Goal: Task Accomplishment & Management: Complete application form

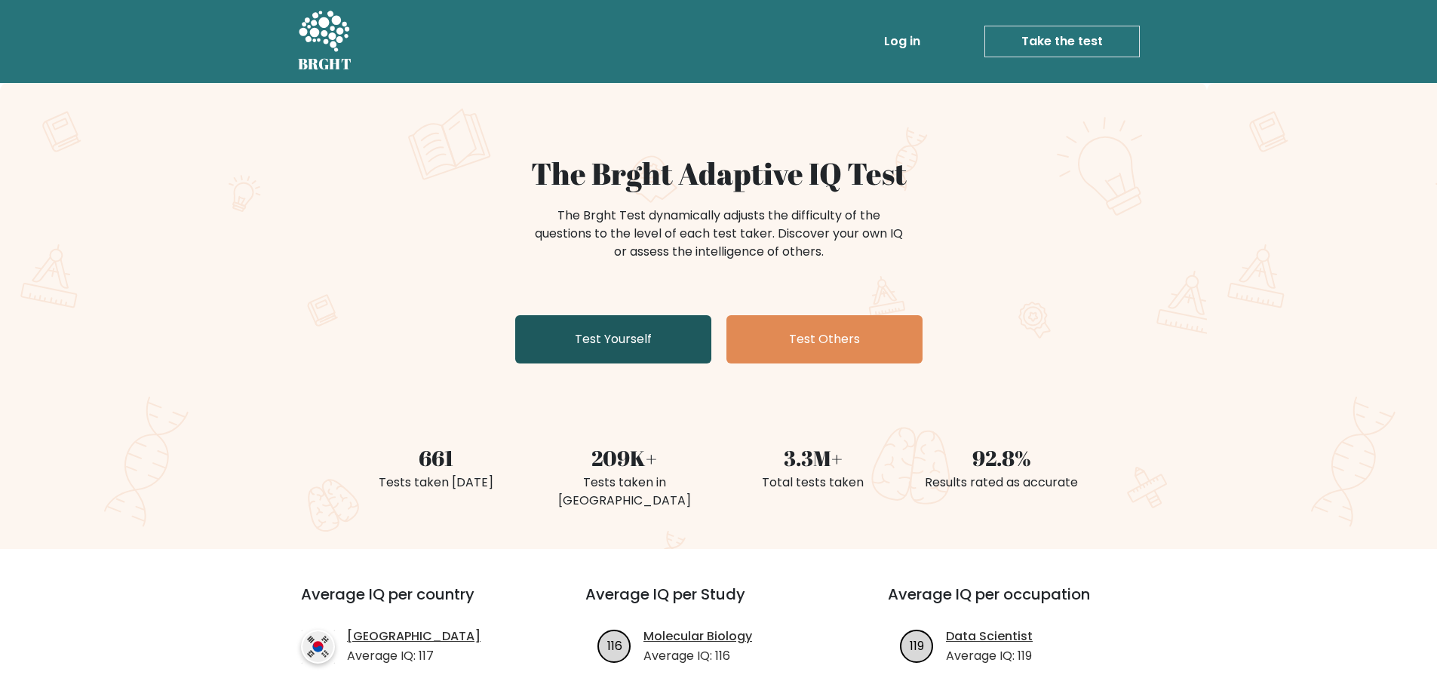
click at [628, 333] on link "Test Yourself" at bounding box center [613, 339] width 196 height 48
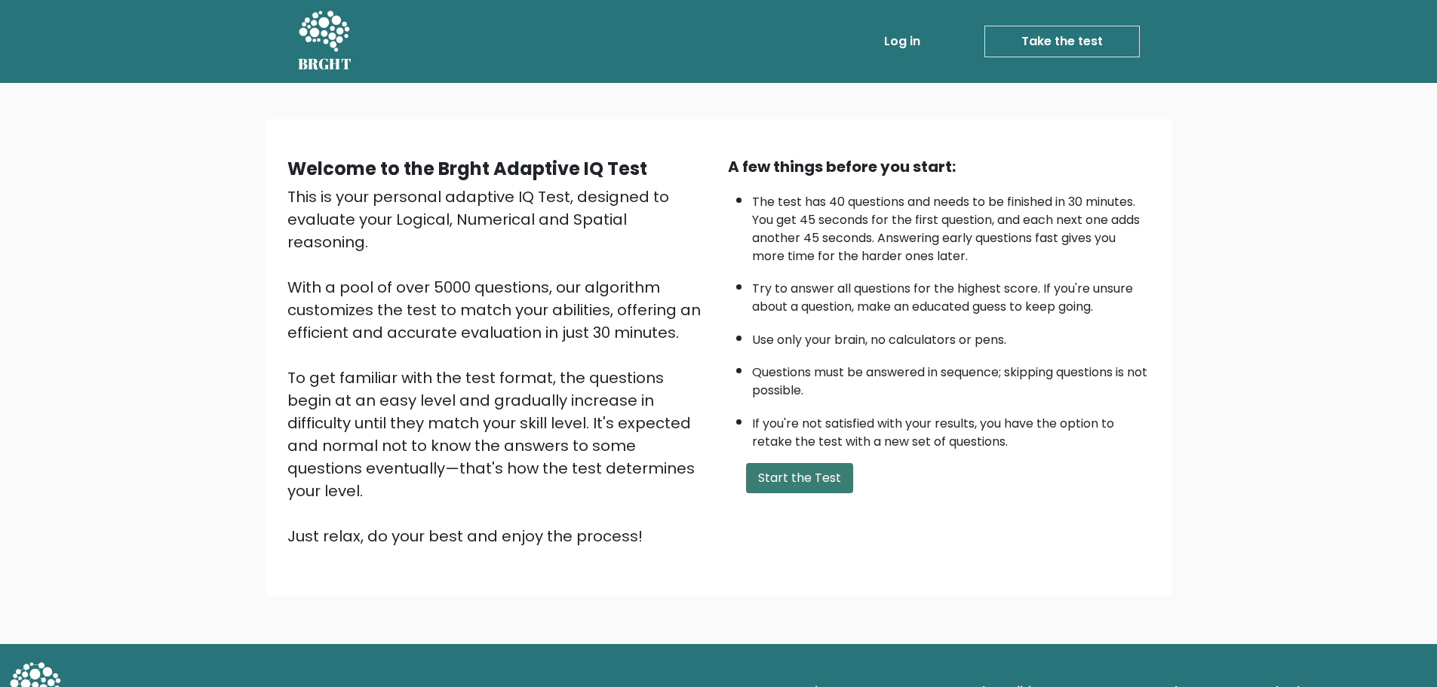
click at [765, 469] on button "Start the Test" at bounding box center [799, 478] width 107 height 30
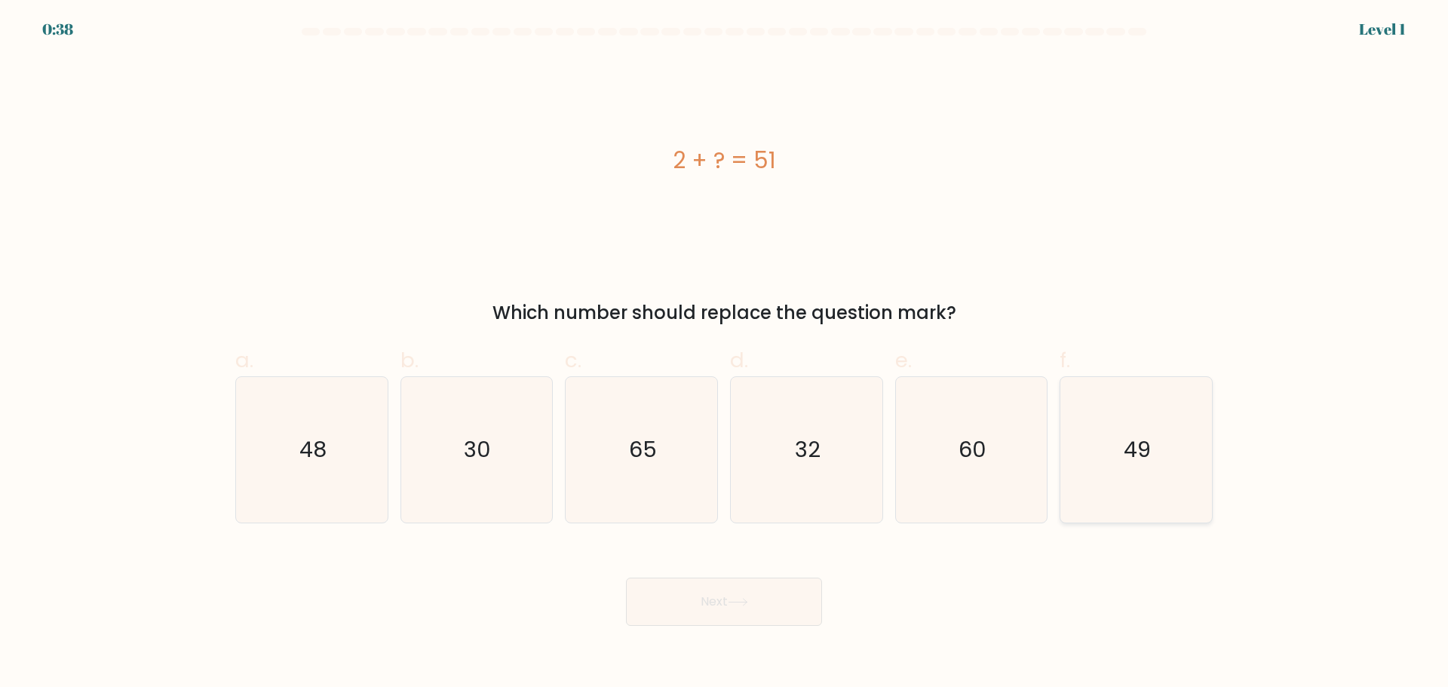
click at [1138, 453] on text "49" at bounding box center [1138, 450] width 27 height 30
click at [725, 354] on input "f. 49" at bounding box center [724, 349] width 1 height 10
radio input "true"
click at [763, 604] on button "Next" at bounding box center [724, 602] width 196 height 48
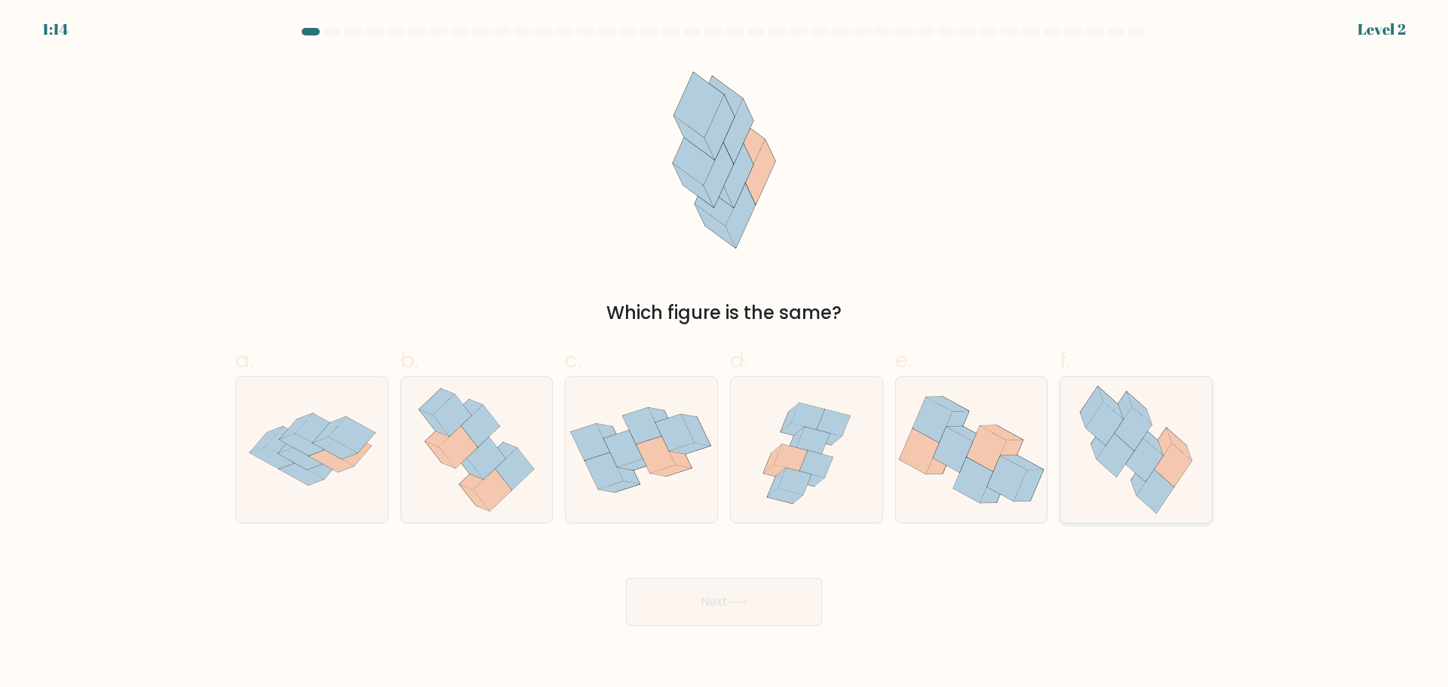
click at [1123, 475] on icon at bounding box center [1137, 450] width 134 height 146
click at [725, 354] on input "f." at bounding box center [724, 349] width 1 height 10
radio input "true"
click at [754, 576] on div "Next" at bounding box center [724, 584] width 996 height 84
click at [742, 593] on button "Next" at bounding box center [724, 602] width 196 height 48
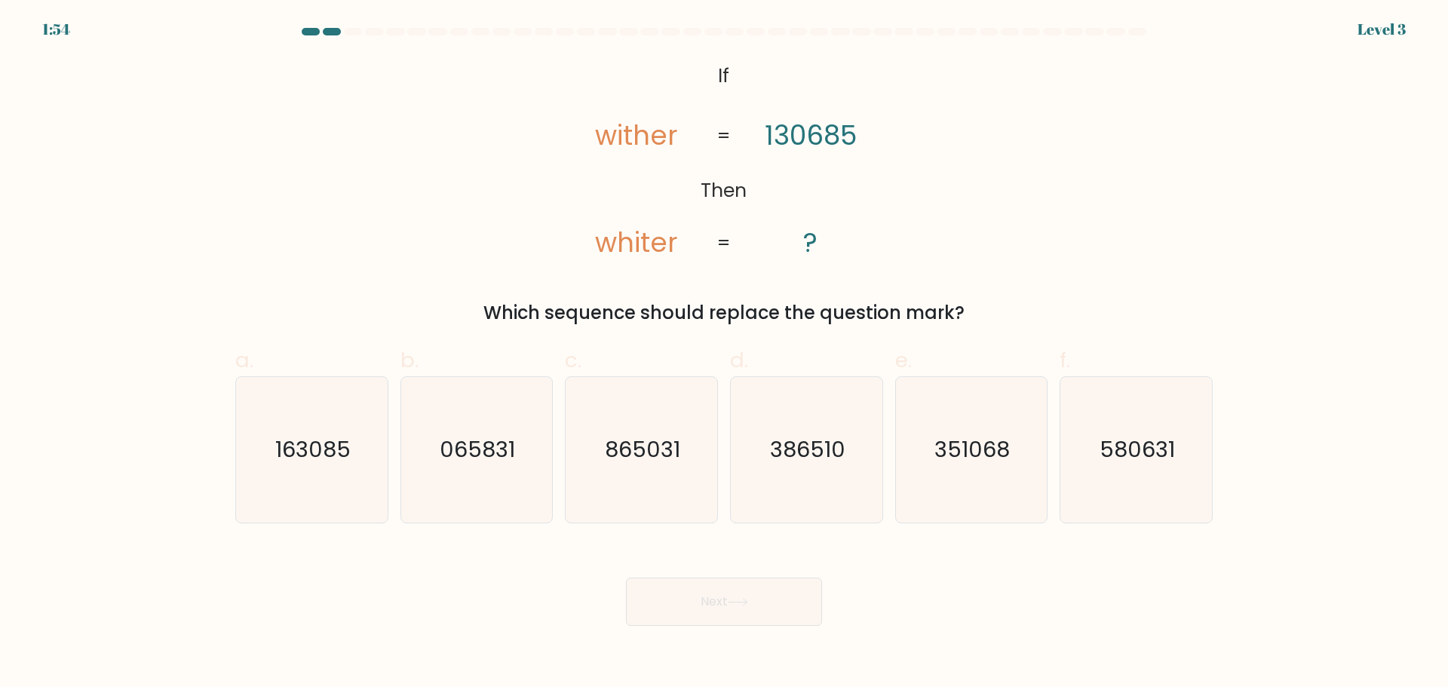
drag, startPoint x: 589, startPoint y: 139, endPoint x: 856, endPoint y: 271, distance: 297.9
click at [856, 271] on div "@import url('https://fonts.googleapis.com/css?family=Abril+Fatface:400,100,100i…" at bounding box center [724, 191] width 996 height 269
click at [946, 241] on div "@import url('https://fonts.googleapis.com/css?family=Abril+Fatface:400,100,100i…" at bounding box center [724, 191] width 996 height 269
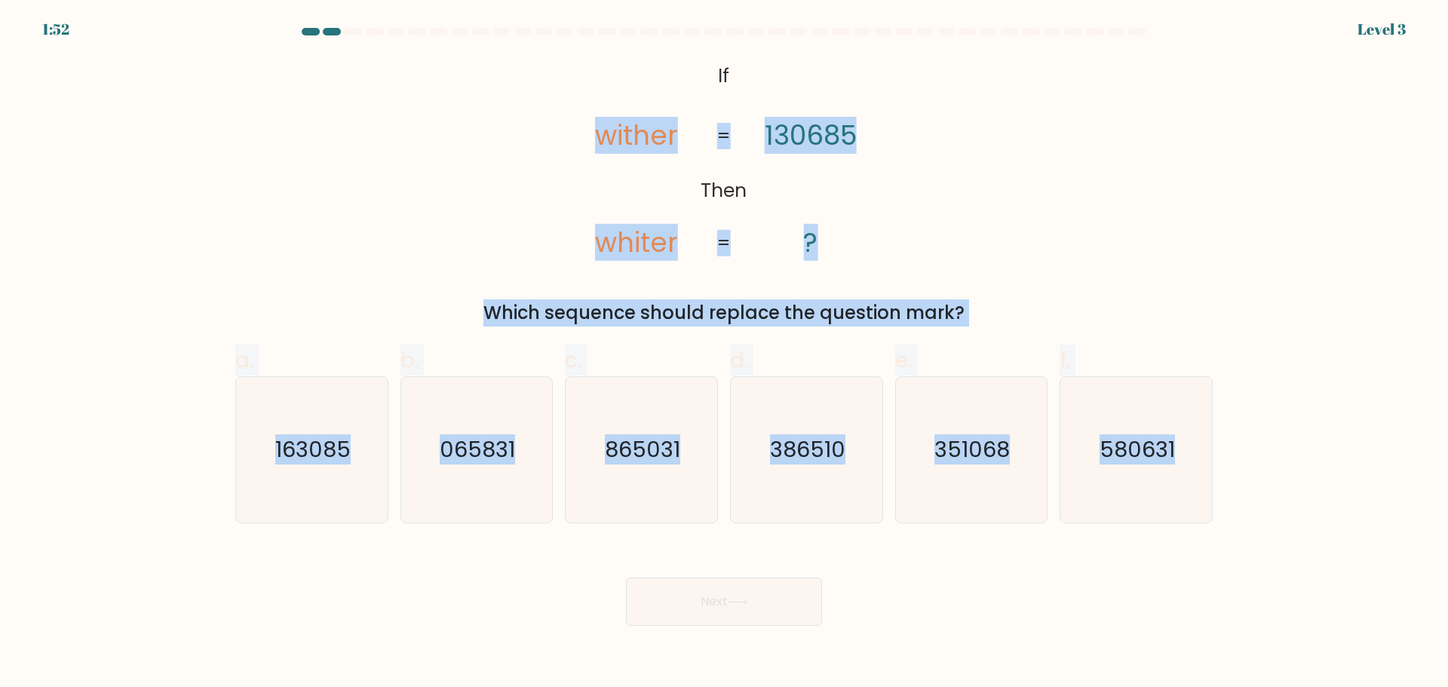
drag, startPoint x: 608, startPoint y: 250, endPoint x: 1291, endPoint y: 414, distance: 703.0
click at [1313, 472] on form "If ?" at bounding box center [724, 327] width 1448 height 598
click at [1182, 251] on div "@import url('https://fonts.googleapis.com/css?family=Abril+Fatface:400,100,100i…" at bounding box center [724, 191] width 996 height 269
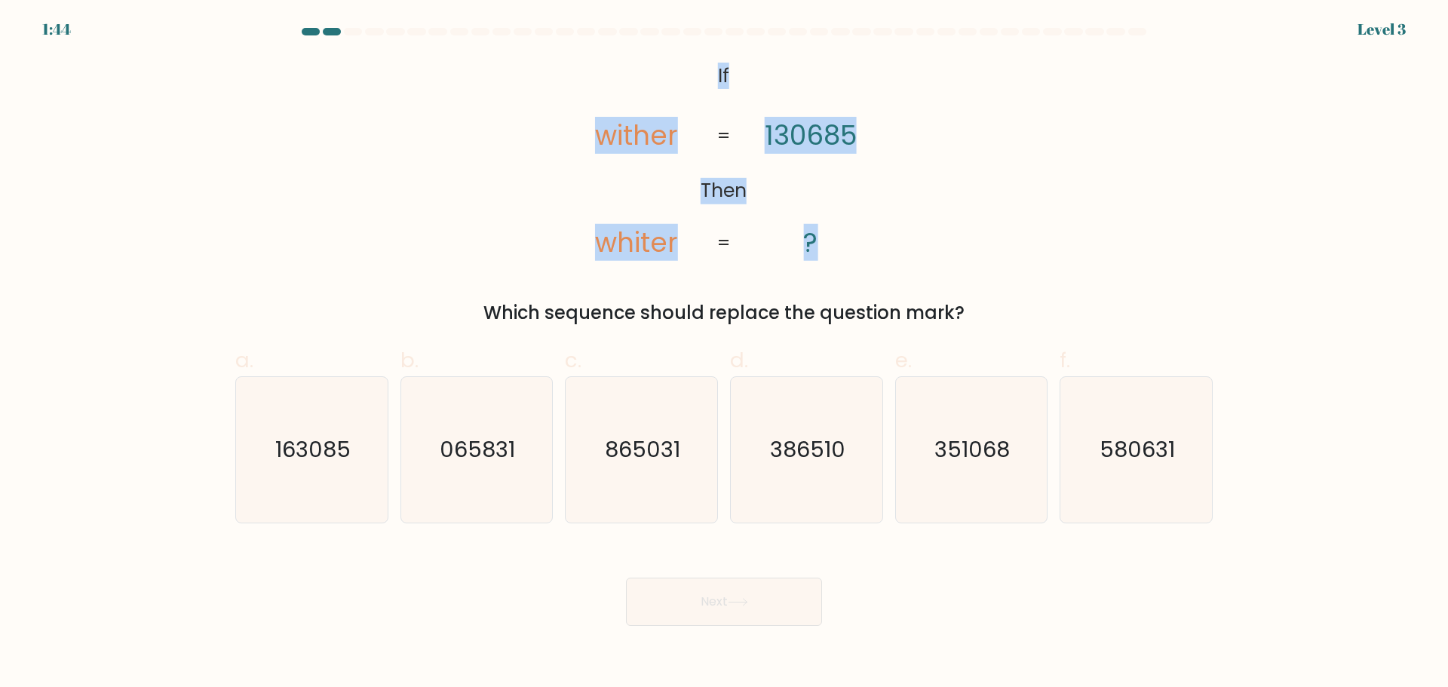
drag, startPoint x: 707, startPoint y: 68, endPoint x: 854, endPoint y: 243, distance: 228.6
click at [854, 243] on icon "@import url('https://fonts.googleapis.com/css?family=Abril+Fatface:400,100,100i…" at bounding box center [724, 160] width 335 height 206
copy icon "If Then wither whiter 130685 ?"
click at [1087, 249] on div "@import url('https://fonts.googleapis.com/css?family=Abril+Fatface:400,100,100i…" at bounding box center [724, 191] width 996 height 269
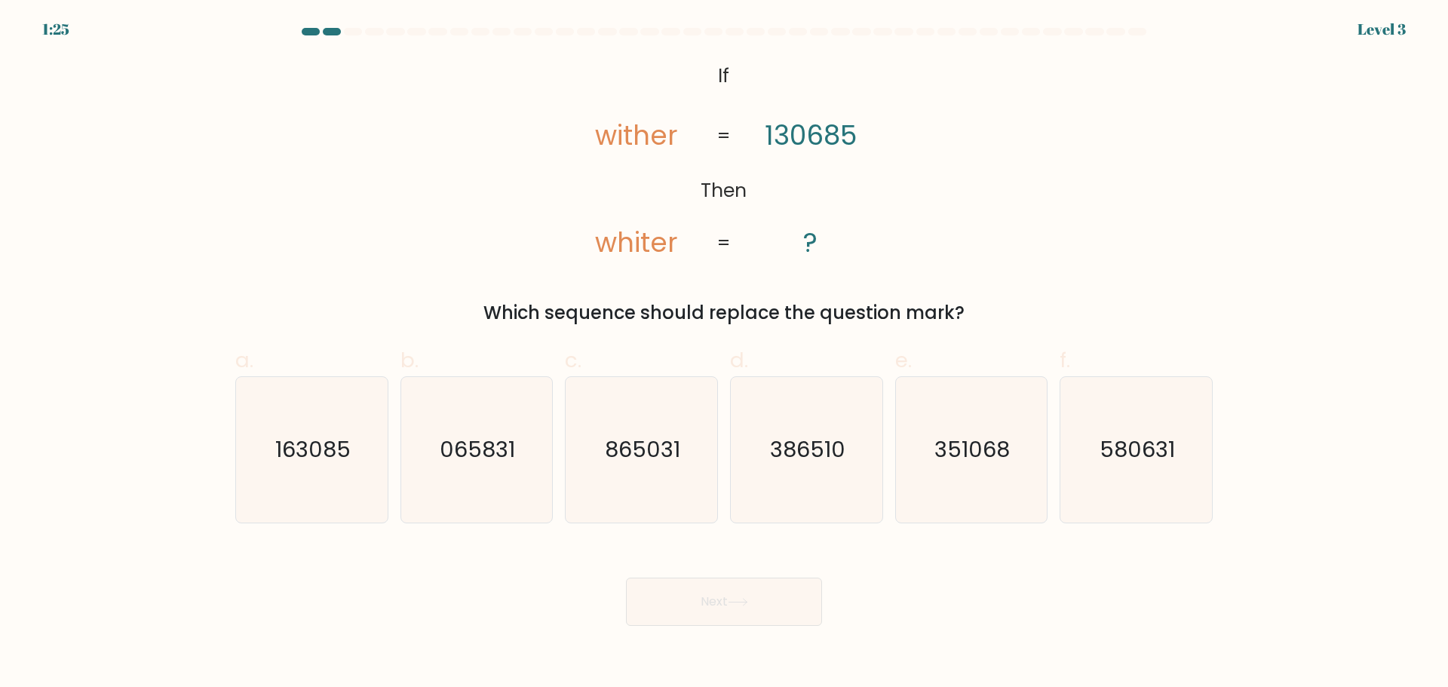
click at [822, 135] on tspan "130685" at bounding box center [811, 136] width 92 height 37
copy tspan "130685"
click at [904, 65] on div "@import url('https://fonts.googleapis.com/css?family=Abril+Fatface:400,100,100i…" at bounding box center [724, 191] width 996 height 269
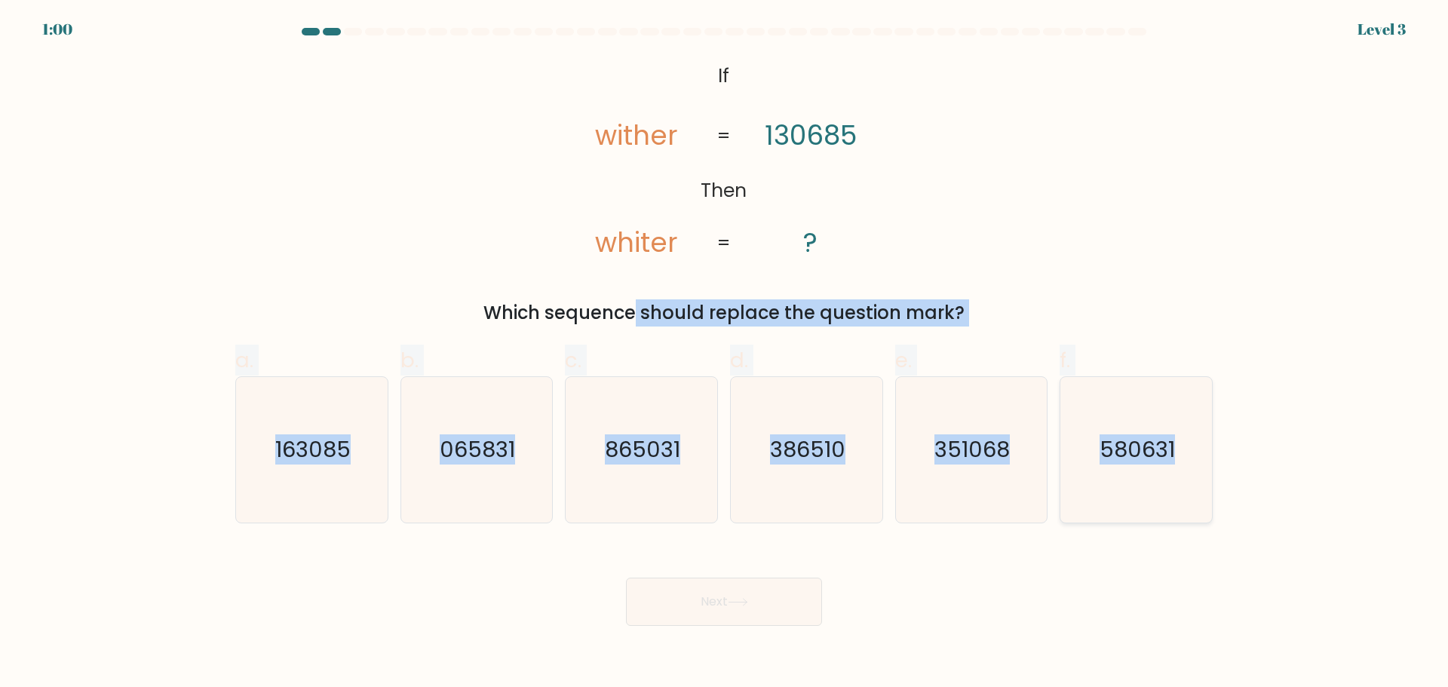
drag, startPoint x: 490, startPoint y: 312, endPoint x: 1210, endPoint y: 450, distance: 733.5
click at [1210, 450] on form "If ?" at bounding box center [724, 327] width 1448 height 598
copy form "Which sequence should replace the question mark? a. 163085 b. 065831 c. 865031 …"
click at [119, 472] on form "If ?" at bounding box center [724, 327] width 1448 height 598
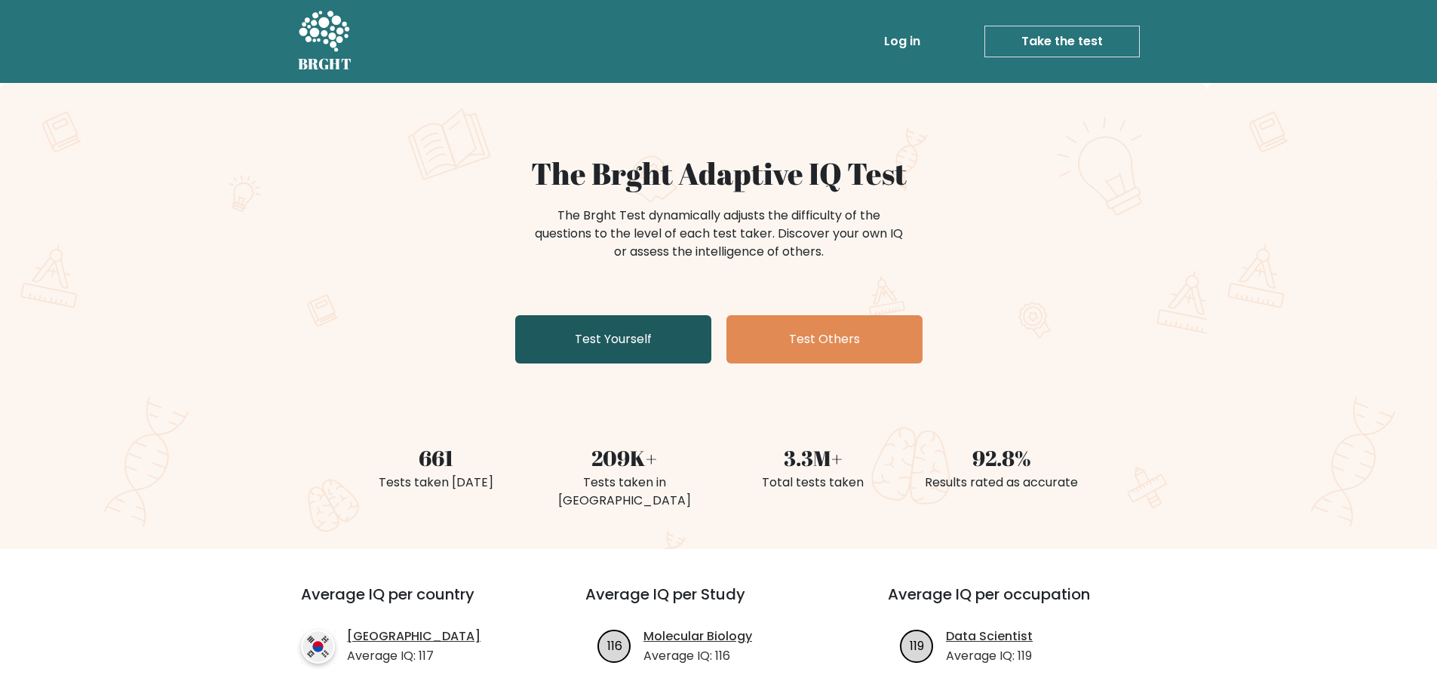
click at [605, 346] on link "Test Yourself" at bounding box center [613, 339] width 196 height 48
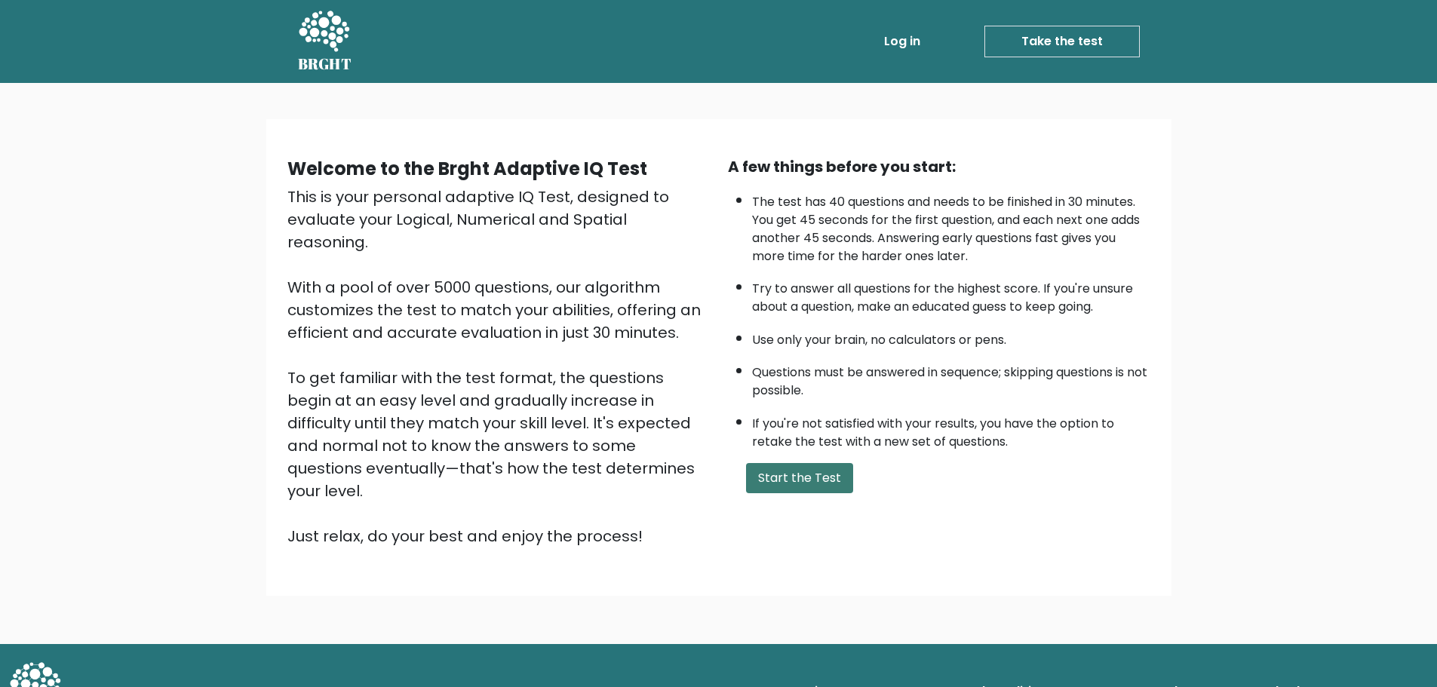
click at [827, 488] on button "Start the Test" at bounding box center [799, 478] width 107 height 30
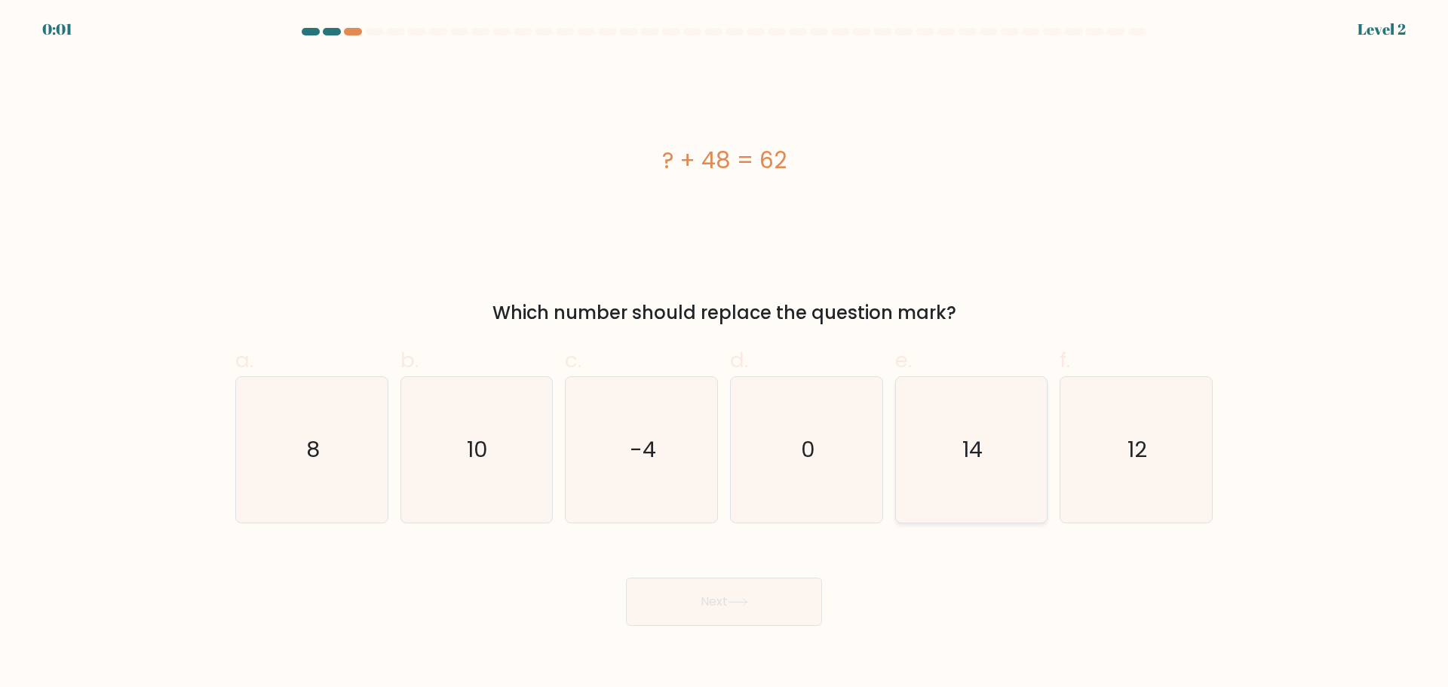
click at [947, 474] on icon "14" at bounding box center [971, 450] width 146 height 146
click at [725, 354] on input "e. 14" at bounding box center [724, 349] width 1 height 10
radio input "true"
click at [739, 616] on button "Next" at bounding box center [724, 602] width 196 height 48
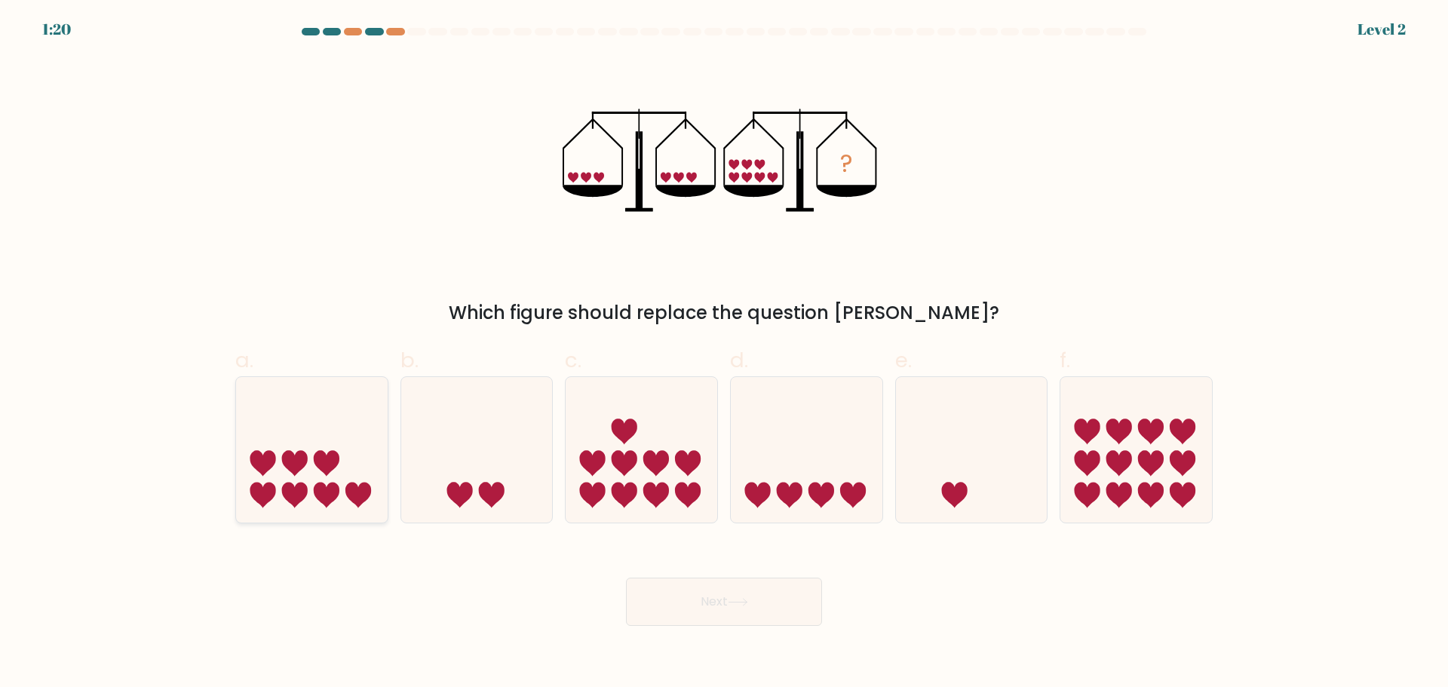
click at [319, 436] on icon at bounding box center [312, 449] width 152 height 125
click at [724, 354] on input "a." at bounding box center [724, 349] width 1 height 10
radio input "true"
click at [743, 590] on button "Next" at bounding box center [724, 602] width 196 height 48
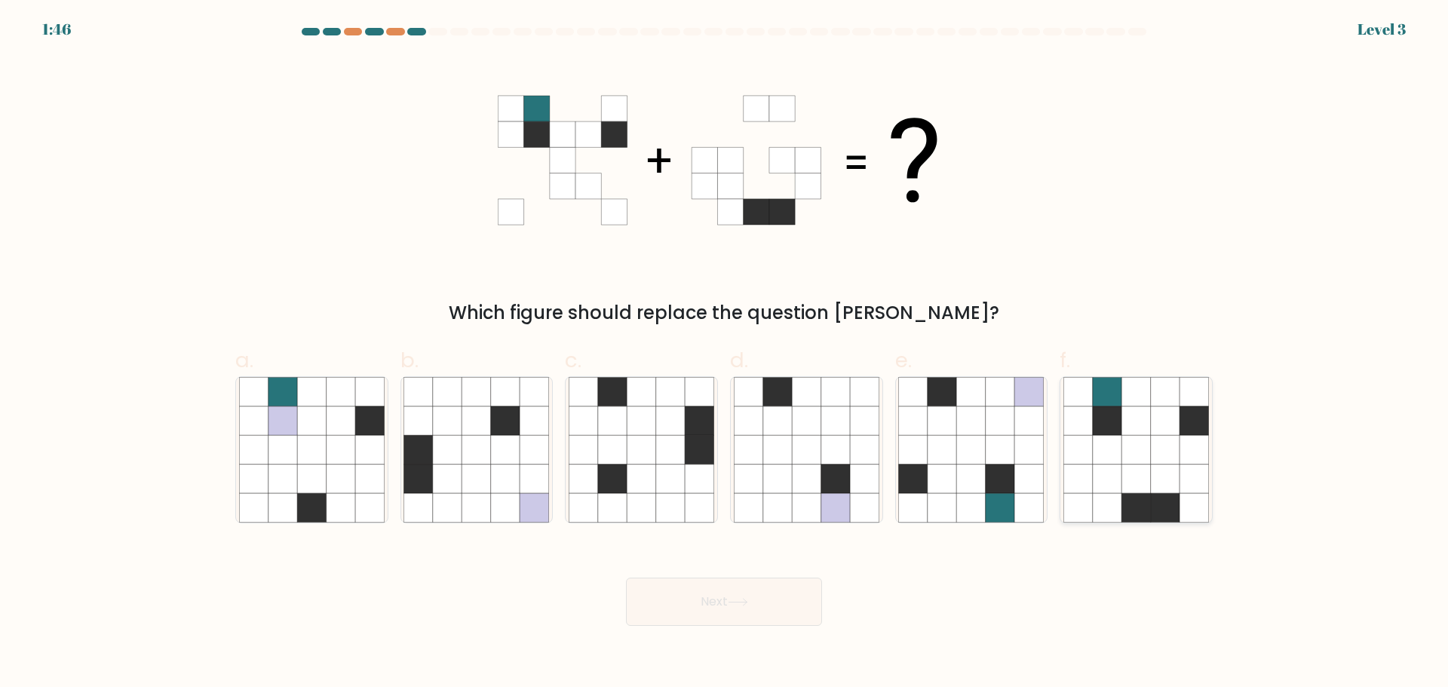
click at [1119, 449] on icon at bounding box center [1107, 449] width 29 height 29
click at [725, 354] on input "f." at bounding box center [724, 349] width 1 height 10
radio input "true"
click at [716, 599] on button "Next" at bounding box center [724, 602] width 196 height 48
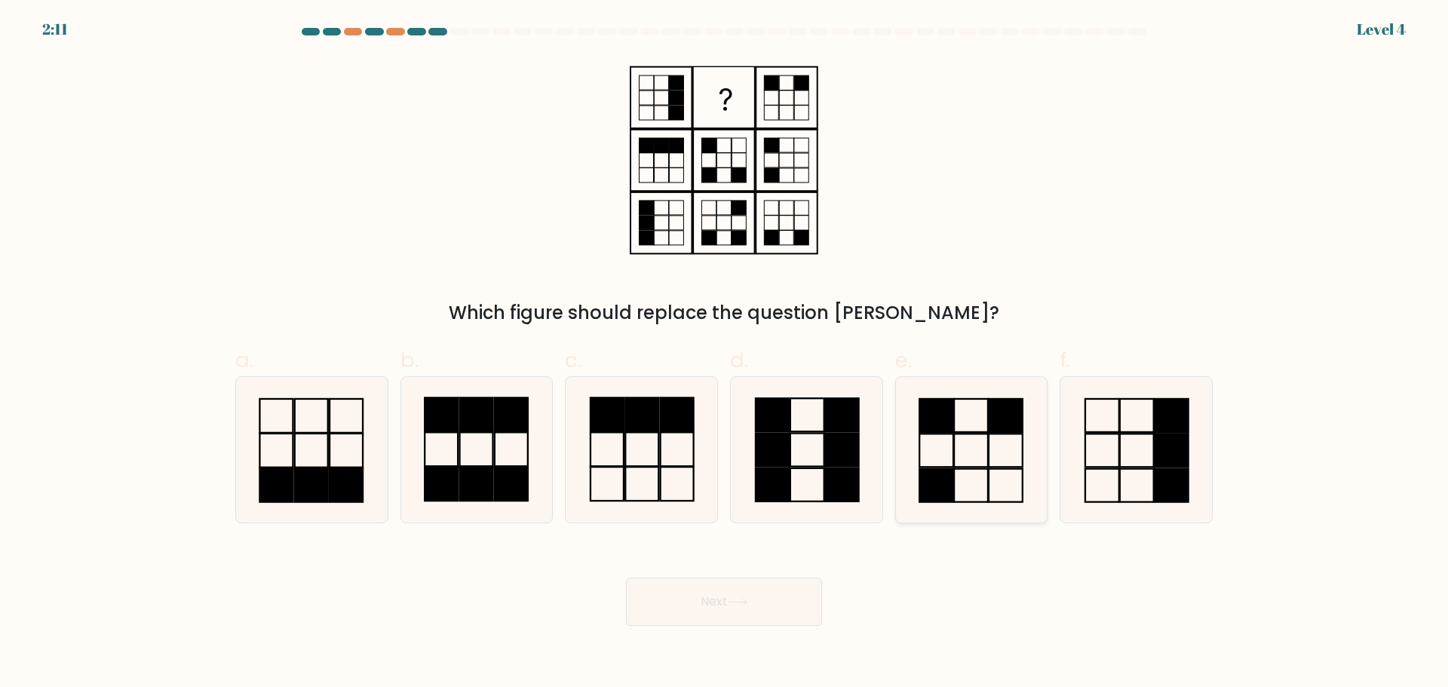
click at [969, 431] on icon at bounding box center [971, 450] width 146 height 146
click at [725, 354] on input "e." at bounding box center [724, 349] width 1 height 10
radio input "true"
click at [801, 616] on button "Next" at bounding box center [724, 602] width 196 height 48
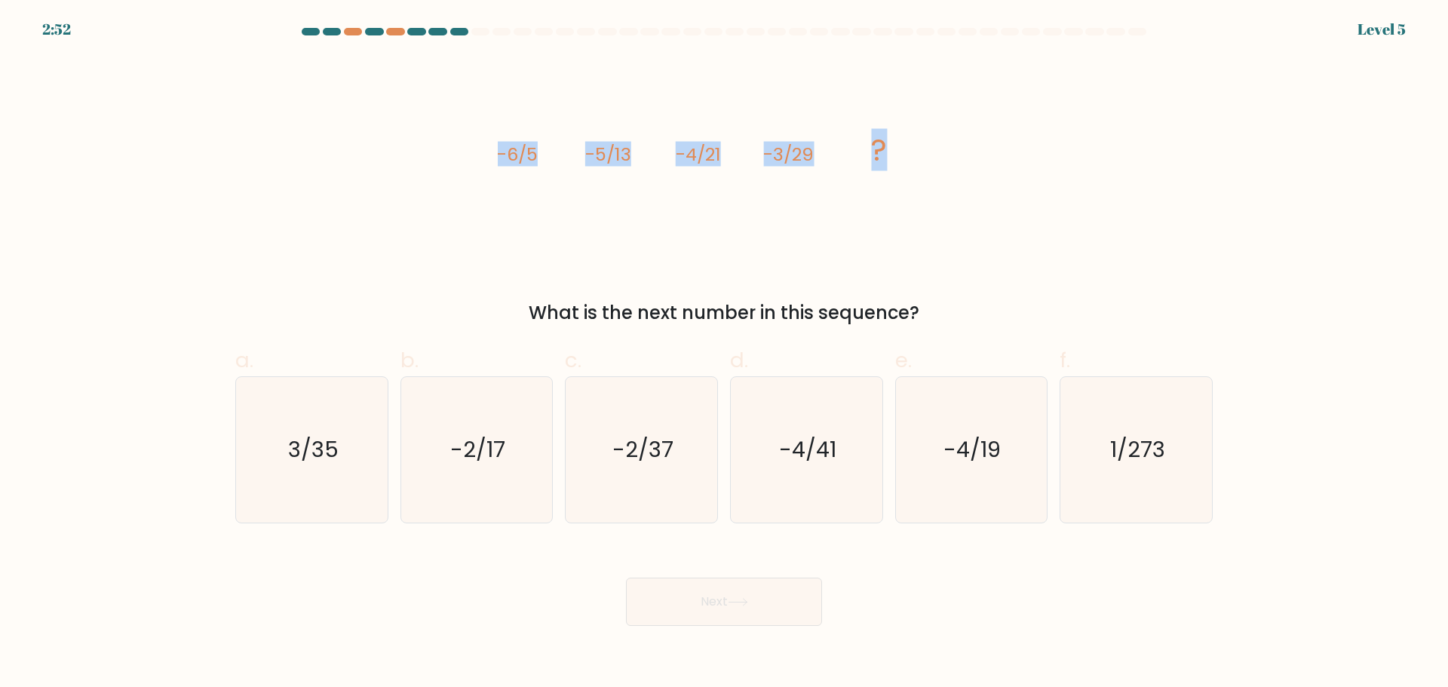
drag, startPoint x: 470, startPoint y: 155, endPoint x: 920, endPoint y: 152, distance: 449.6
click at [920, 152] on div "image/svg+xml -6/5 -5/13 -4/21 -3/29 ? What is the next number in this sequence?" at bounding box center [724, 191] width 996 height 269
copy g "-6/5 -5/13 -4/21 -3/29 ?"
click at [593, 457] on icon "-2/37" at bounding box center [642, 450] width 146 height 146
click at [724, 354] on input "c. -2/37" at bounding box center [724, 349] width 1 height 10
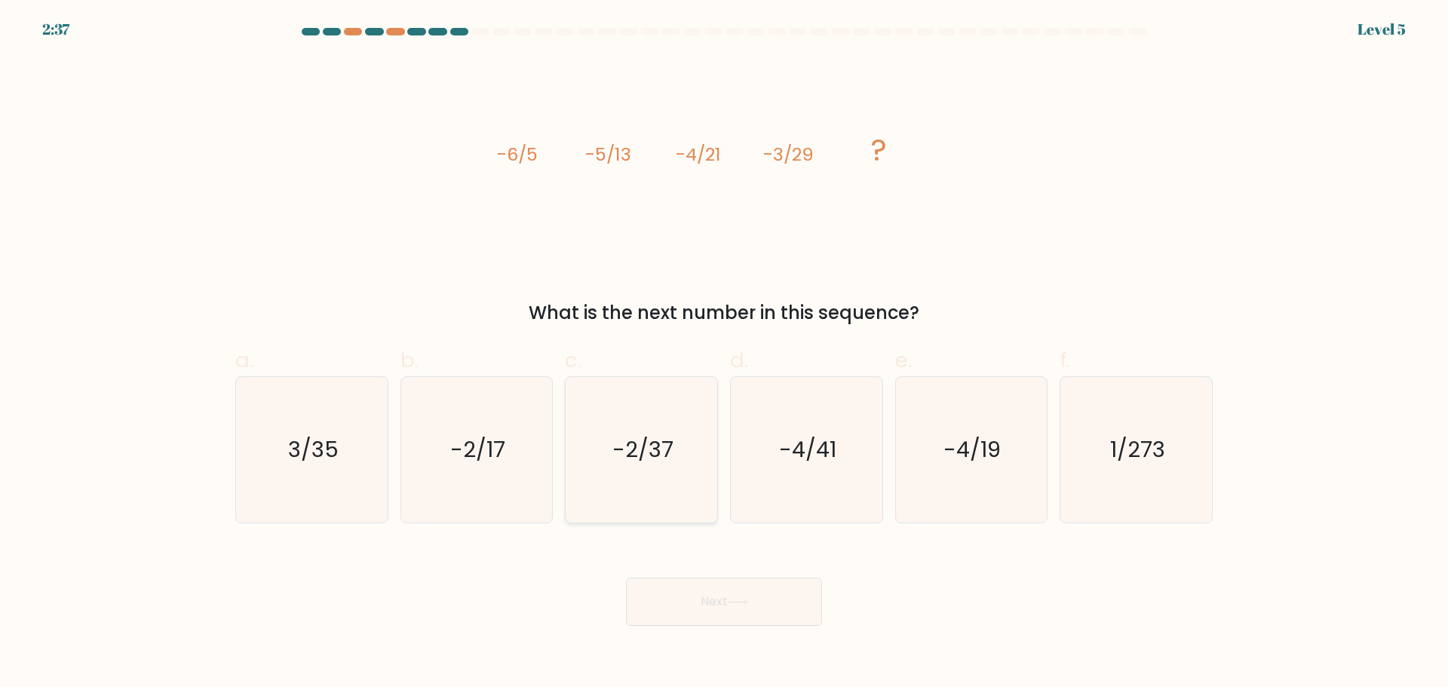
radio input "true"
click at [747, 602] on icon at bounding box center [738, 602] width 18 height 7
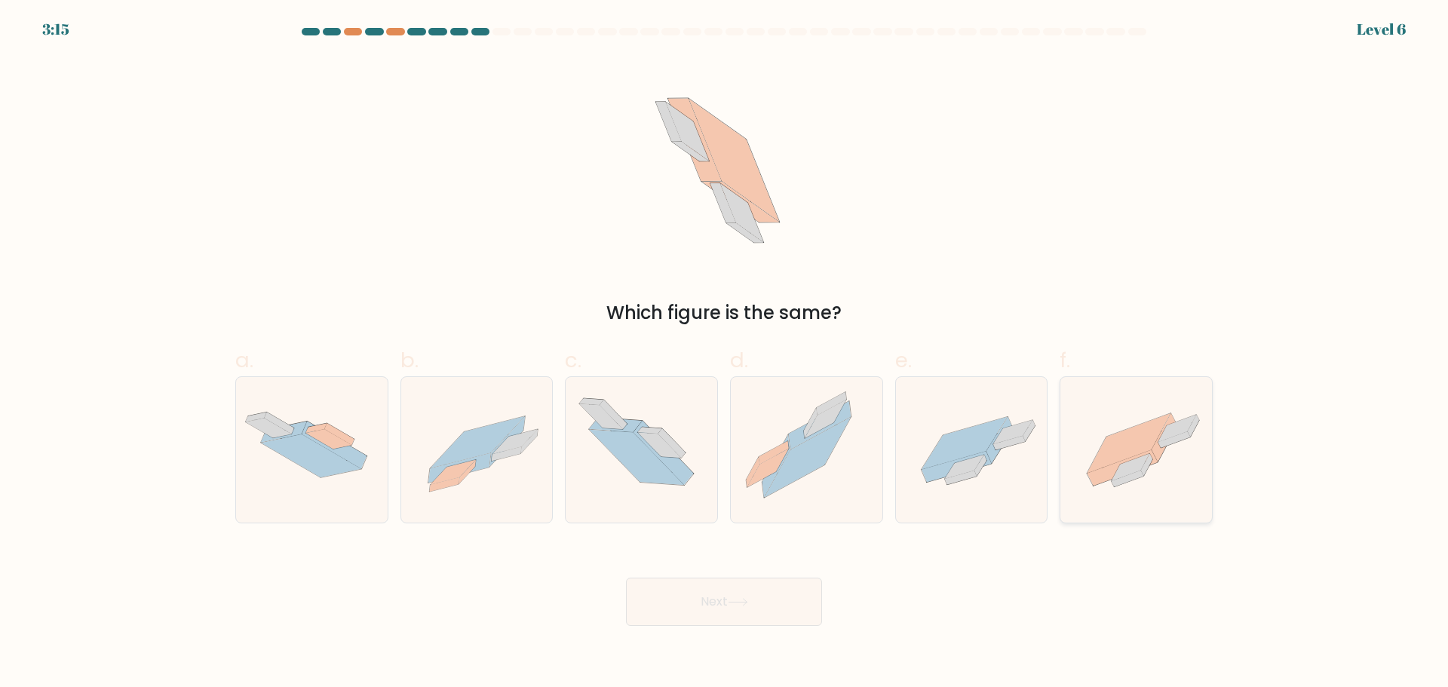
click at [1098, 466] on icon at bounding box center [1129, 443] width 83 height 60
click at [725, 354] on input "f." at bounding box center [724, 349] width 1 height 10
radio input "true"
click at [739, 595] on button "Next" at bounding box center [724, 602] width 196 height 48
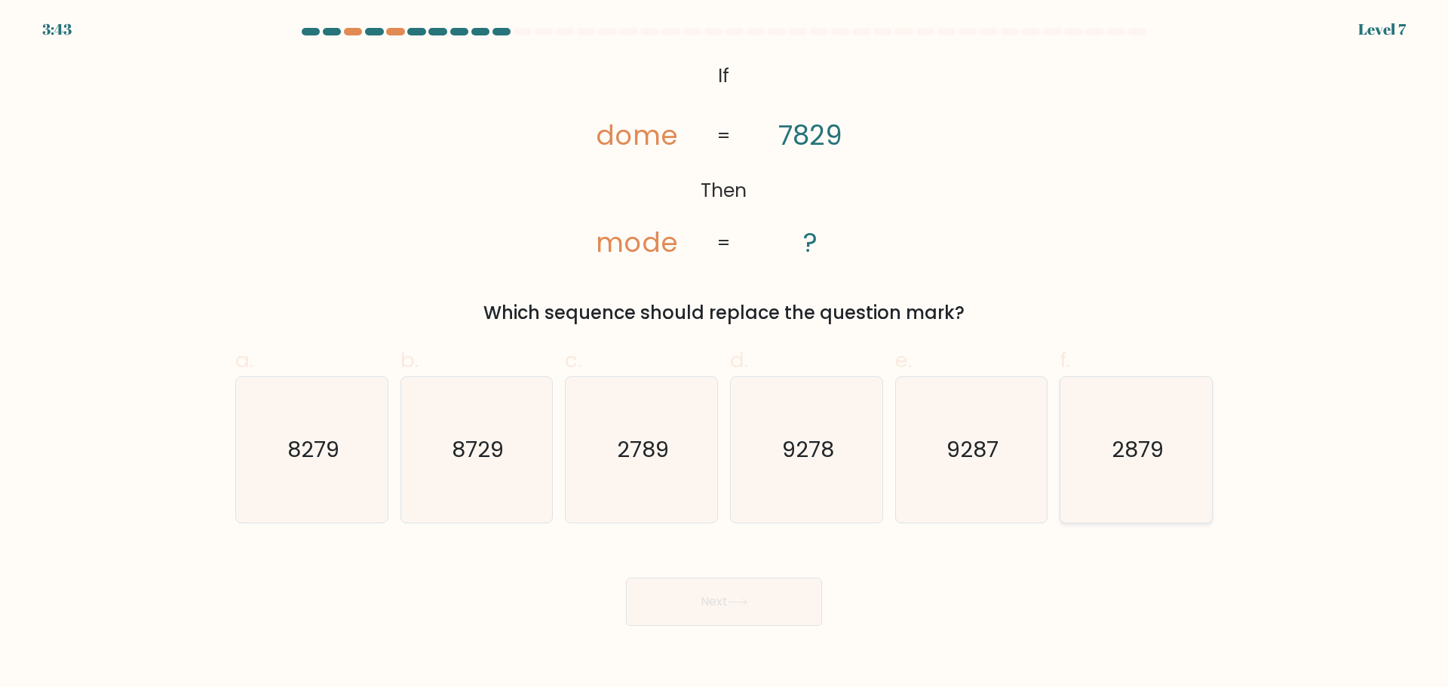
click at [1152, 490] on icon "2879" at bounding box center [1137, 450] width 146 height 146
click at [725, 354] on input "f. 2879" at bounding box center [724, 349] width 1 height 10
radio input "true"
click at [797, 611] on button "Next" at bounding box center [724, 602] width 196 height 48
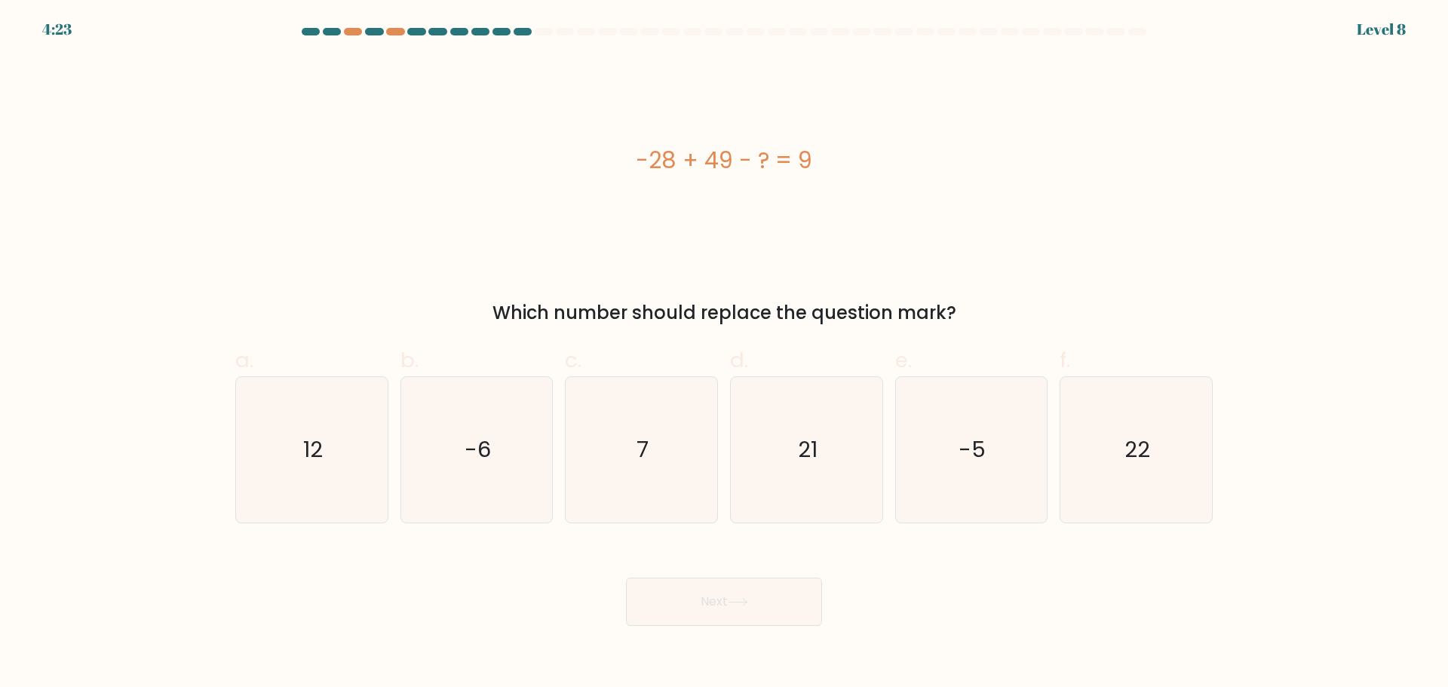
drag, startPoint x: 646, startPoint y: 162, endPoint x: 822, endPoint y: 171, distance: 175.2
click at [822, 171] on div "-28 + 49 - ? = 9" at bounding box center [724, 160] width 978 height 34
copy div "-28 + 49 - ? = 9"
click at [346, 438] on icon "12" at bounding box center [312, 450] width 146 height 146
click at [724, 354] on input "a. 12" at bounding box center [724, 349] width 1 height 10
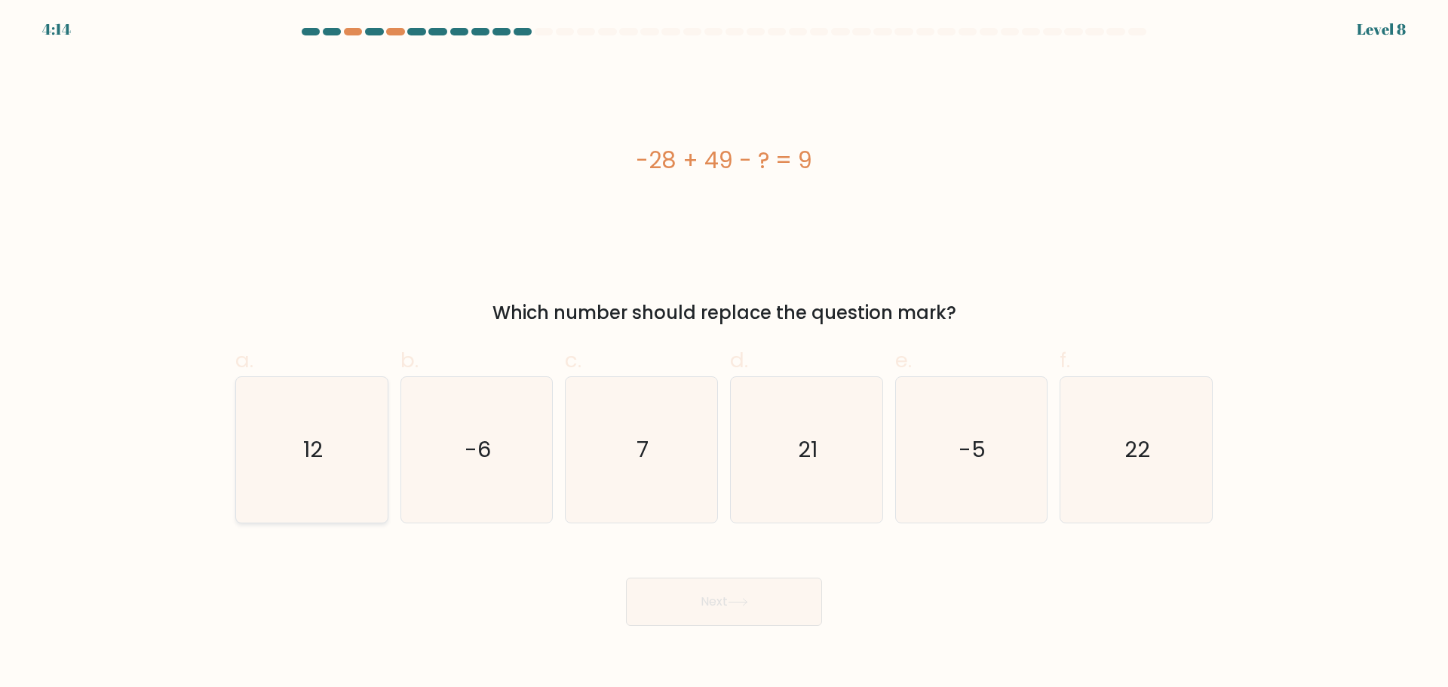
radio input "true"
click at [725, 603] on button "Next" at bounding box center [724, 602] width 196 height 48
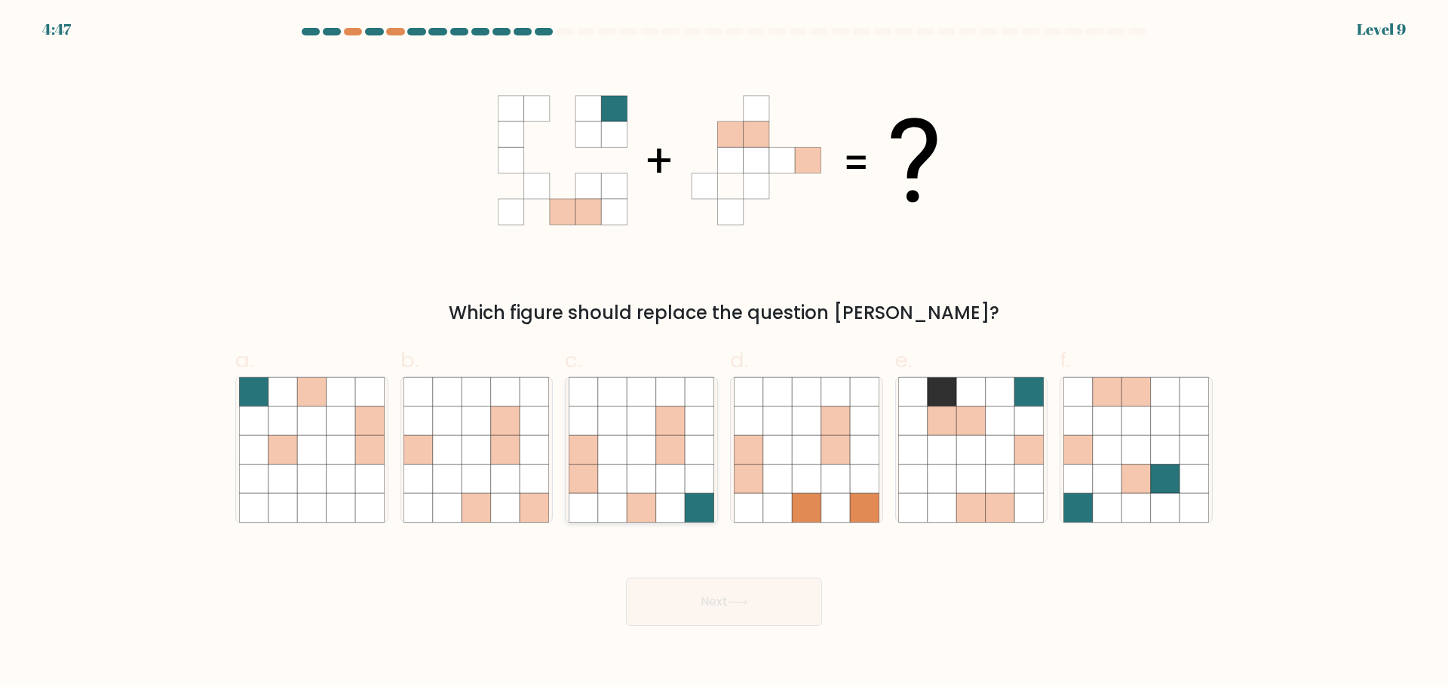
click at [617, 458] on icon at bounding box center [612, 449] width 29 height 29
click at [724, 354] on input "c." at bounding box center [724, 349] width 1 height 10
radio input "true"
click at [787, 595] on button "Next" at bounding box center [724, 602] width 196 height 48
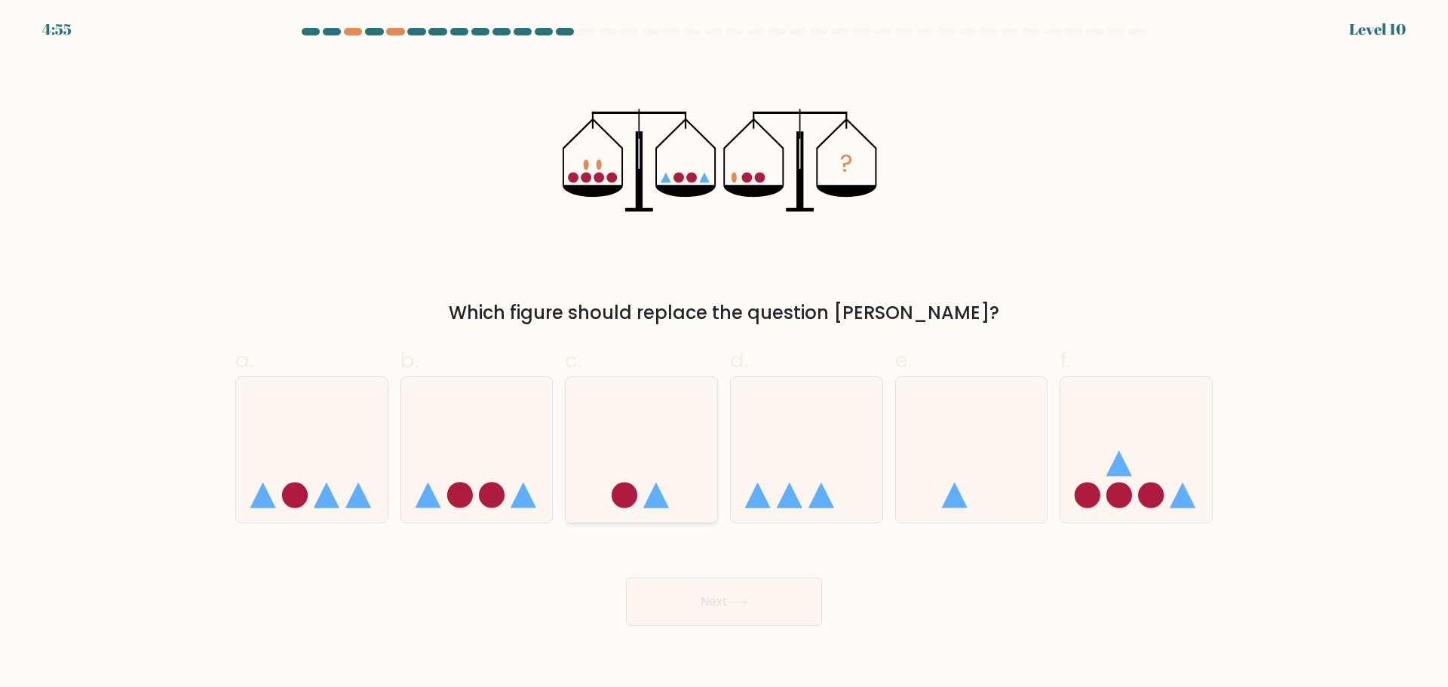
click at [645, 480] on icon at bounding box center [642, 449] width 152 height 125
click at [724, 354] on input "c." at bounding box center [724, 349] width 1 height 10
radio input "true"
click at [761, 599] on button "Next" at bounding box center [724, 602] width 196 height 48
click at [786, 587] on button "Next" at bounding box center [724, 602] width 196 height 48
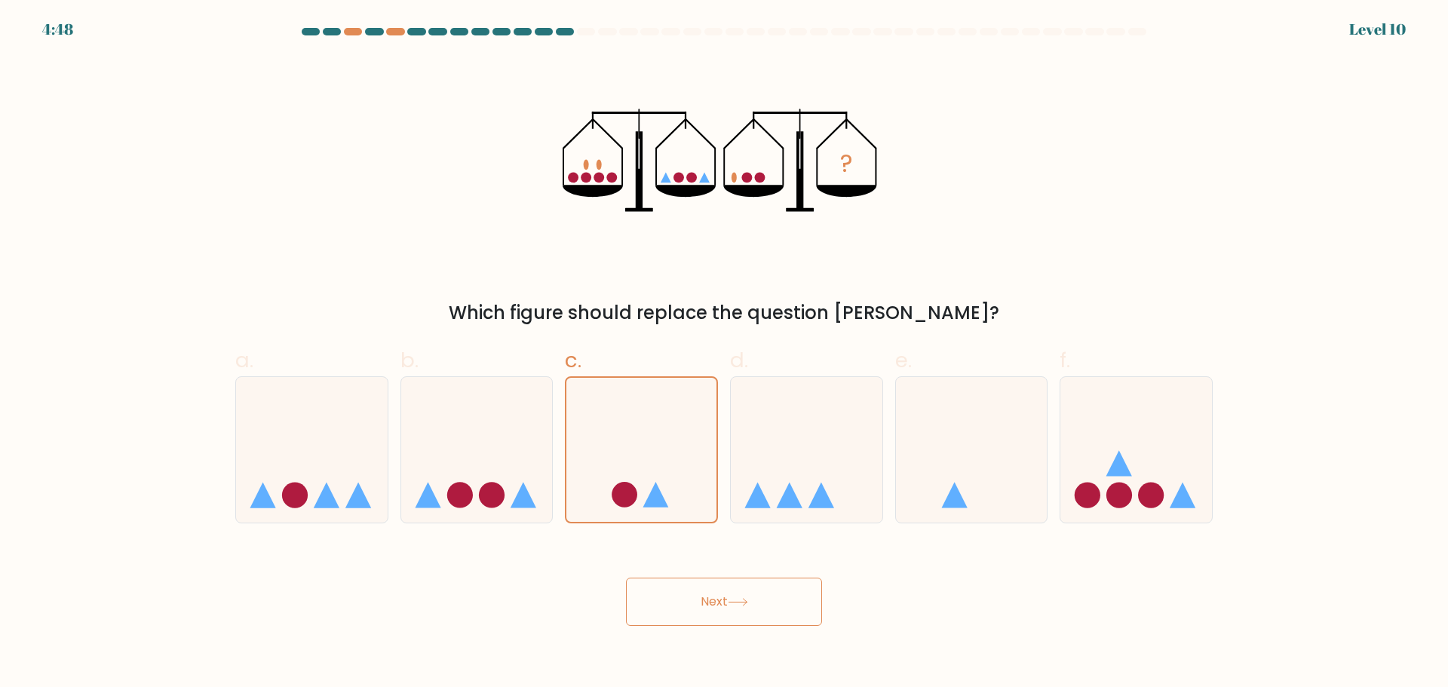
click at [701, 613] on button "Next" at bounding box center [724, 602] width 196 height 48
click at [501, 410] on icon at bounding box center [477, 449] width 152 height 125
click at [724, 354] on input "b." at bounding box center [724, 349] width 1 height 10
radio input "true"
click at [689, 434] on icon at bounding box center [642, 449] width 152 height 125
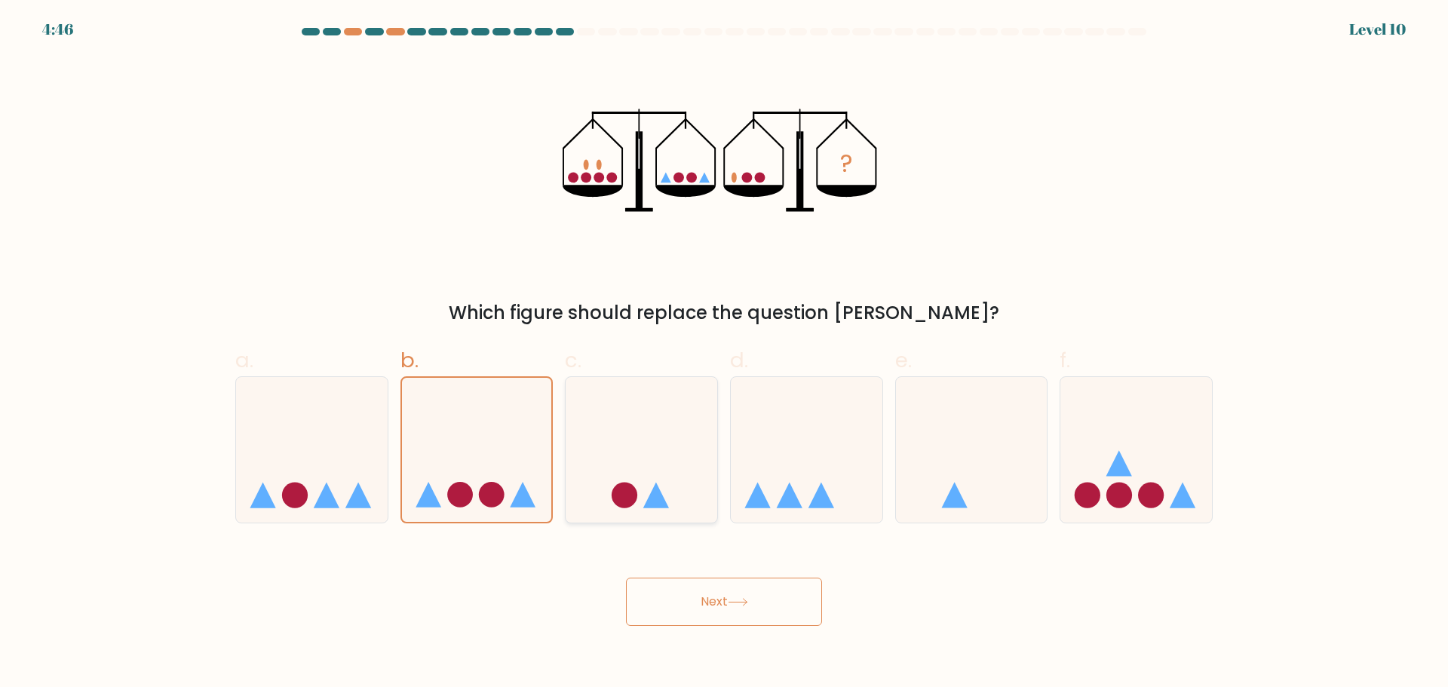
click at [724, 354] on input "c." at bounding box center [724, 349] width 1 height 10
radio input "true"
click at [718, 590] on button "Next" at bounding box center [724, 602] width 196 height 48
click at [582, 453] on icon at bounding box center [642, 449] width 152 height 125
click at [724, 354] on input "c." at bounding box center [724, 349] width 1 height 10
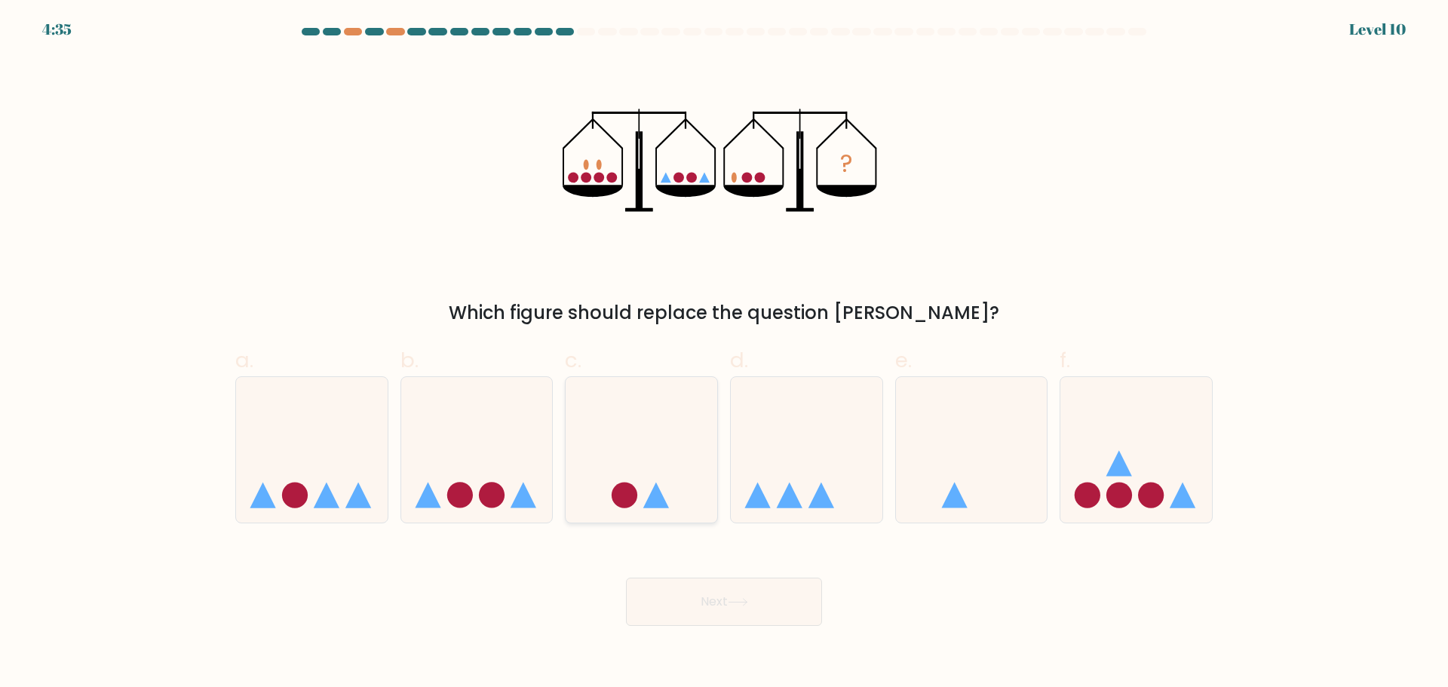
radio input "true"
click at [720, 595] on button "Next" at bounding box center [724, 602] width 196 height 48
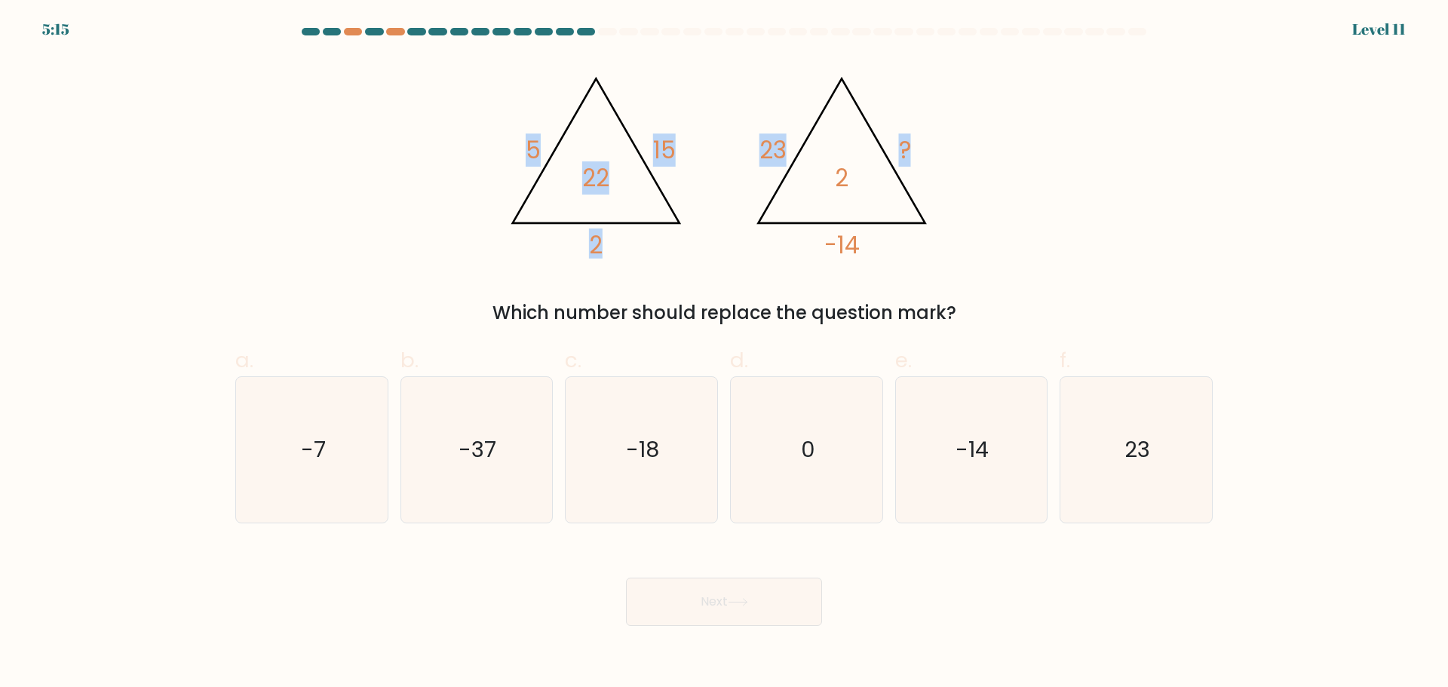
drag, startPoint x: 516, startPoint y: 126, endPoint x: 970, endPoint y: 228, distance: 465.4
click at [930, 220] on icon "@import url('https://fonts.googleapis.com/css?family=Abril+Fatface:400,100,100i…" at bounding box center [724, 160] width 453 height 206
click at [1023, 225] on div "@import url('https://fonts.googleapis.com/css?family=Abril+Fatface:400,100,100i…" at bounding box center [724, 191] width 996 height 269
drag, startPoint x: 493, startPoint y: 118, endPoint x: 963, endPoint y: 273, distance: 495.0
click at [963, 273] on div "@import url('https://fonts.googleapis.com/css?family=Abril+Fatface:400,100,100i…" at bounding box center [724, 191] width 996 height 269
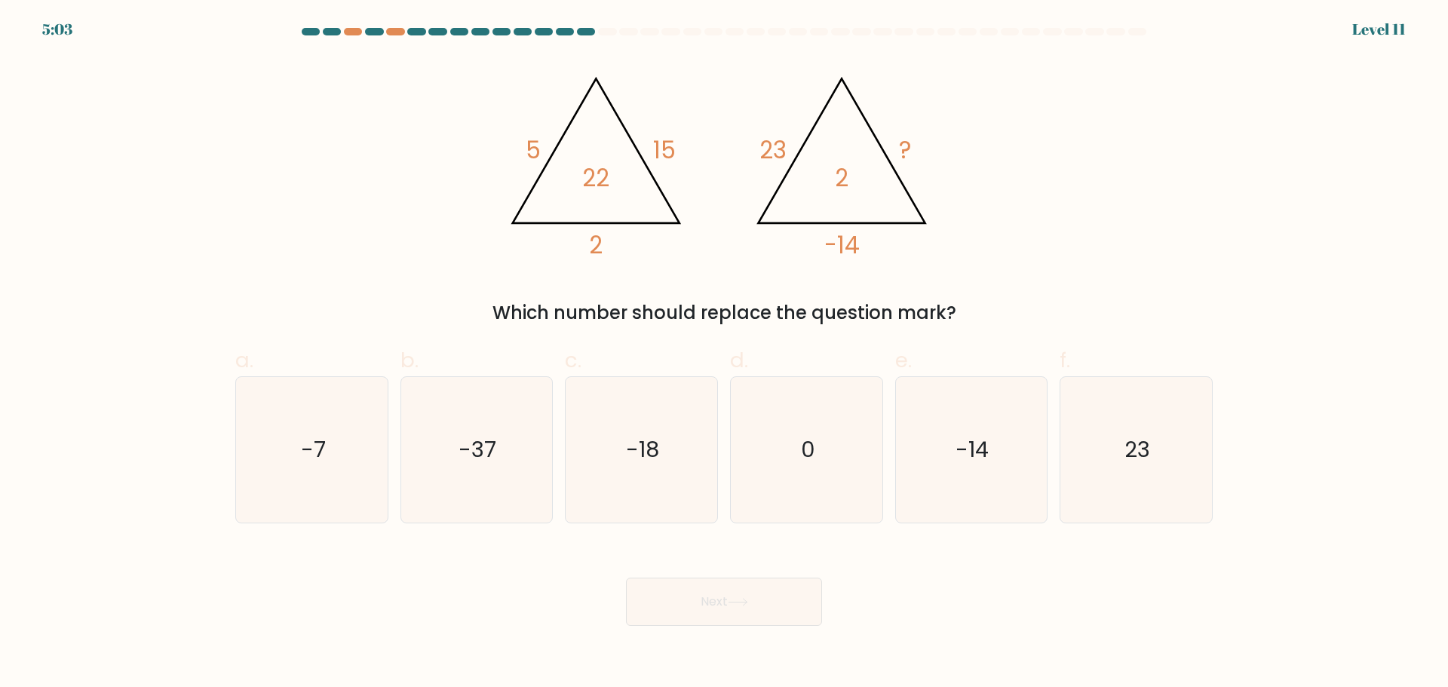
click at [992, 241] on div "@import url('https://fonts.googleapis.com/css?family=Abril+Fatface:400,100,100i…" at bounding box center [724, 191] width 996 height 269
click at [1125, 457] on icon "23" at bounding box center [1137, 450] width 146 height 146
click at [725, 354] on input "f. 23" at bounding box center [724, 349] width 1 height 10
radio input "true"
click at [720, 617] on button "Next" at bounding box center [724, 602] width 196 height 48
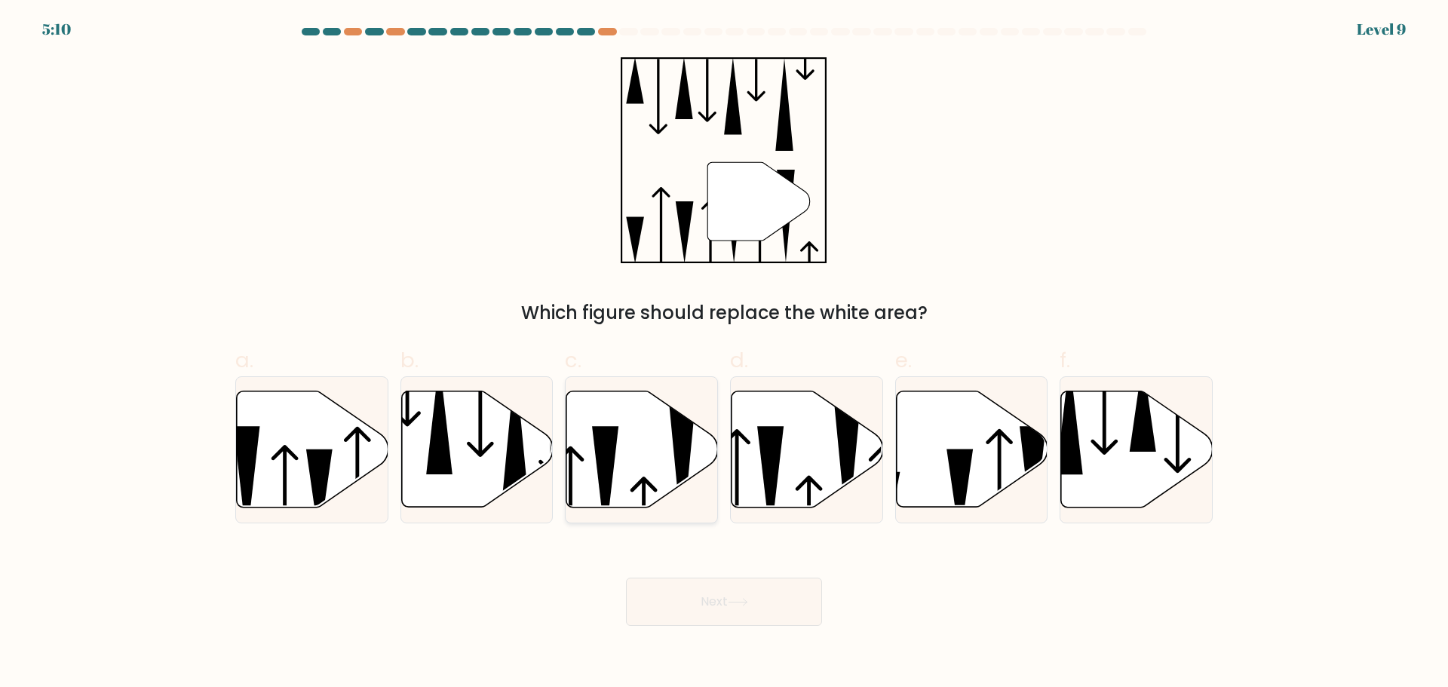
click at [642, 455] on icon at bounding box center [643, 449] width 152 height 116
click at [724, 354] on input "c." at bounding box center [724, 349] width 1 height 10
radio input "true"
click at [747, 598] on icon at bounding box center [738, 602] width 20 height 8
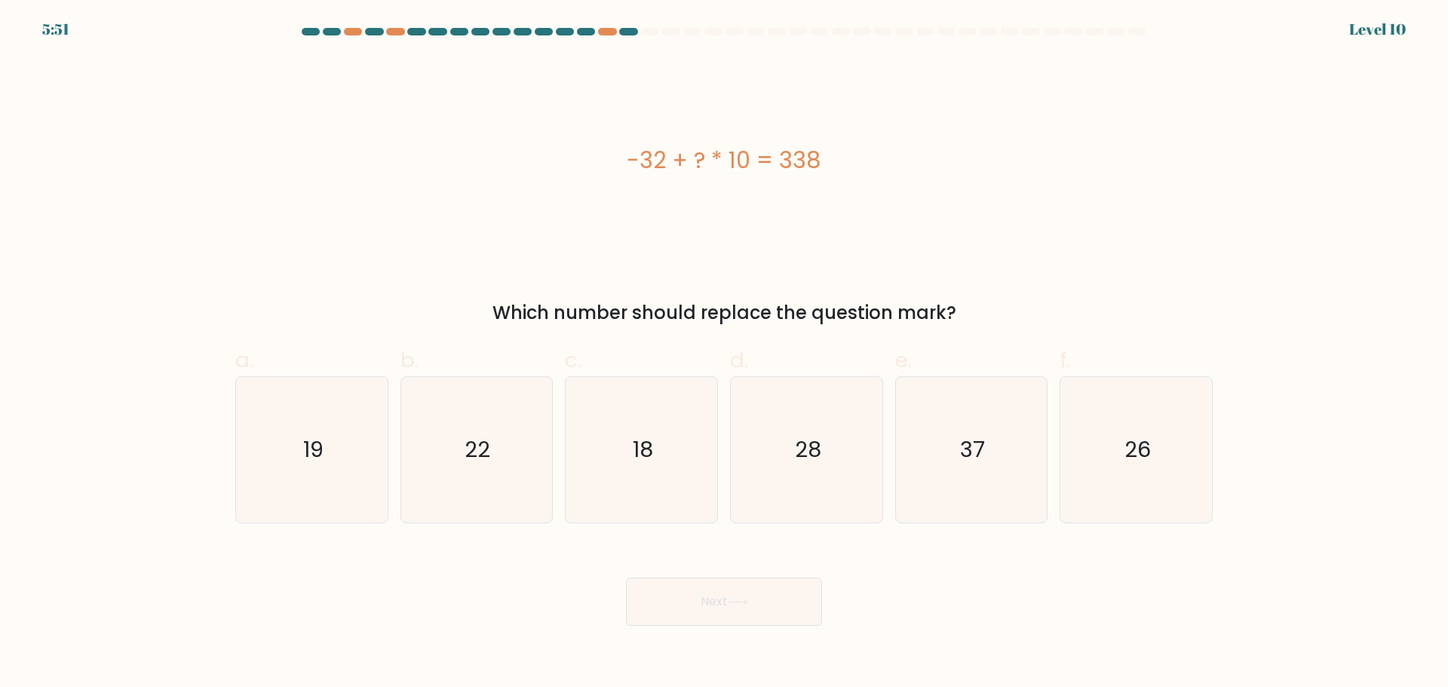
drag, startPoint x: 628, startPoint y: 158, endPoint x: 889, endPoint y: 171, distance: 261.4
click at [889, 171] on div "-32 + ? * 10 = 338" at bounding box center [724, 160] width 978 height 34
copy div "-32 + ? * 10 = 338"
click at [1002, 464] on icon "37" at bounding box center [971, 450] width 146 height 146
click at [725, 354] on input "e. 37" at bounding box center [724, 349] width 1 height 10
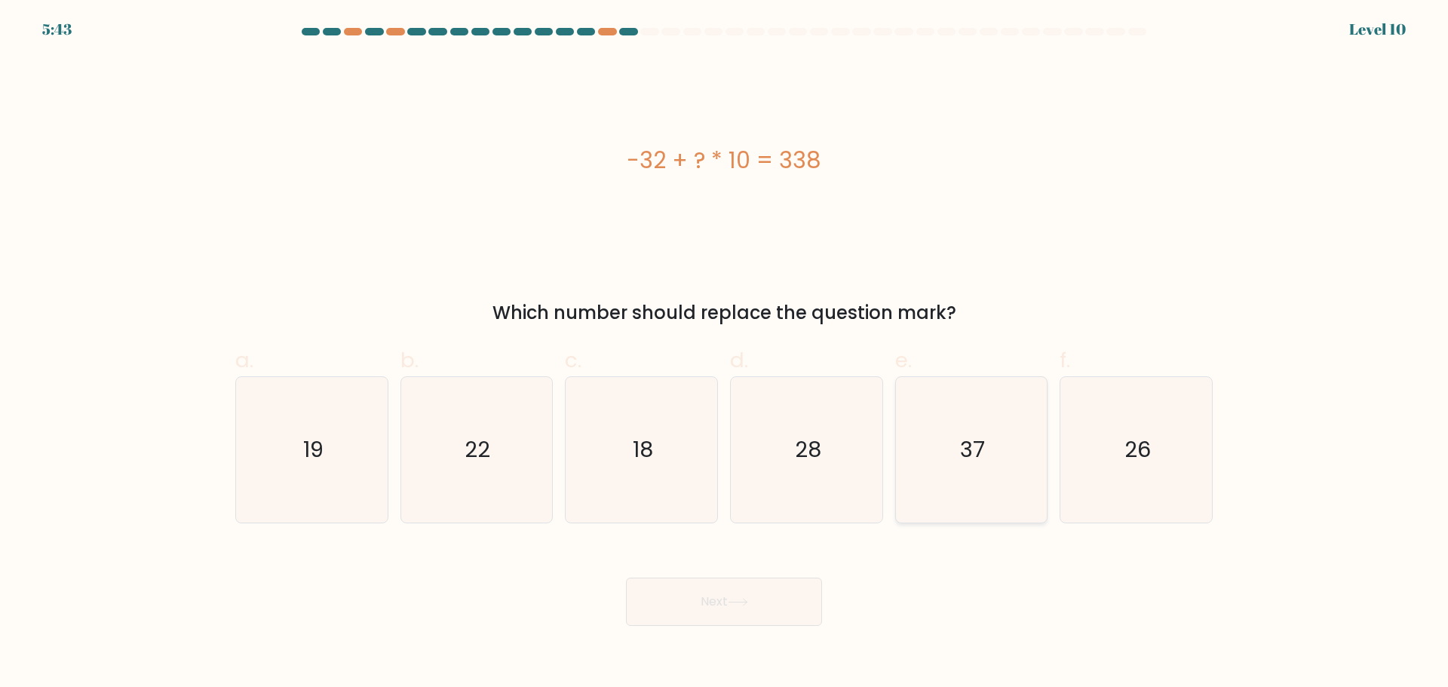
radio input "true"
click at [754, 615] on button "Next" at bounding box center [724, 602] width 196 height 48
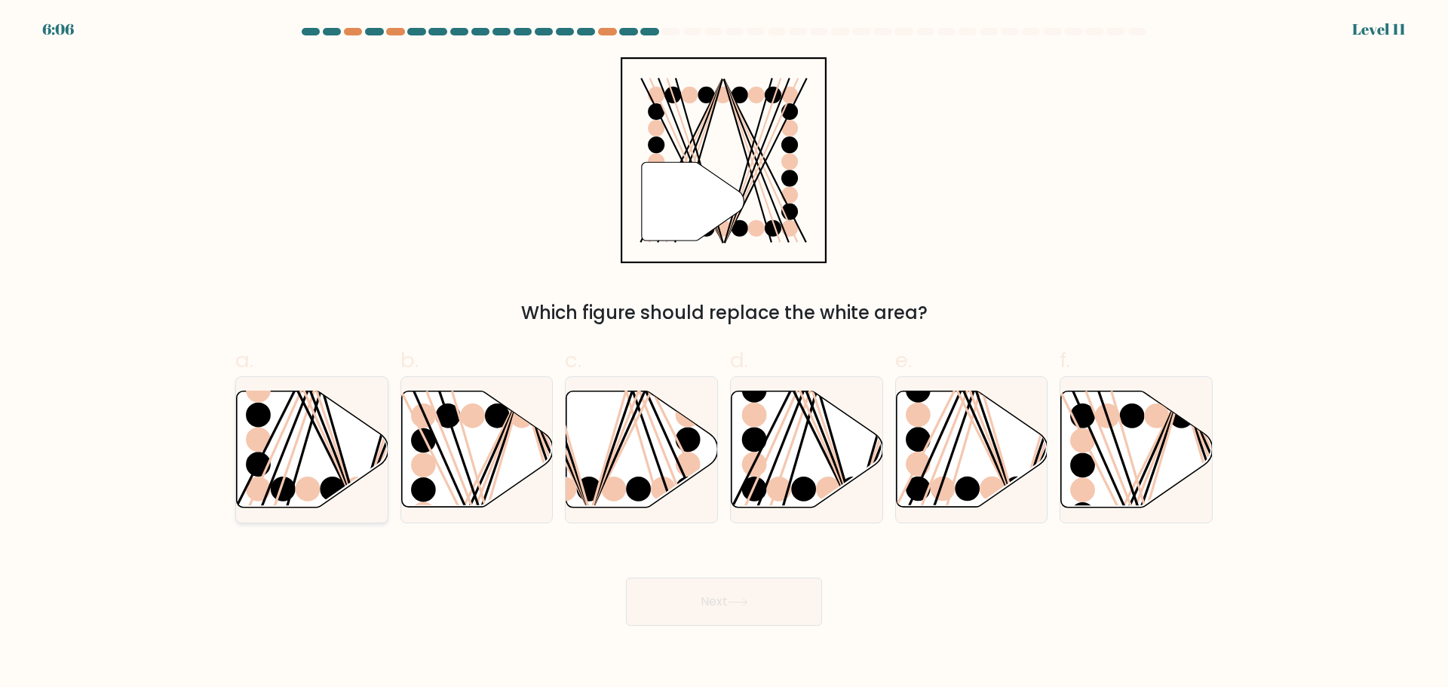
click at [282, 467] on icon at bounding box center [313, 449] width 152 height 116
click at [724, 354] on input "a." at bounding box center [724, 349] width 1 height 10
radio input "true"
click at [701, 619] on button "Next" at bounding box center [724, 602] width 196 height 48
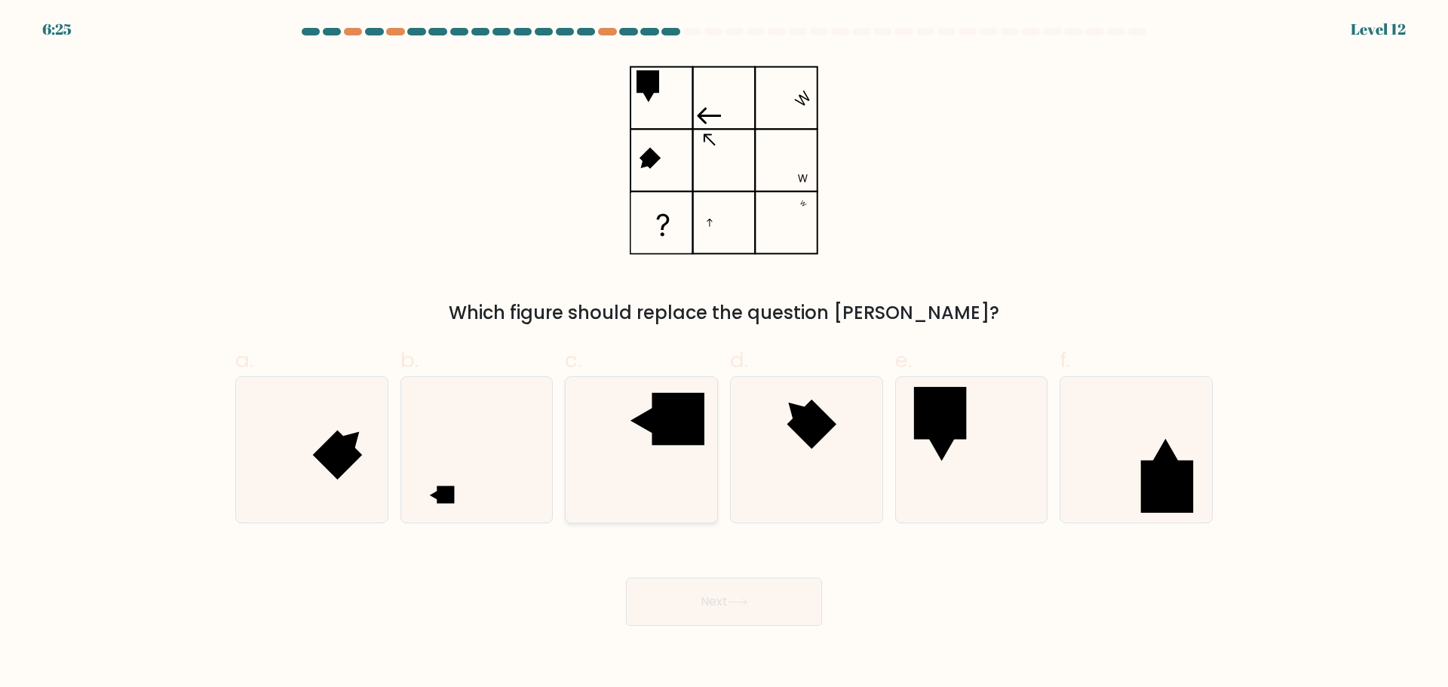
click at [603, 436] on icon at bounding box center [642, 450] width 146 height 146
click at [724, 354] on input "c." at bounding box center [724, 349] width 1 height 10
radio input "true"
click at [759, 590] on button "Next" at bounding box center [724, 602] width 196 height 48
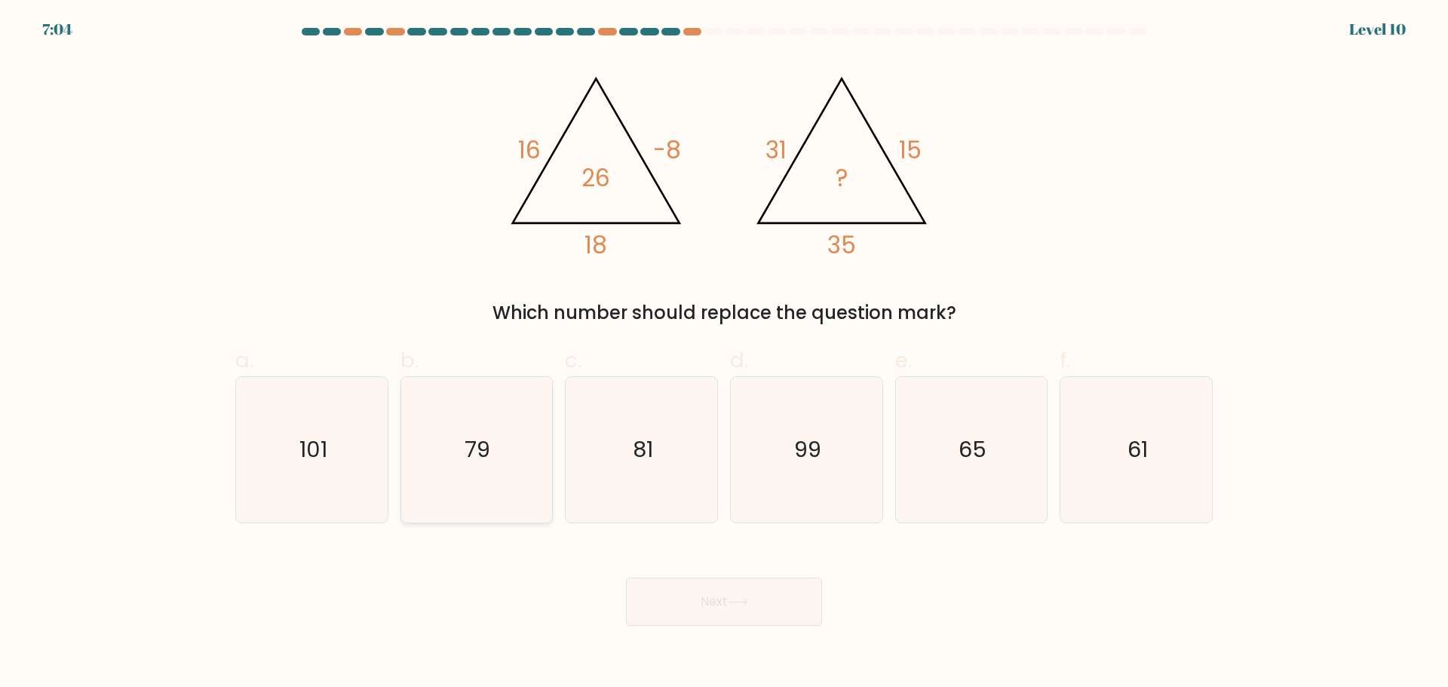
click at [468, 424] on icon "79" at bounding box center [477, 450] width 146 height 146
click at [724, 354] on input "b. 79" at bounding box center [724, 349] width 1 height 10
radio input "true"
click at [696, 586] on button "Next" at bounding box center [724, 602] width 196 height 48
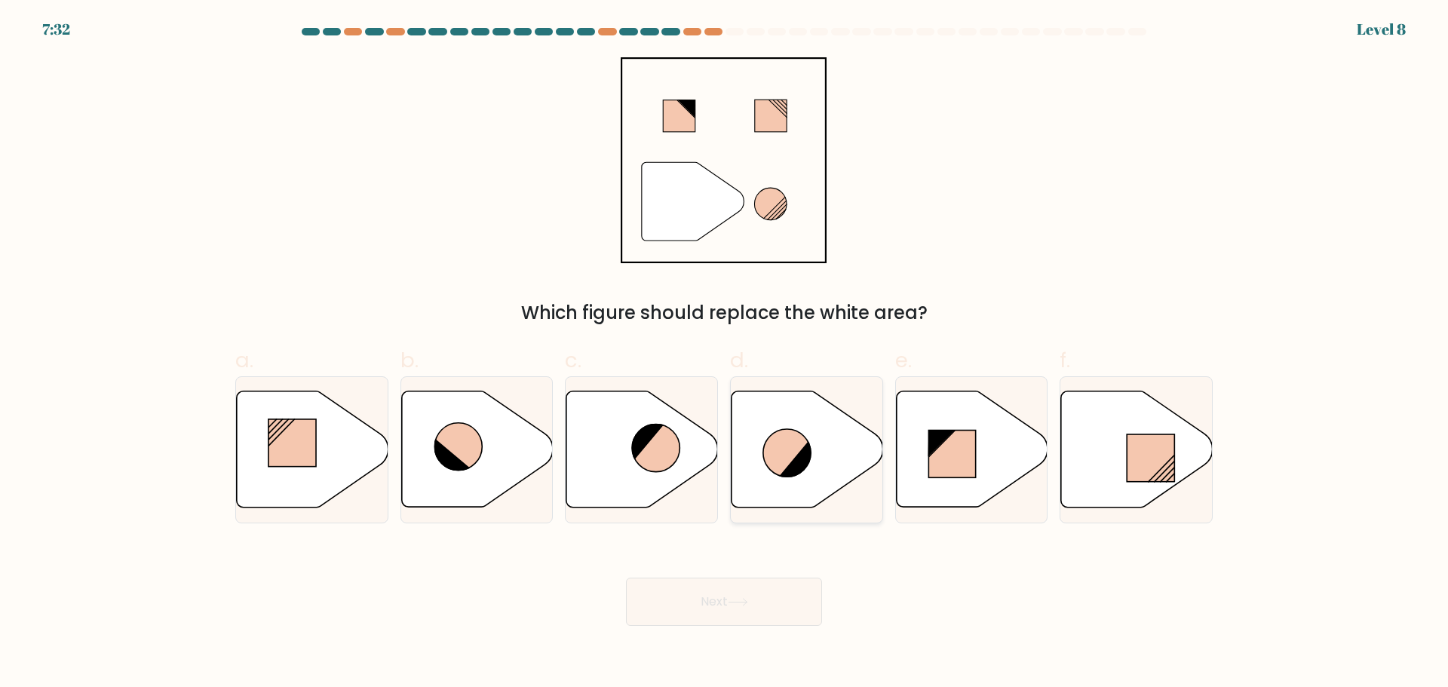
click at [797, 483] on icon at bounding box center [808, 449] width 152 height 116
click at [725, 354] on input "d." at bounding box center [724, 349] width 1 height 10
radio input "true"
click at [759, 594] on button "Next" at bounding box center [724, 602] width 196 height 48
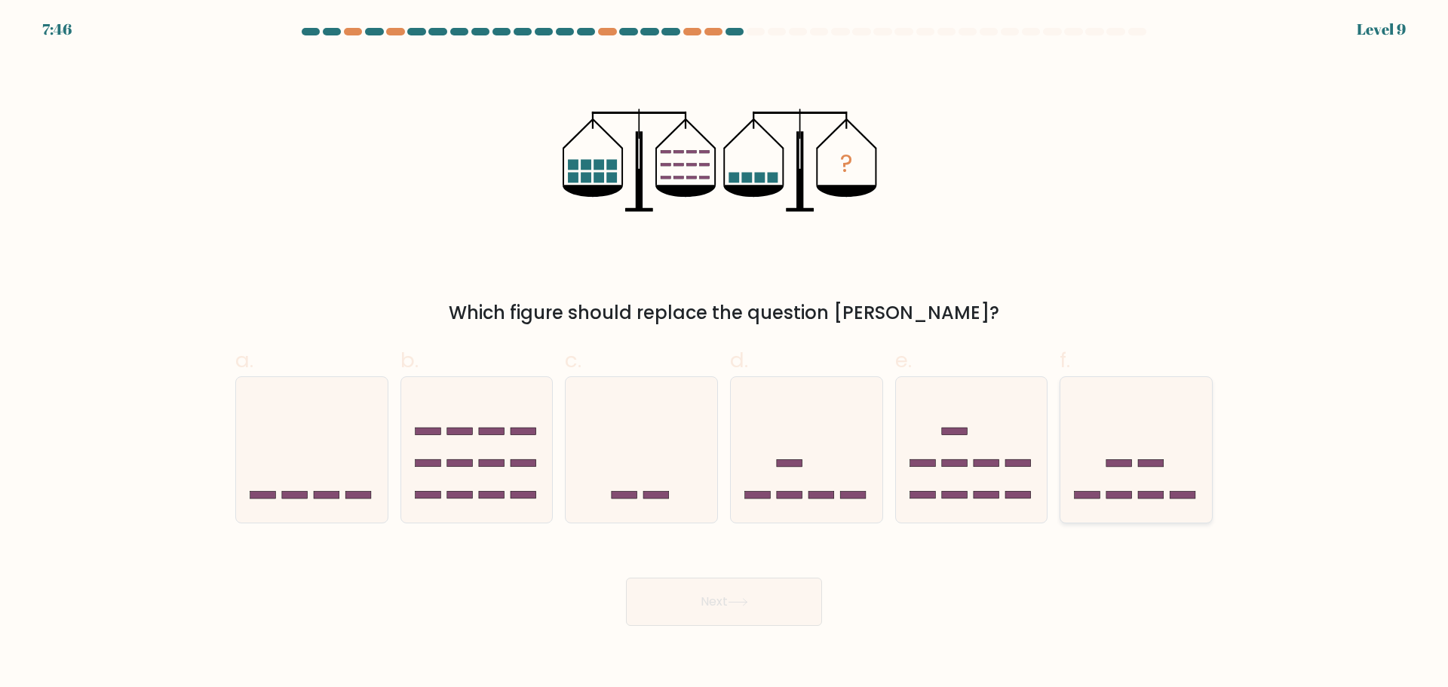
click at [1147, 491] on icon at bounding box center [1137, 449] width 152 height 125
click at [725, 354] on input "f." at bounding box center [724, 349] width 1 height 10
radio input "true"
click at [788, 619] on button "Next" at bounding box center [724, 602] width 196 height 48
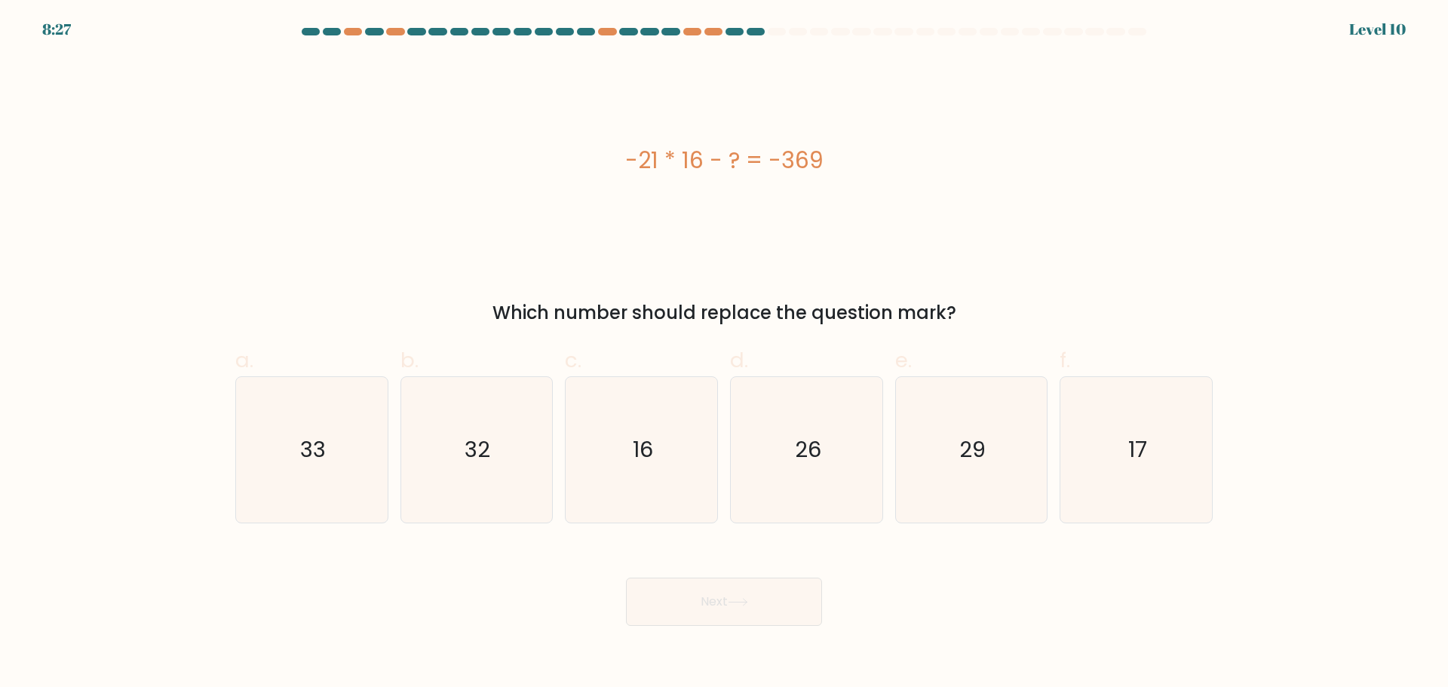
drag, startPoint x: 639, startPoint y: 164, endPoint x: 879, endPoint y: 163, distance: 239.9
click at [879, 163] on div "-21 * 16 - ? = -369" at bounding box center [724, 160] width 978 height 34
copy div "-21 * 16 - ? = -369"
click at [348, 465] on icon "33" at bounding box center [312, 450] width 146 height 146
click at [724, 354] on input "a. 33" at bounding box center [724, 349] width 1 height 10
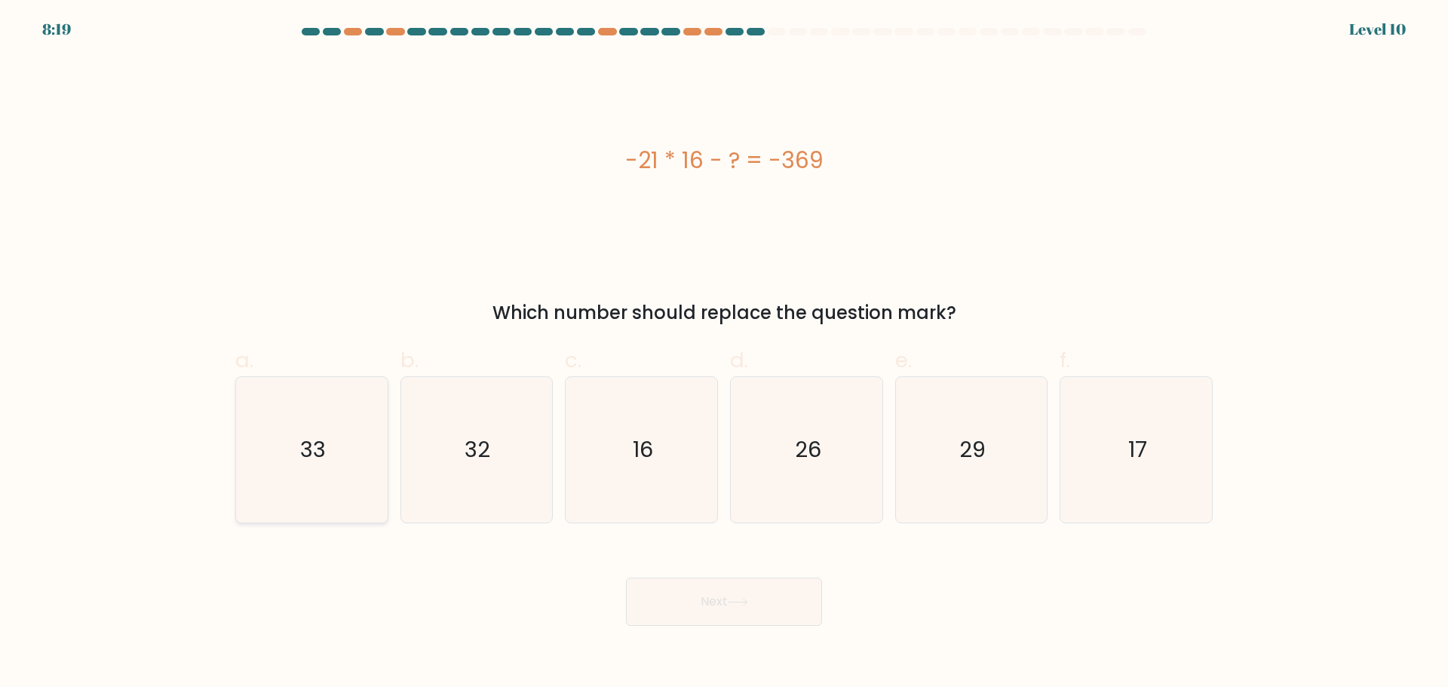
radio input "true"
click at [712, 591] on button "Next" at bounding box center [724, 602] width 196 height 48
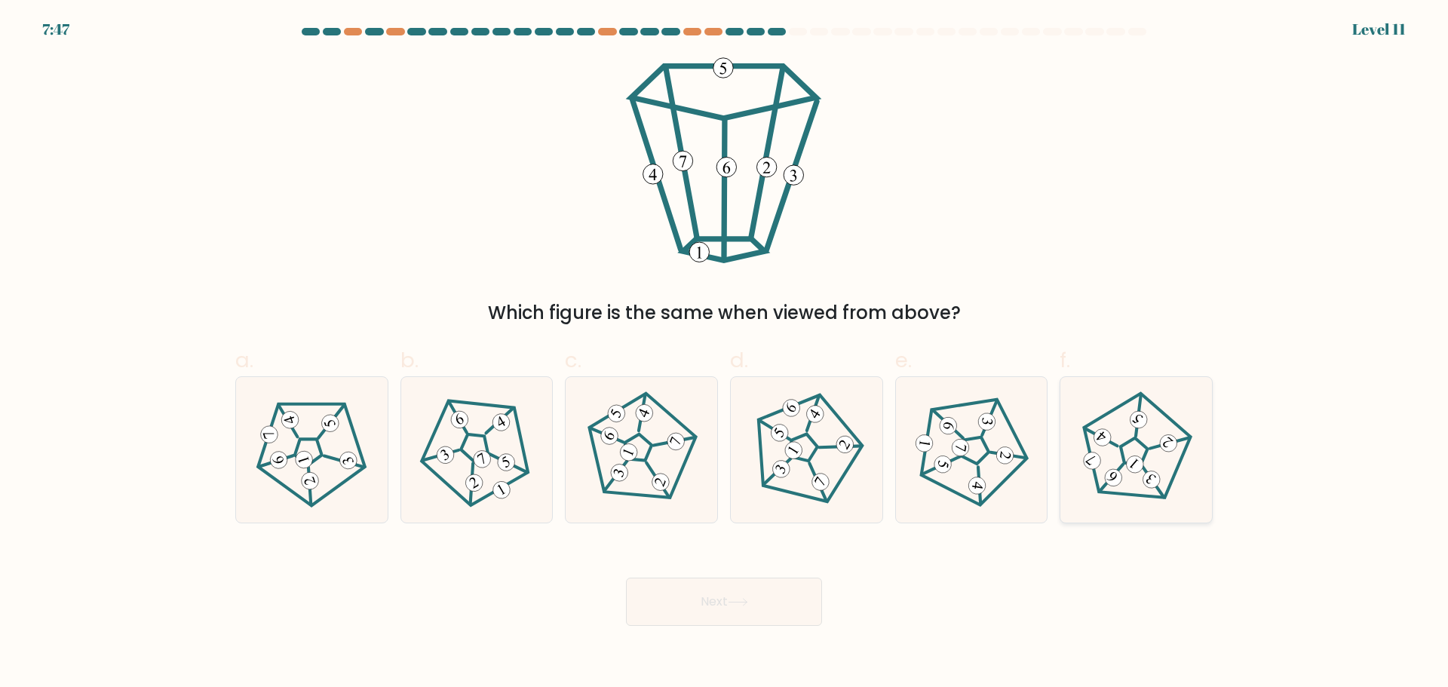
click at [1132, 459] on 310 at bounding box center [1135, 465] width 24 height 24
click at [725, 354] on input "f." at bounding box center [724, 349] width 1 height 10
radio input "true"
click at [754, 583] on button "Next" at bounding box center [724, 602] width 196 height 48
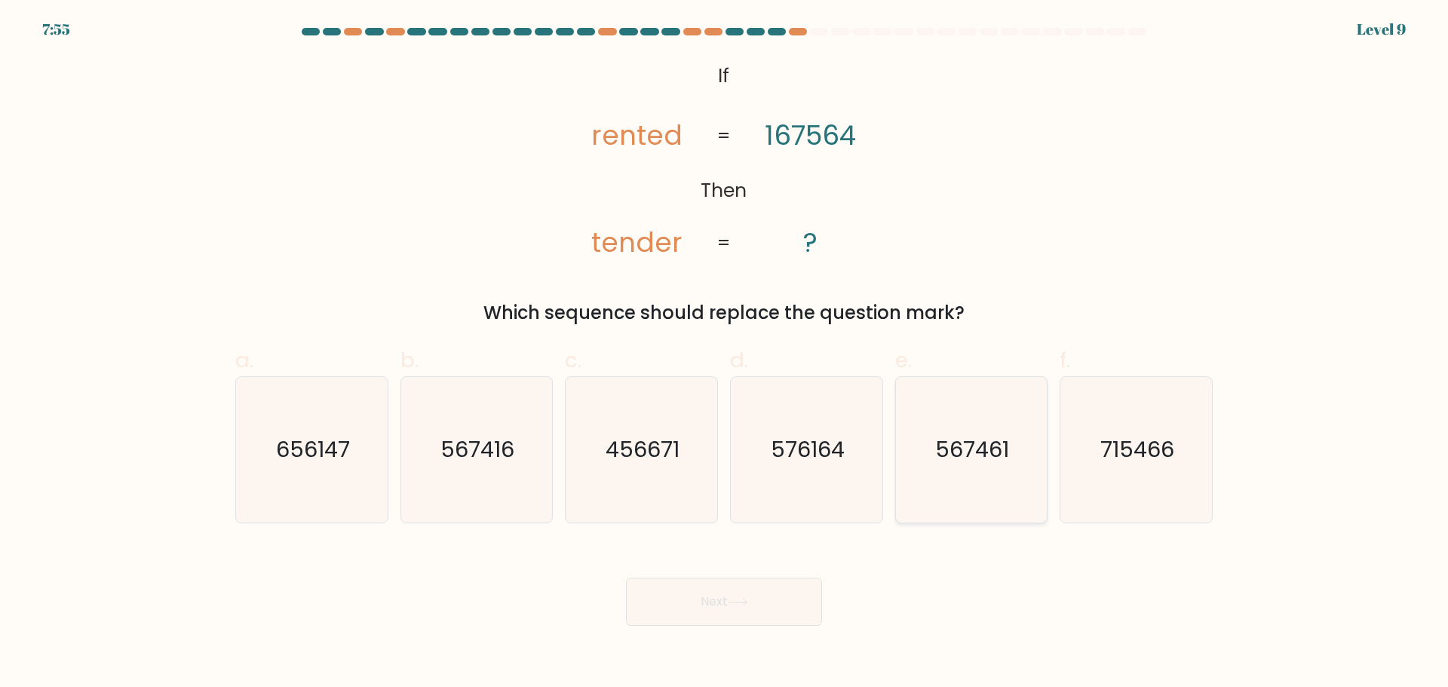
click at [972, 441] on text "567461" at bounding box center [973, 450] width 74 height 30
click at [725, 354] on input "e. 567461" at bounding box center [724, 349] width 1 height 10
radio input "true"
click at [705, 595] on button "Next" at bounding box center [724, 602] width 196 height 48
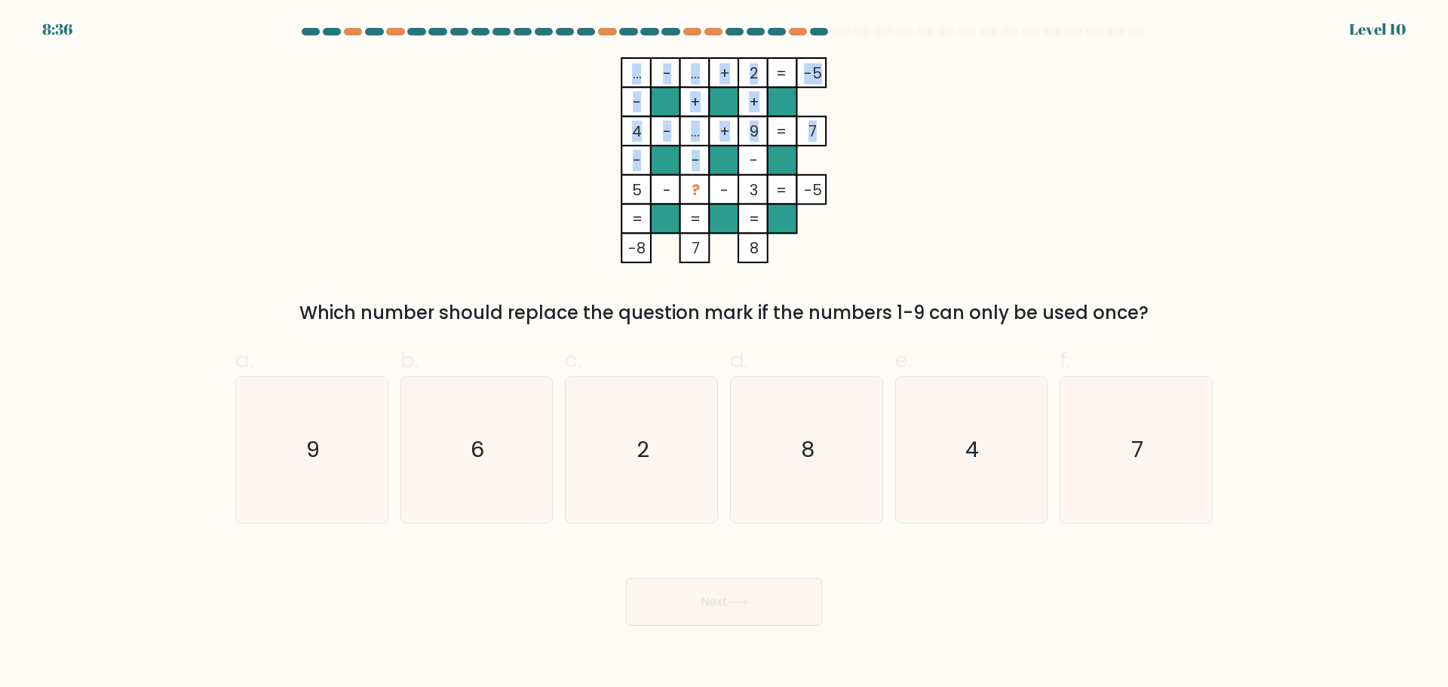
drag, startPoint x: 624, startPoint y: 69, endPoint x: 750, endPoint y: 157, distance: 153.4
click at [750, 157] on icon "... - ... + 2 -5 - + + 4 - ... + 9 7 - - - 5 - ? - 3 = -5 = = = = -8 7 8 =" at bounding box center [724, 160] width 453 height 206
click at [893, 184] on icon "... - ... + 2 -5 - + + 4 - ... + 9 7 - - - 5 - ? - 3 = -5 = = = = -8 7 8 =" at bounding box center [724, 160] width 453 height 206
drag, startPoint x: 631, startPoint y: 65, endPoint x: 770, endPoint y: 246, distance: 228.6
click at [770, 246] on icon "... - ... + 2 -5 - + + 4 - ... + 9 7 - - - 5 - ? - 3 = -5 = = = = -8 7 8 =" at bounding box center [724, 160] width 453 height 206
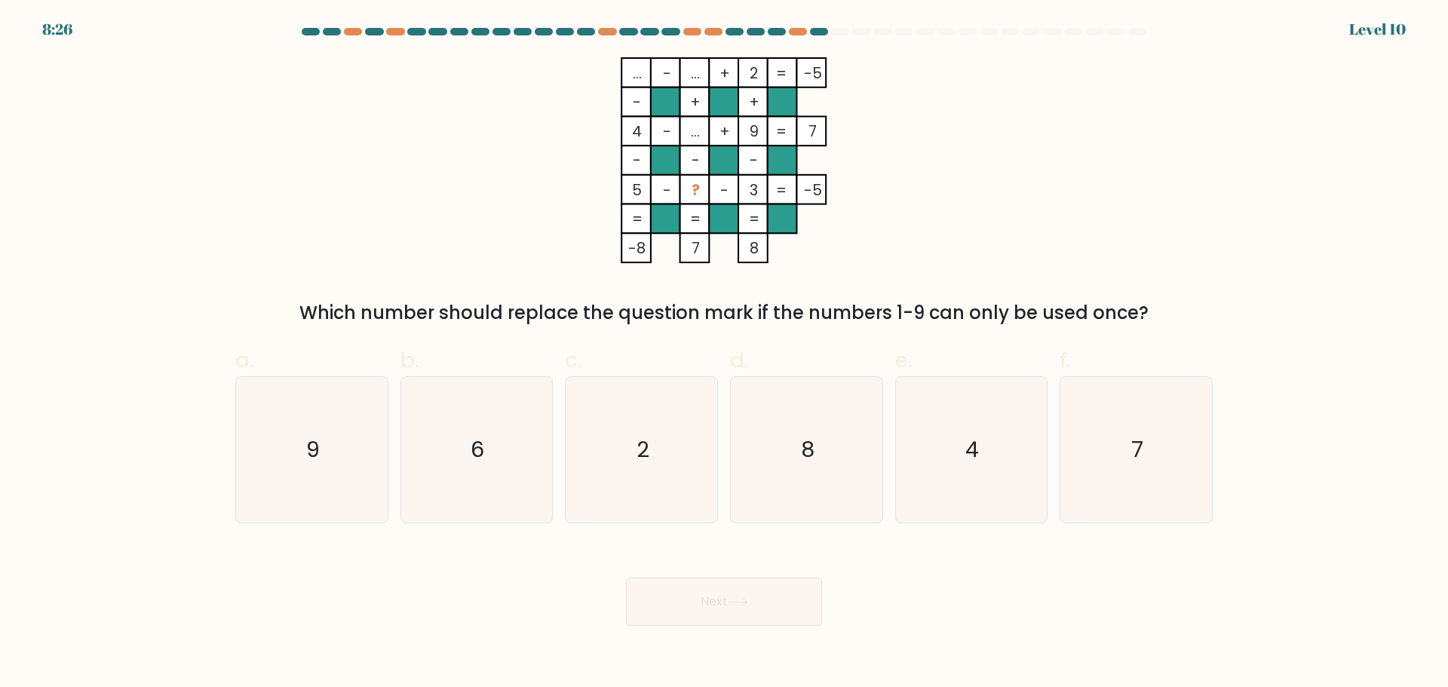
copy icon "... - ... + 2 -5 - + + 4 - ... + 9 7 - - - 5 - ? - 3 = -5 = = = = -8 7 8"
click at [842, 189] on icon "... - ... + 2 -5 - + + 4 - ... + 9 7 - - - 5 - ? - 3 = -5 = = = = -8 7 8 =" at bounding box center [724, 160] width 453 height 206
drag, startPoint x: 625, startPoint y: 75, endPoint x: 826, endPoint y: 74, distance: 200.7
click at [826, 74] on icon "... - ... + 2 -5 - + + 4 - ... + 9 7 - - - 5 - ? - 3 = -5 = = = = -8 7 8 =" at bounding box center [724, 160] width 453 height 206
drag, startPoint x: 820, startPoint y: 74, endPoint x: 629, endPoint y: 72, distance: 190.9
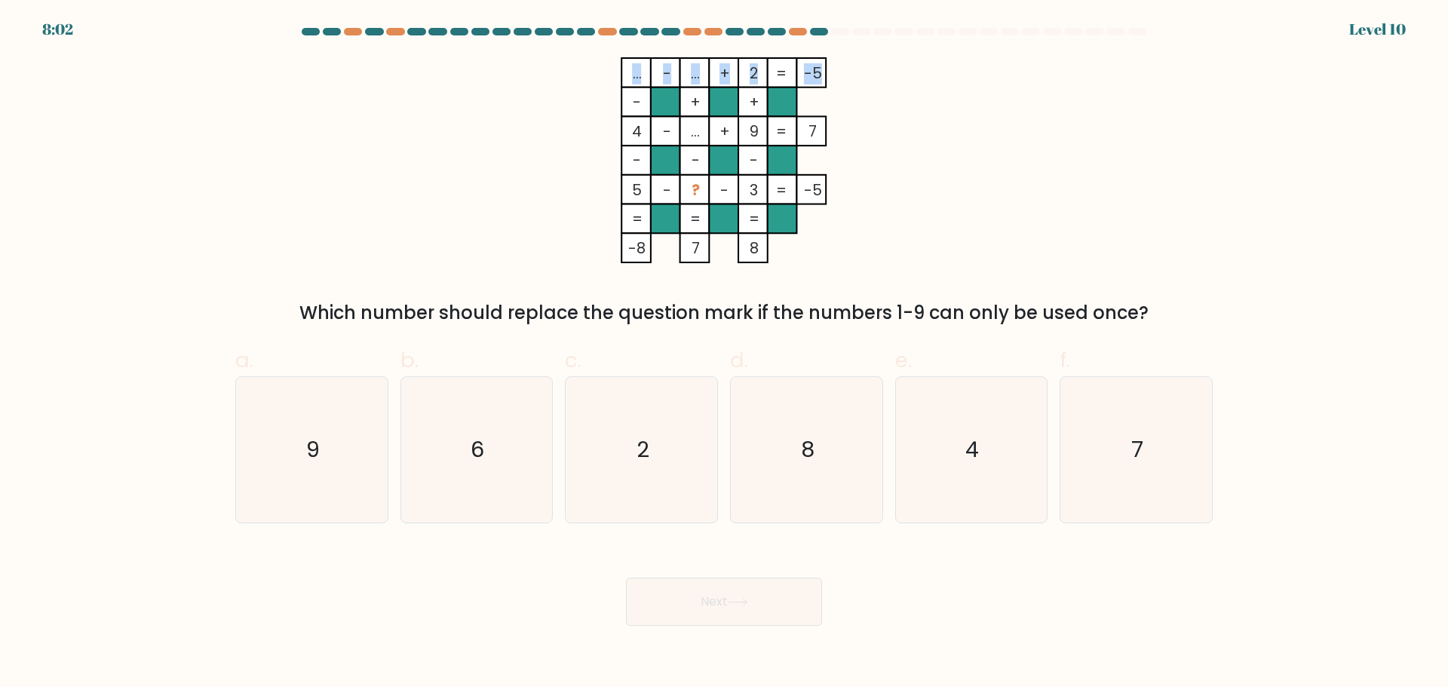
click at [629, 72] on icon "... - ... + 2 -5 - + + 4 - ... + 9 7 - - - 5 - ? - 3 = -5 = = = = -8 7 8 =" at bounding box center [724, 160] width 453 height 206
copy icon "... - ... + 2 -5"
click at [880, 149] on icon "... - ... + 2 -5 - + + 4 - ... + 9 7 - - - 5 - ? - 3 = -5 = = = = -8 7 8 =" at bounding box center [724, 160] width 453 height 206
click at [821, 402] on icon "8" at bounding box center [807, 450] width 146 height 146
click at [725, 354] on input "d. 8" at bounding box center [724, 349] width 1 height 10
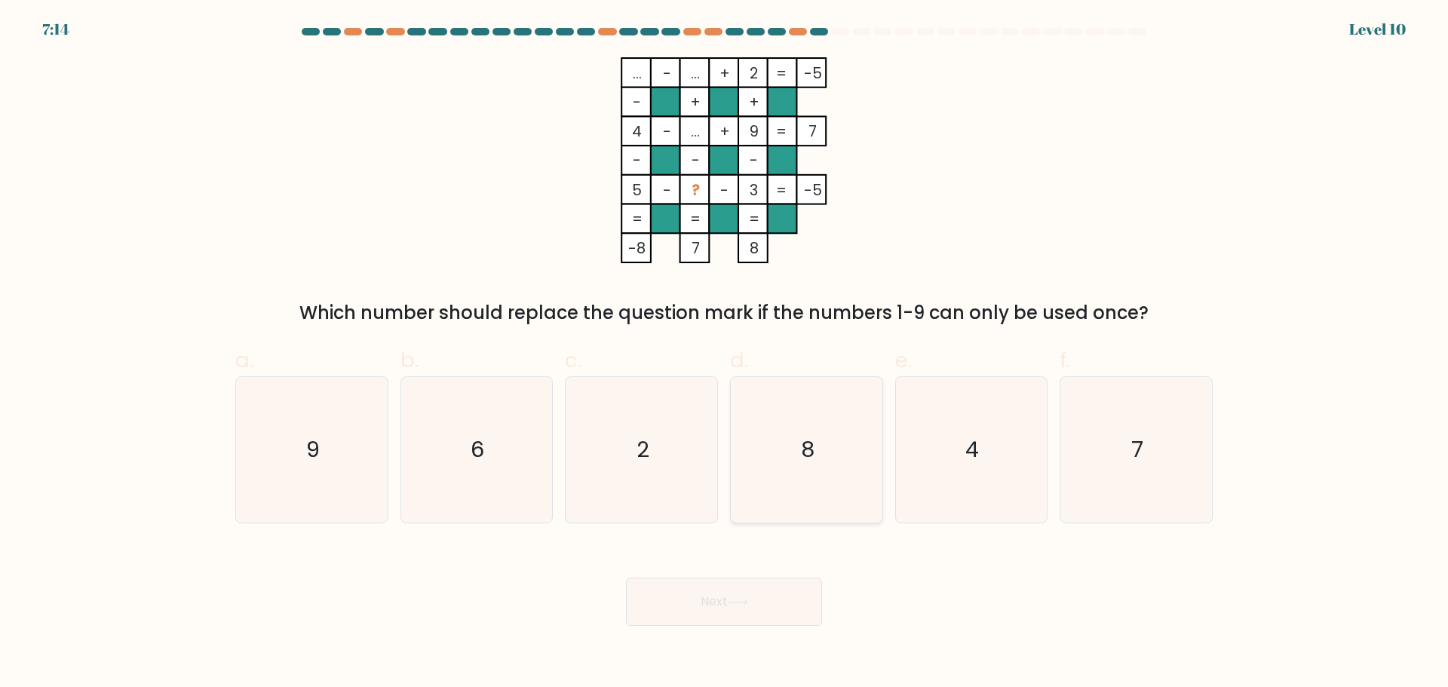
radio input "true"
click at [782, 590] on button "Next" at bounding box center [724, 602] width 196 height 48
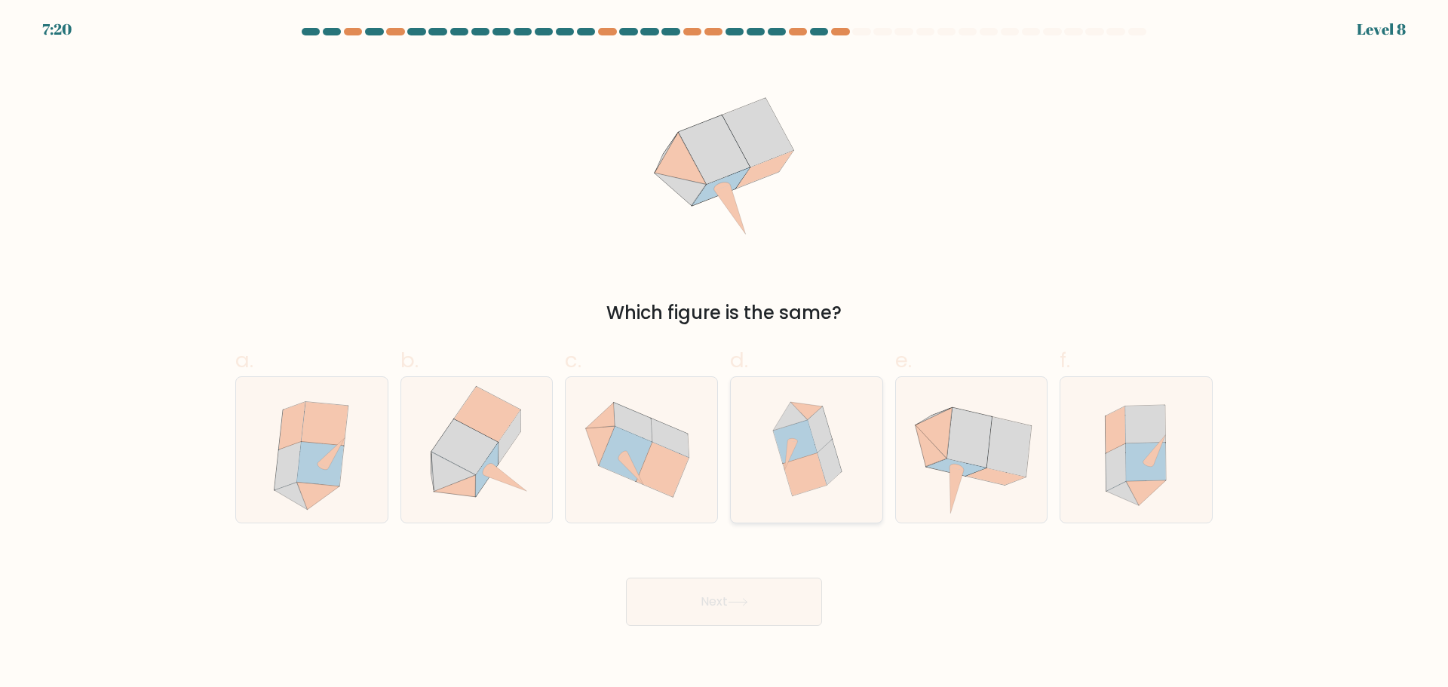
click at [822, 483] on icon at bounding box center [805, 474] width 44 height 43
click at [725, 354] on input "d." at bounding box center [724, 349] width 1 height 10
radio input "true"
click at [748, 616] on button "Next" at bounding box center [724, 602] width 196 height 48
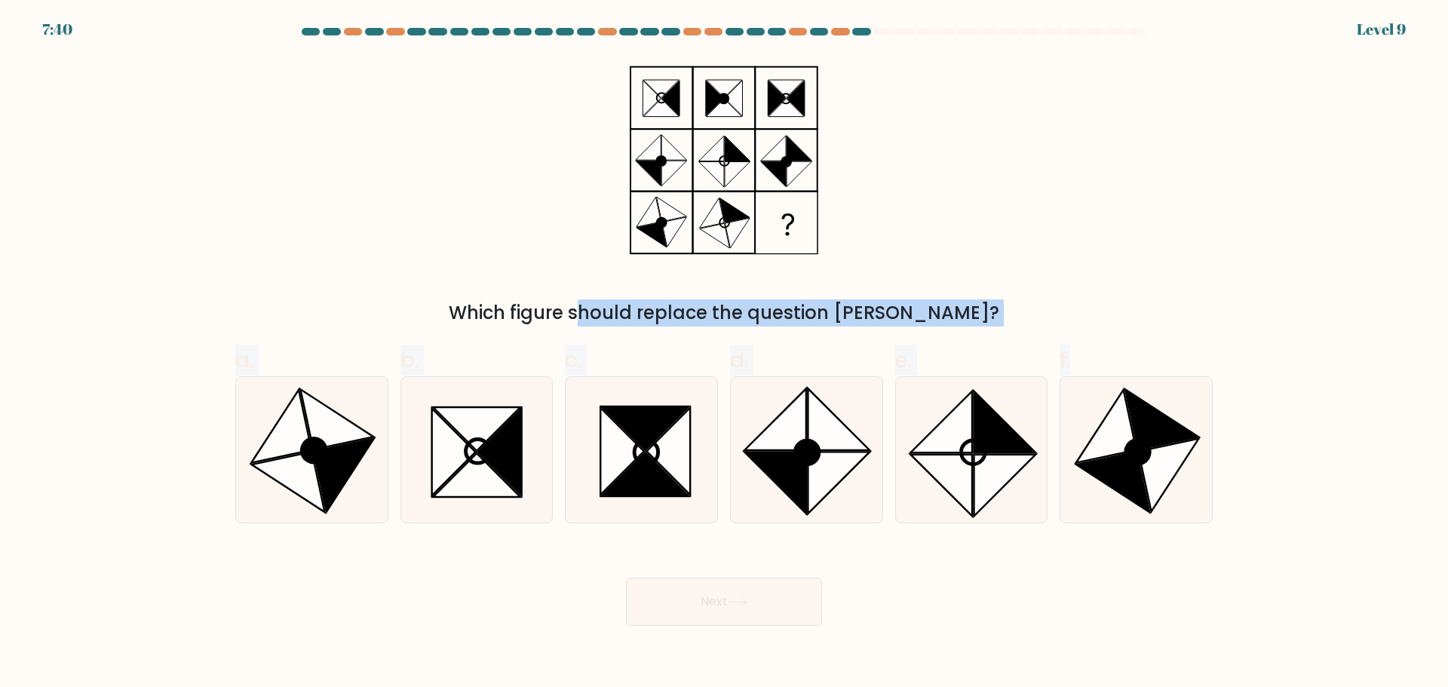
drag, startPoint x: 1153, startPoint y: 453, endPoint x: 1065, endPoint y: 230, distance: 240.1
click at [1065, 230] on form at bounding box center [724, 327] width 1448 height 598
click at [1314, 305] on form at bounding box center [724, 327] width 1448 height 598
click at [1162, 418] on icon at bounding box center [1162, 419] width 73 height 60
click at [725, 354] on input "f." at bounding box center [724, 349] width 1 height 10
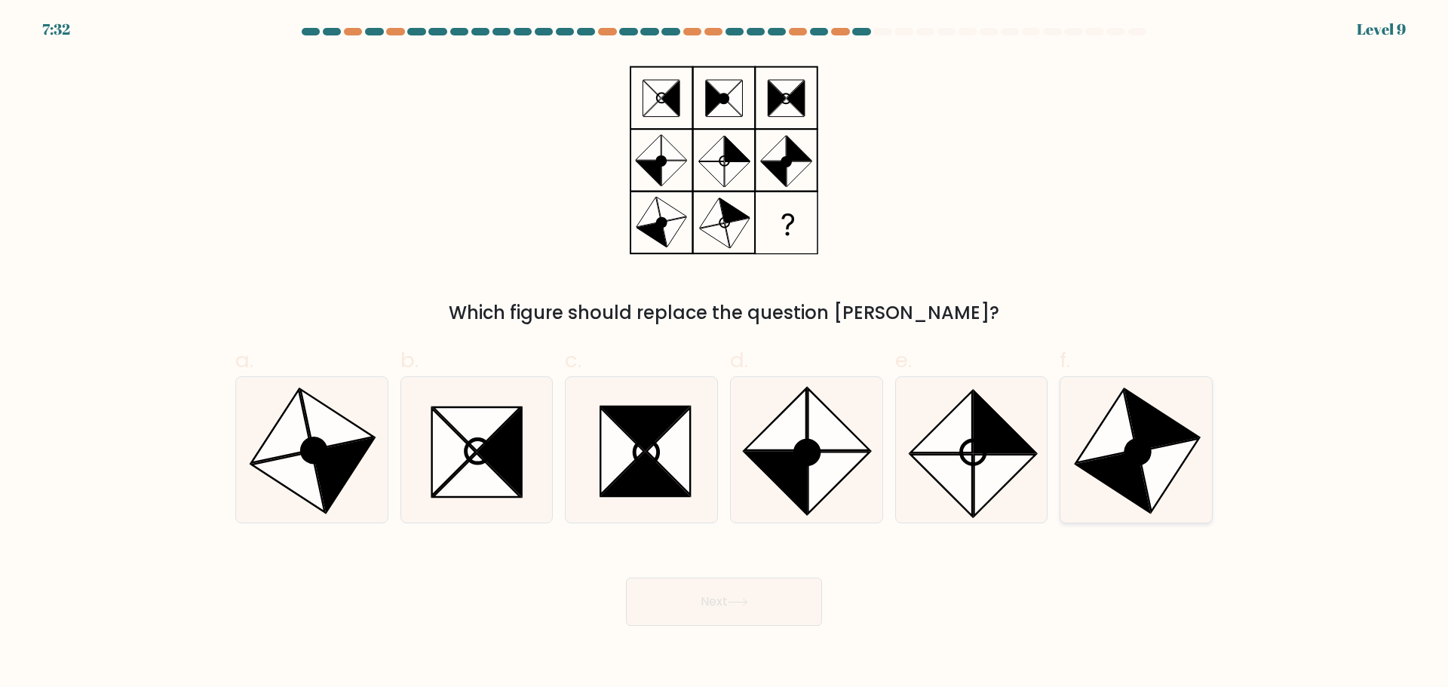
radio input "true"
click at [751, 603] on button "Next" at bounding box center [724, 602] width 196 height 48
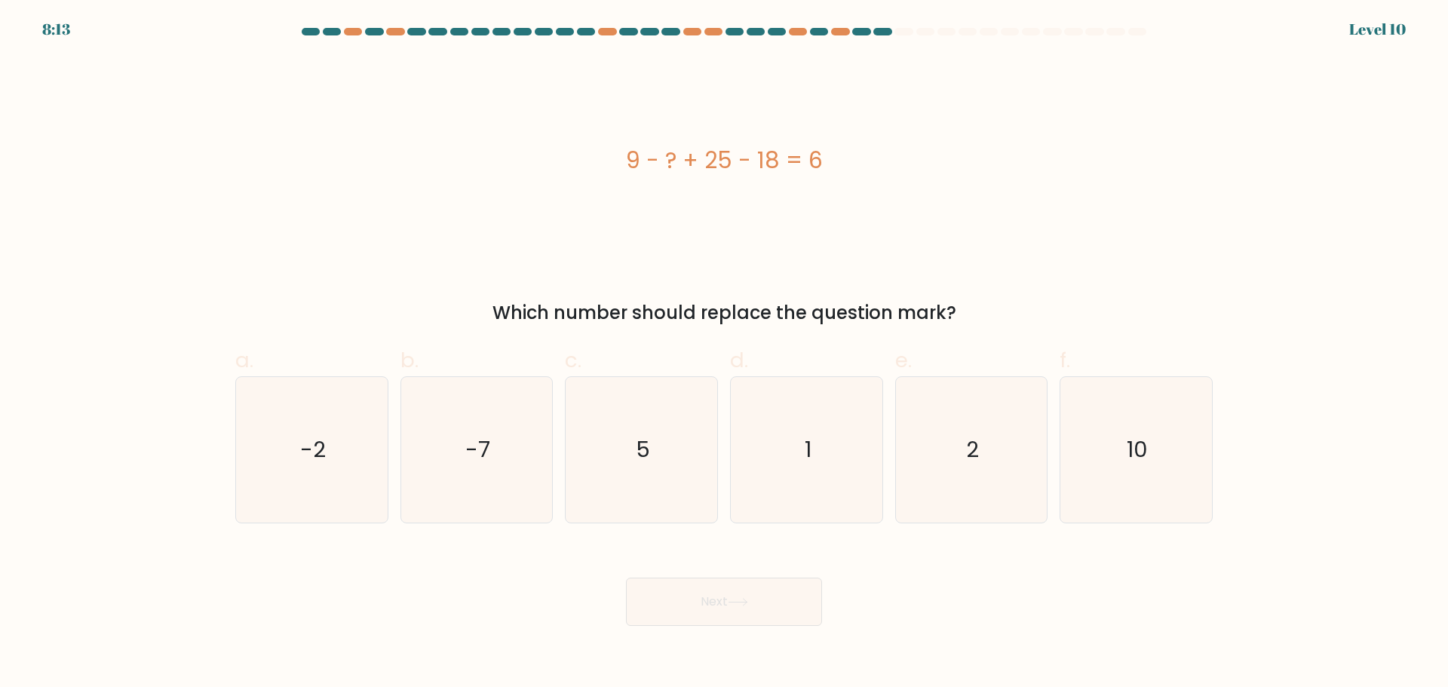
drag, startPoint x: 615, startPoint y: 150, endPoint x: 840, endPoint y: 134, distance: 225.4
click at [840, 134] on div "9 - ? + 25 - 18 = 6" at bounding box center [724, 160] width 978 height 206
copy div "9 - ? + 25 - 18 = 6"
click at [1151, 463] on icon "10" at bounding box center [1137, 450] width 146 height 146
click at [725, 354] on input "f. 10" at bounding box center [724, 349] width 1 height 10
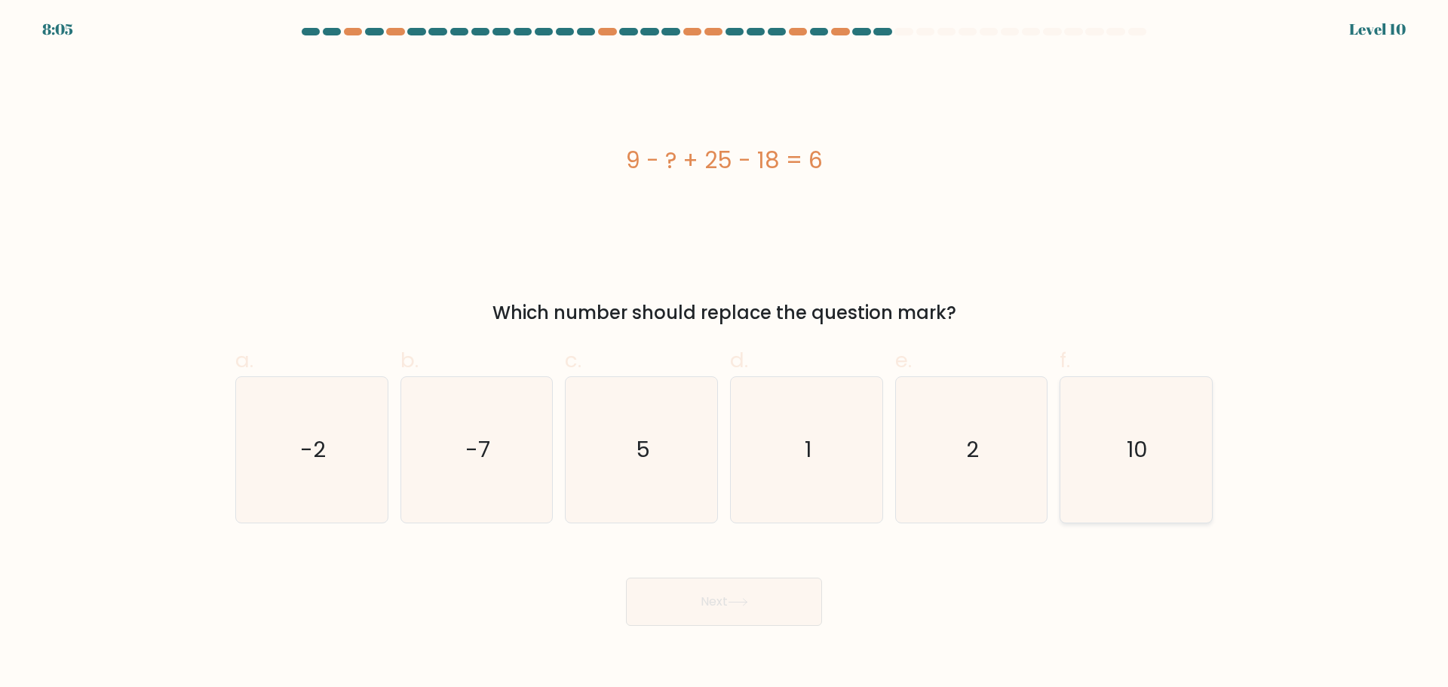
radio input "true"
click at [728, 604] on button "Next" at bounding box center [724, 602] width 196 height 48
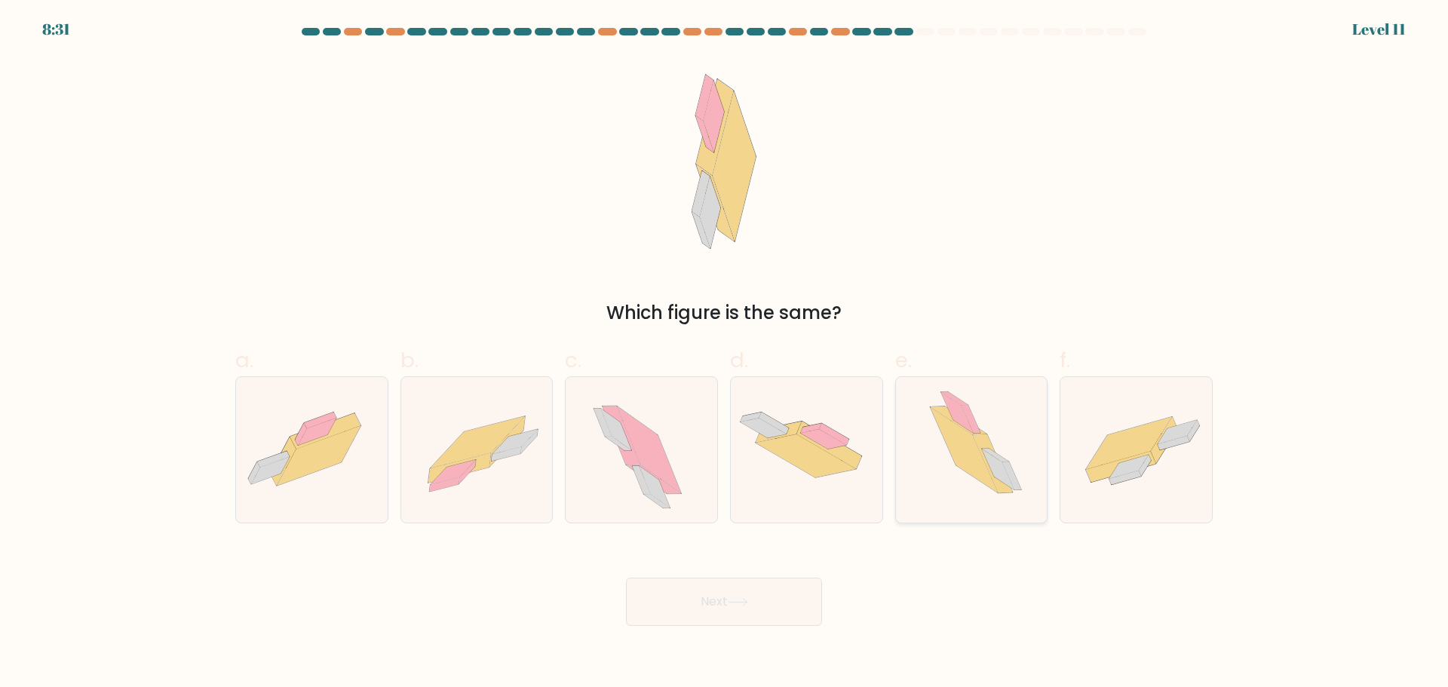
click at [974, 466] on icon at bounding box center [964, 449] width 68 height 85
click at [725, 354] on input "e." at bounding box center [724, 349] width 1 height 10
radio input "true"
click at [720, 609] on button "Next" at bounding box center [724, 602] width 196 height 48
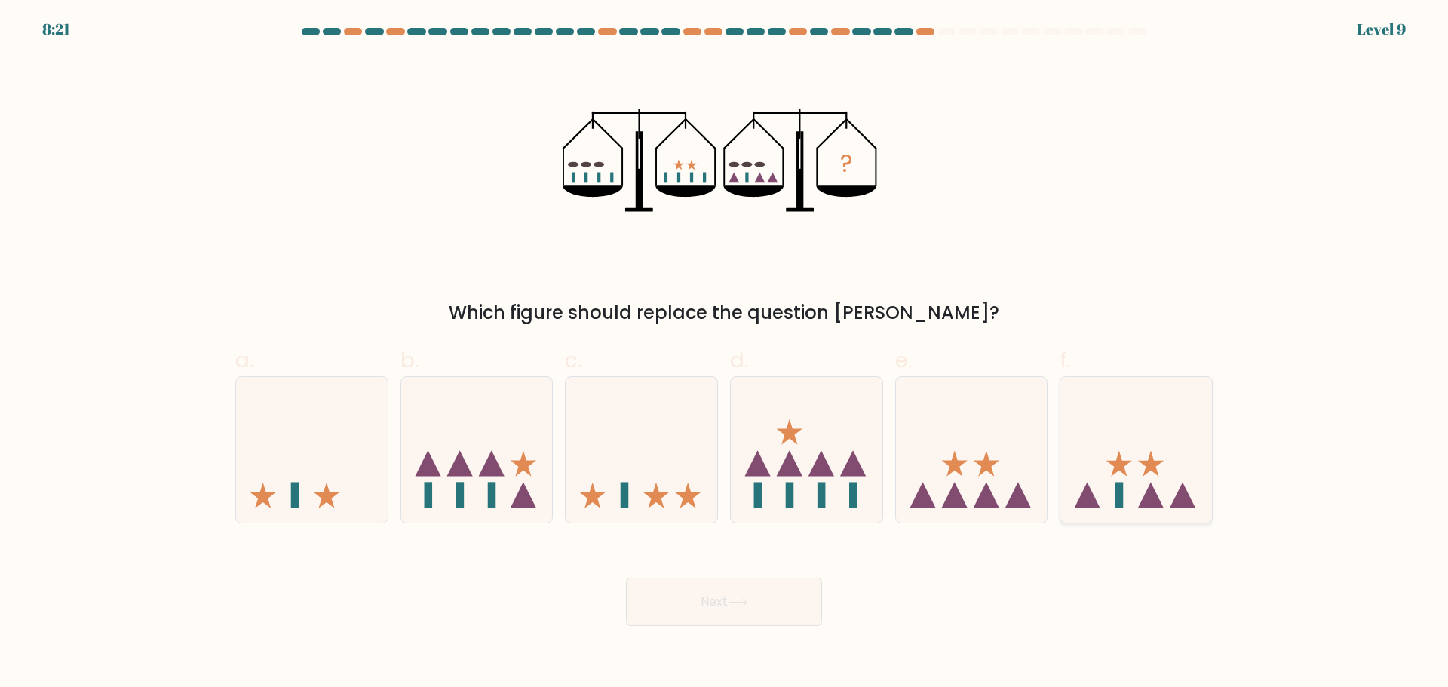
click at [1173, 489] on icon at bounding box center [1137, 449] width 152 height 125
click at [725, 354] on input "f." at bounding box center [724, 349] width 1 height 10
radio input "true"
click at [718, 596] on button "Next" at bounding box center [724, 602] width 196 height 48
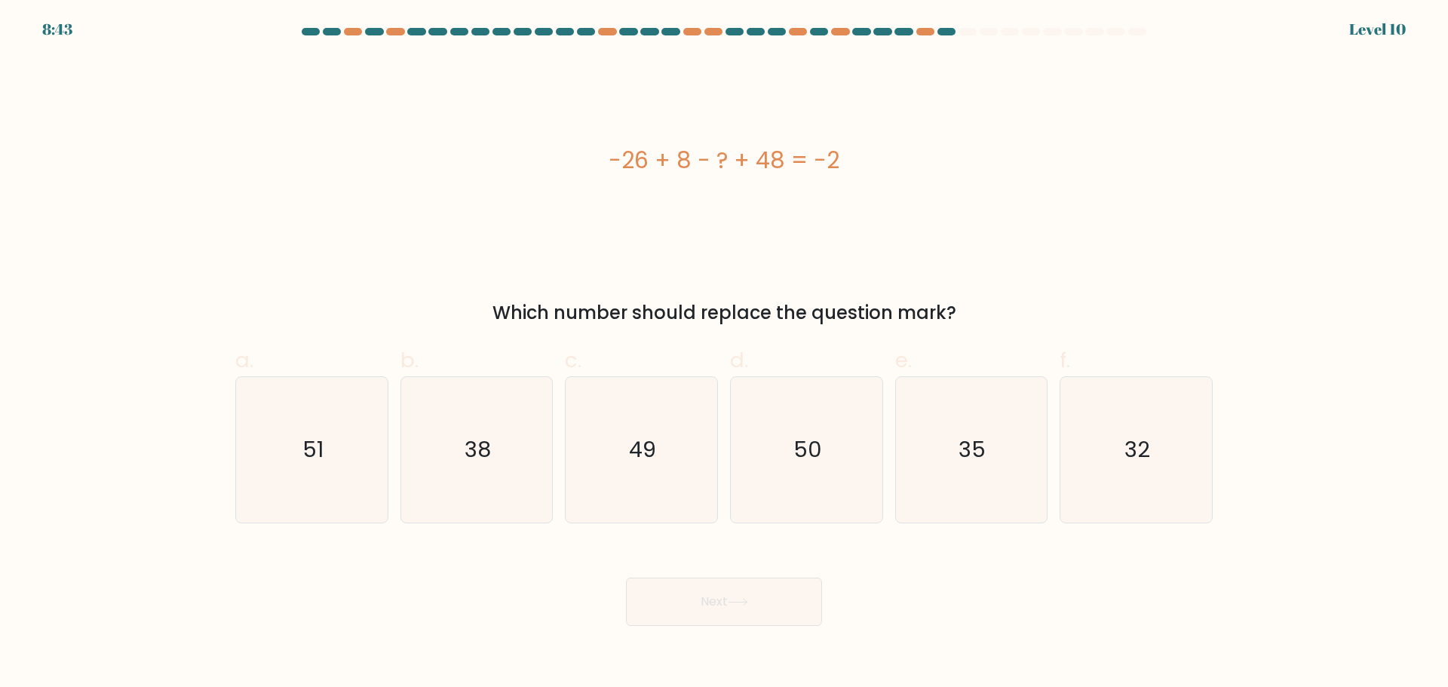
drag, startPoint x: 606, startPoint y: 162, endPoint x: 880, endPoint y: 177, distance: 275.0
click at [880, 177] on div "-26 + 8 - ? + 48 = -2" at bounding box center [724, 160] width 978 height 34
copy div "-26 + 8 - ? + 48 = -2"
click at [1154, 483] on icon "32" at bounding box center [1137, 450] width 146 height 146
click at [725, 354] on input "f. 32" at bounding box center [724, 349] width 1 height 10
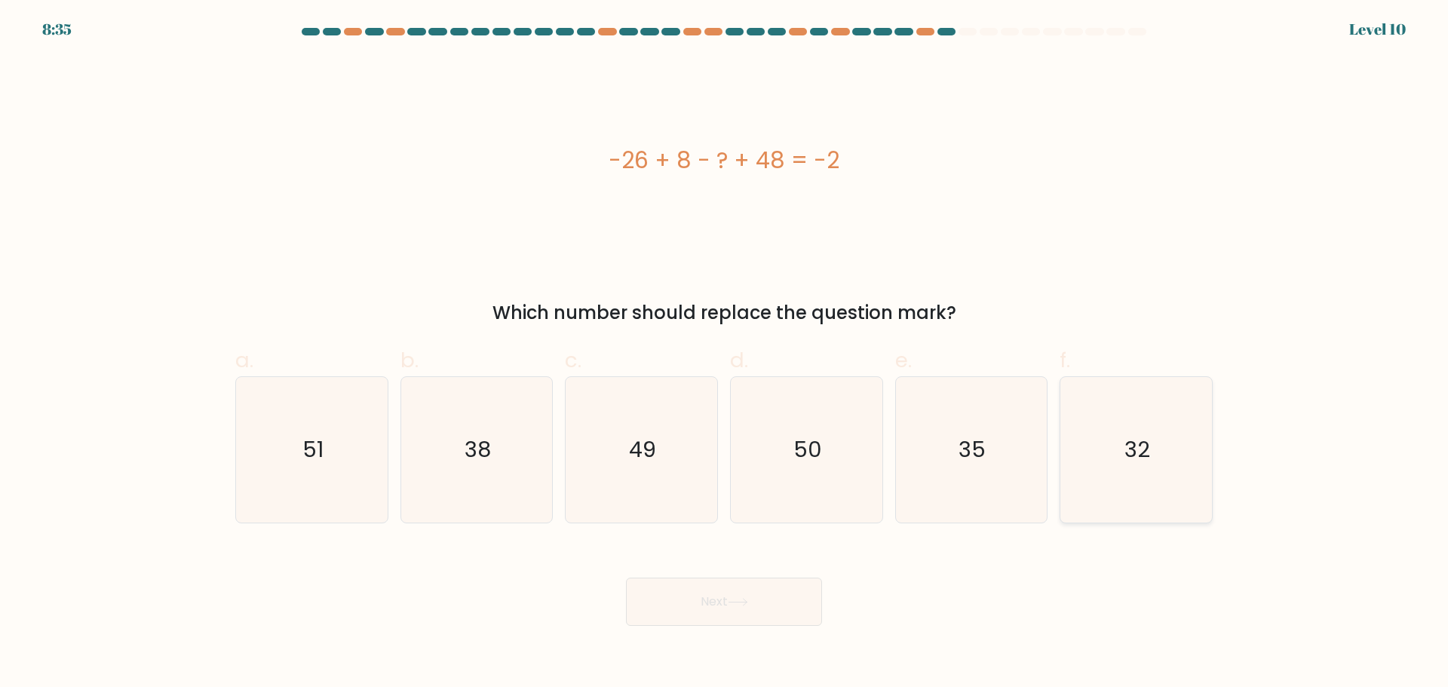
radio input "true"
click at [754, 613] on button "Next" at bounding box center [724, 602] width 196 height 48
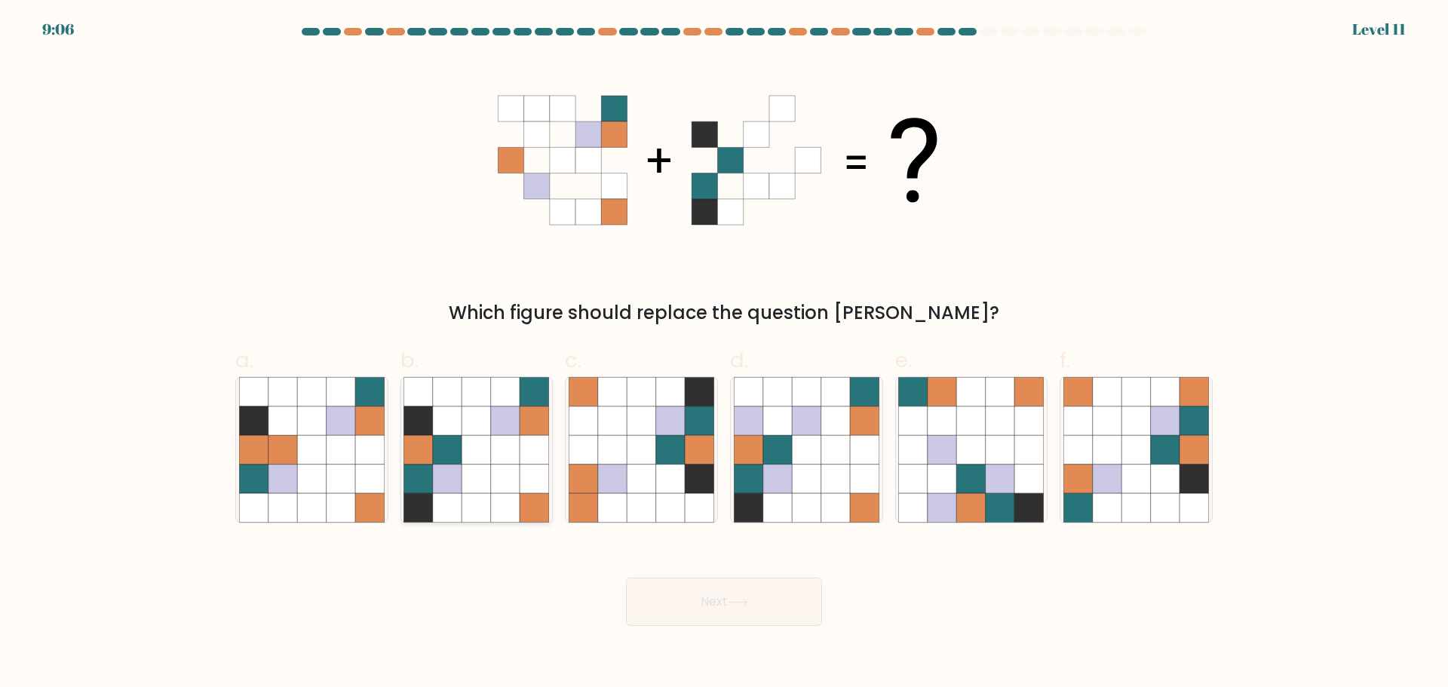
click at [491, 449] on icon at bounding box center [476, 449] width 29 height 29
click at [724, 354] on input "b." at bounding box center [724, 349] width 1 height 10
radio input "true"
click at [708, 590] on button "Next" at bounding box center [724, 602] width 196 height 48
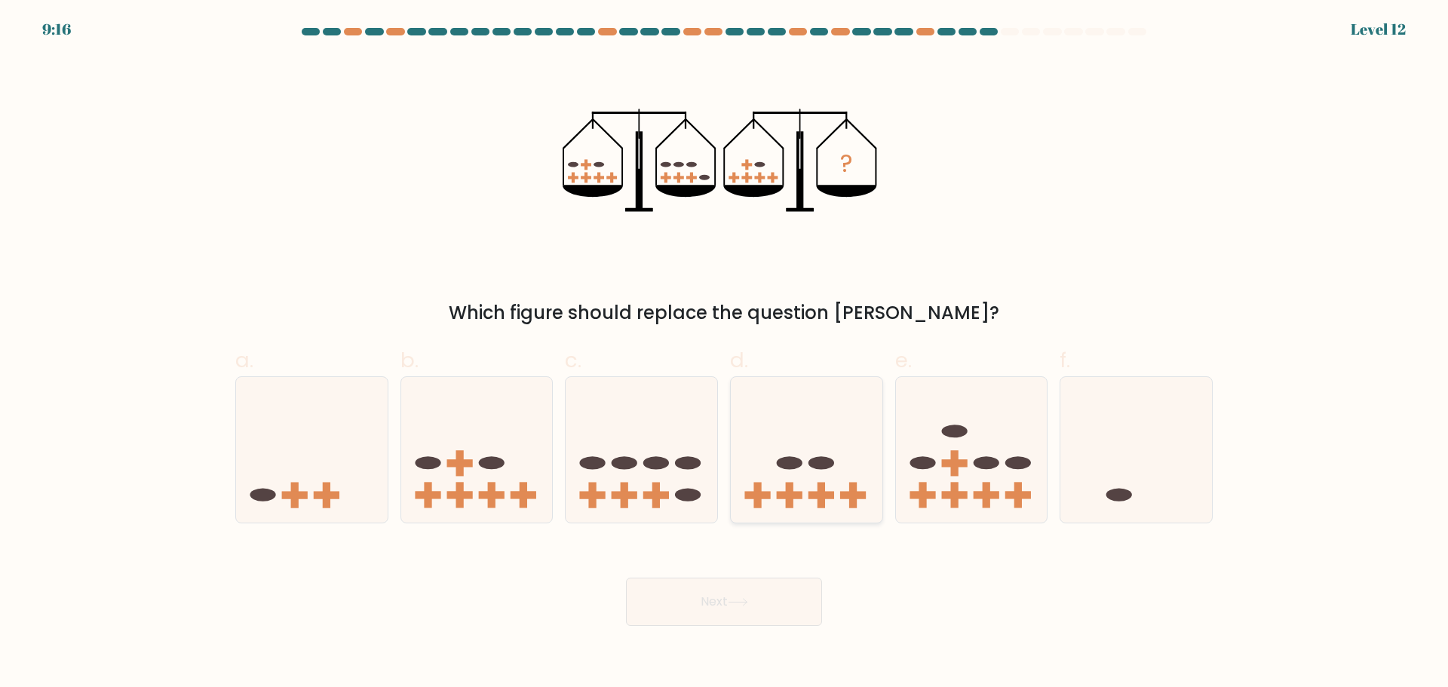
click at [864, 509] on icon at bounding box center [807, 449] width 152 height 125
click at [725, 354] on input "d." at bounding box center [724, 349] width 1 height 10
radio input "true"
click at [739, 619] on button "Next" at bounding box center [724, 602] width 196 height 48
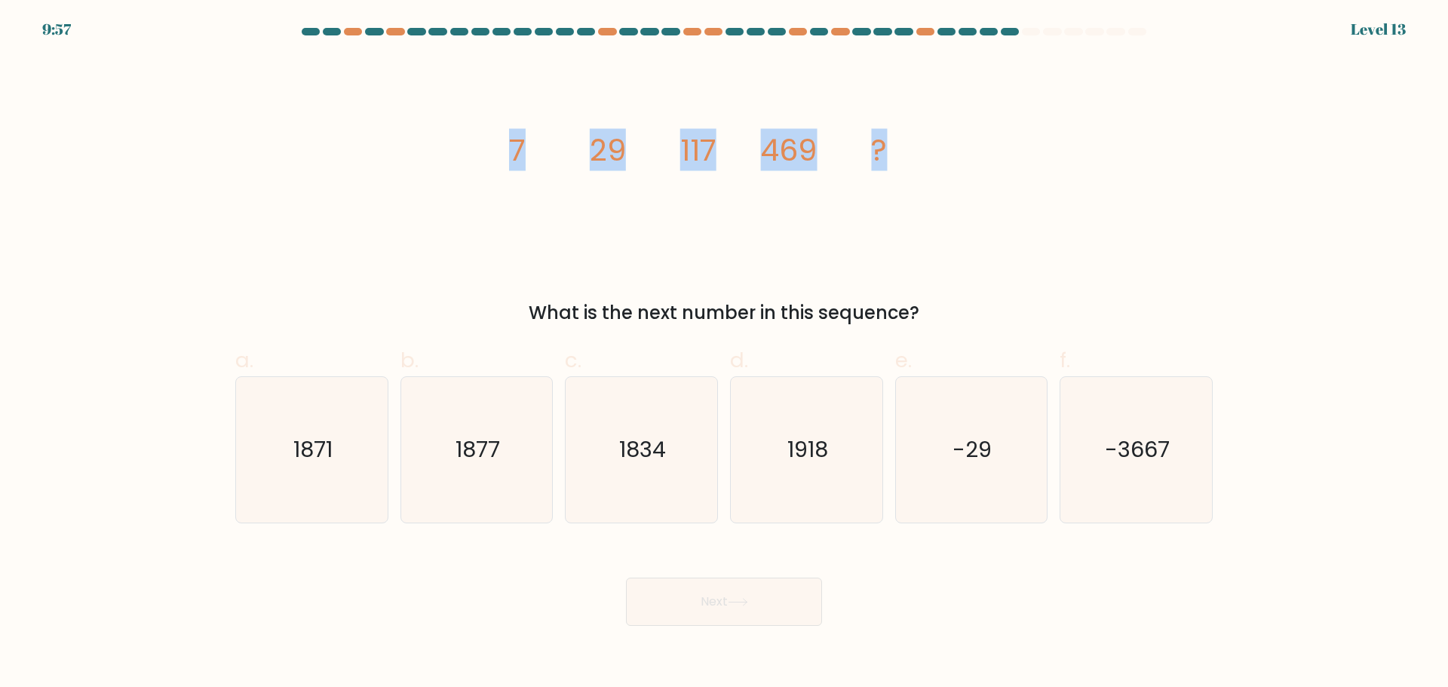
drag, startPoint x: 505, startPoint y: 152, endPoint x: 959, endPoint y: 193, distance: 455.3
click at [959, 193] on div "image/svg+xml 7 29 117 469 ? What is the next number in this sequence?" at bounding box center [724, 191] width 996 height 269
copy g "7 29 117 469 ?"
click at [459, 444] on text "1877" at bounding box center [478, 450] width 45 height 30
click at [724, 354] on input "b. 1877" at bounding box center [724, 349] width 1 height 10
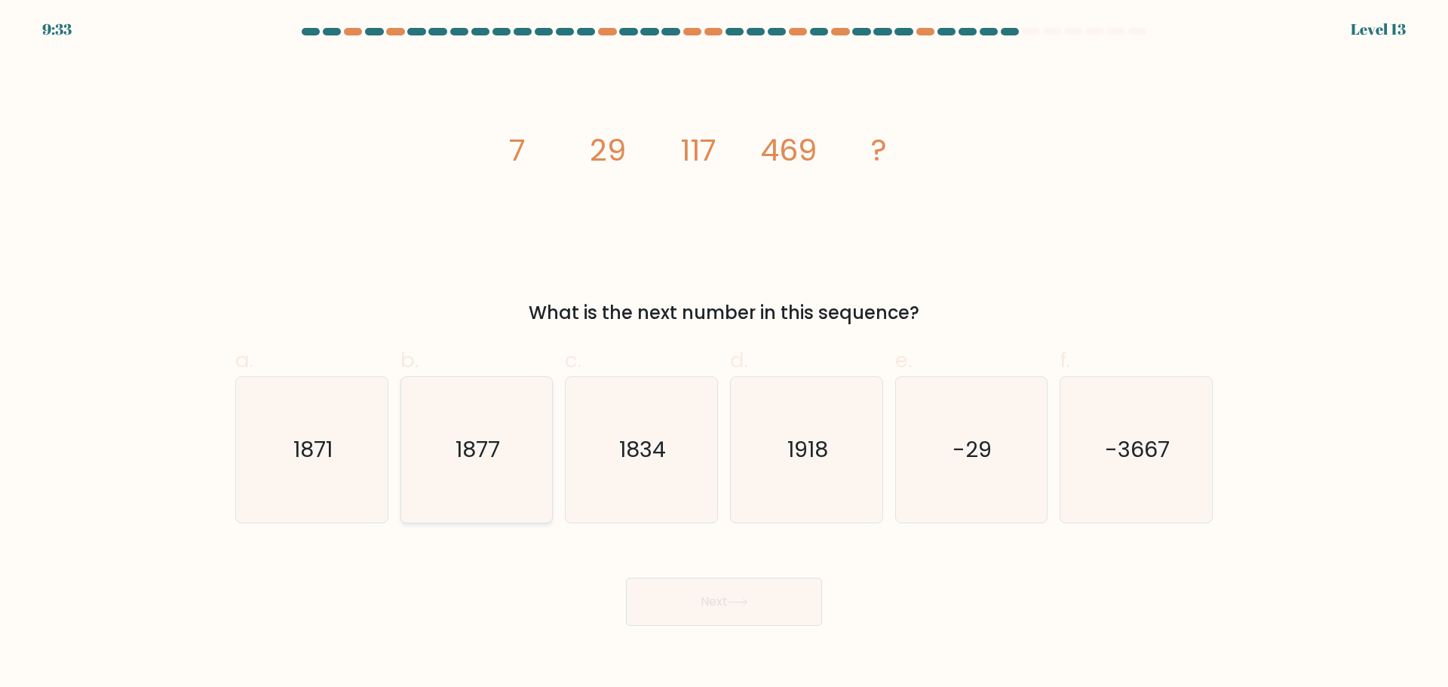
radio input "true"
click at [778, 606] on button "Next" at bounding box center [724, 602] width 196 height 48
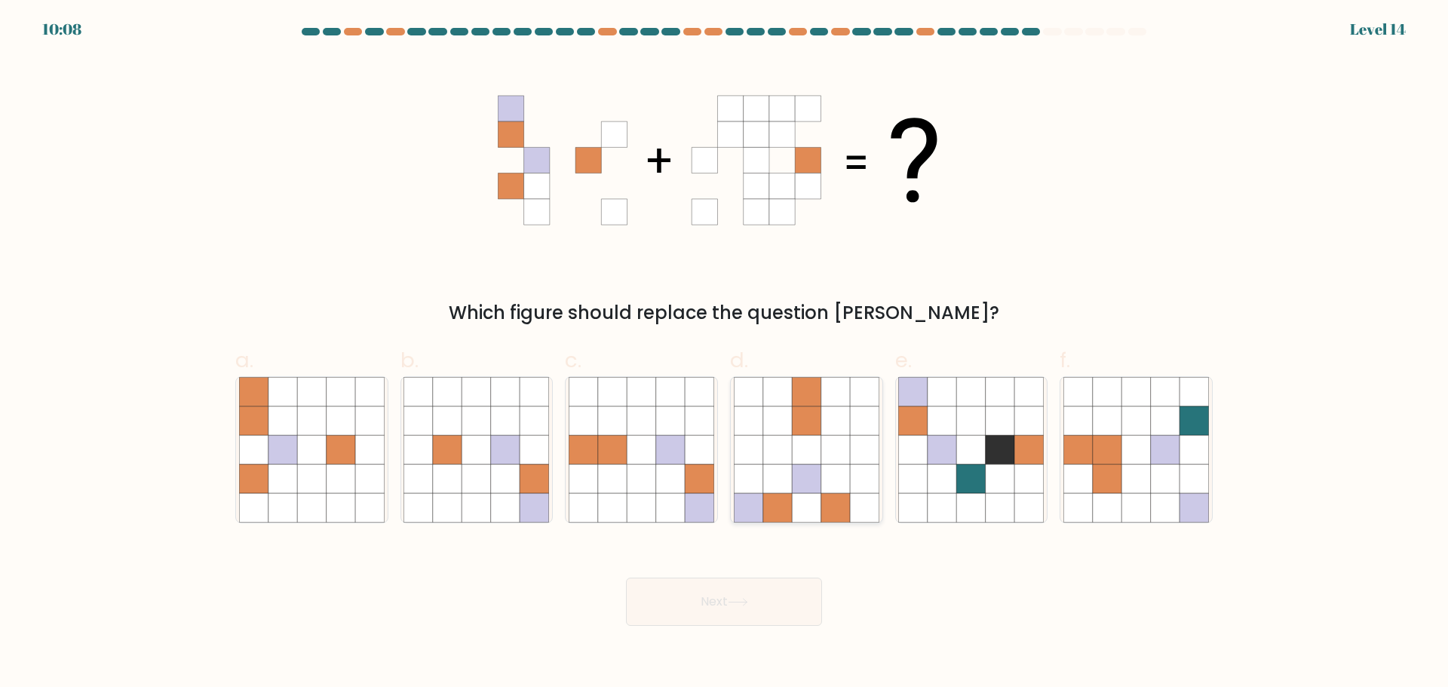
click at [825, 478] on icon at bounding box center [836, 478] width 29 height 29
click at [725, 354] on input "d." at bounding box center [724, 349] width 1 height 10
radio input "true"
click at [788, 597] on button "Next" at bounding box center [724, 602] width 196 height 48
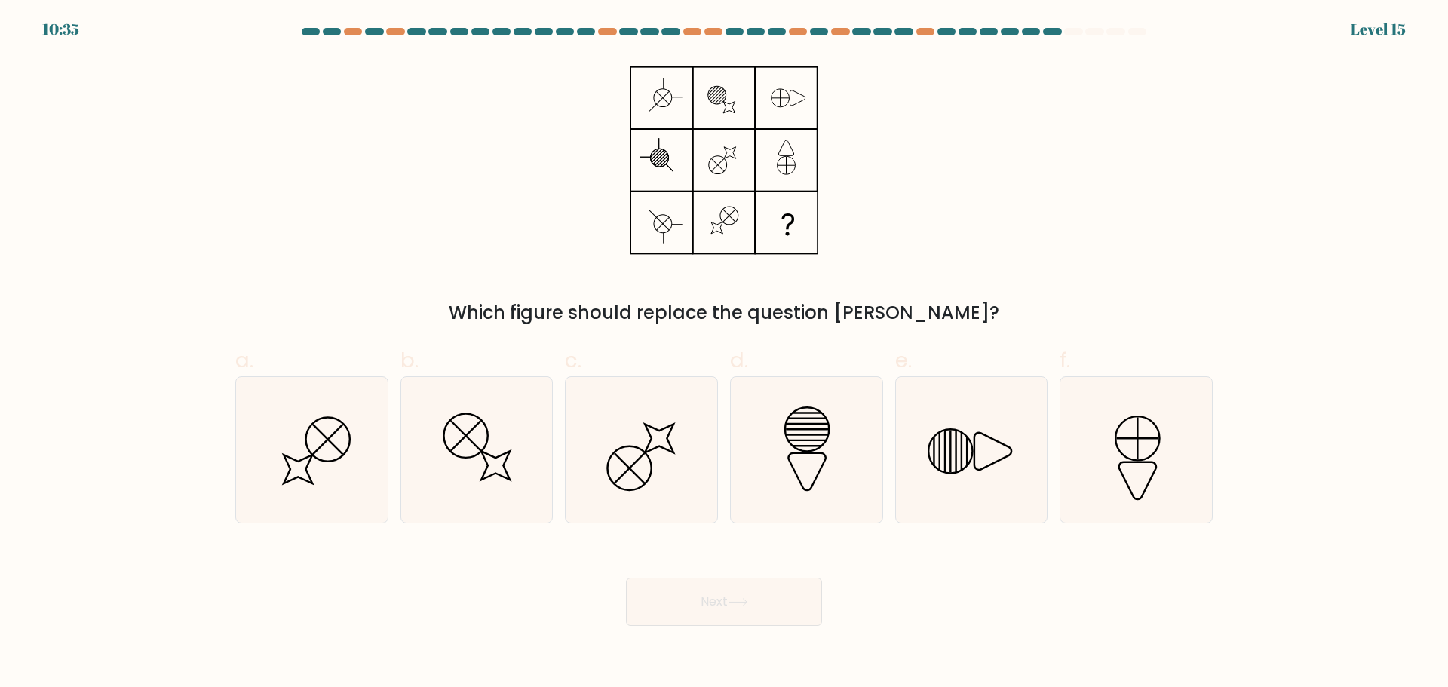
drag, startPoint x: 619, startPoint y: 86, endPoint x: 742, endPoint y: 149, distance: 138.7
click at [742, 149] on div "Which figure should replace the question mark?" at bounding box center [724, 191] width 996 height 269
drag, startPoint x: 649, startPoint y: 92, endPoint x: 762, endPoint y: 201, distance: 156.9
click at [767, 207] on icon at bounding box center [724, 160] width 189 height 206
drag, startPoint x: 607, startPoint y: 60, endPoint x: 854, endPoint y: 253, distance: 313.4
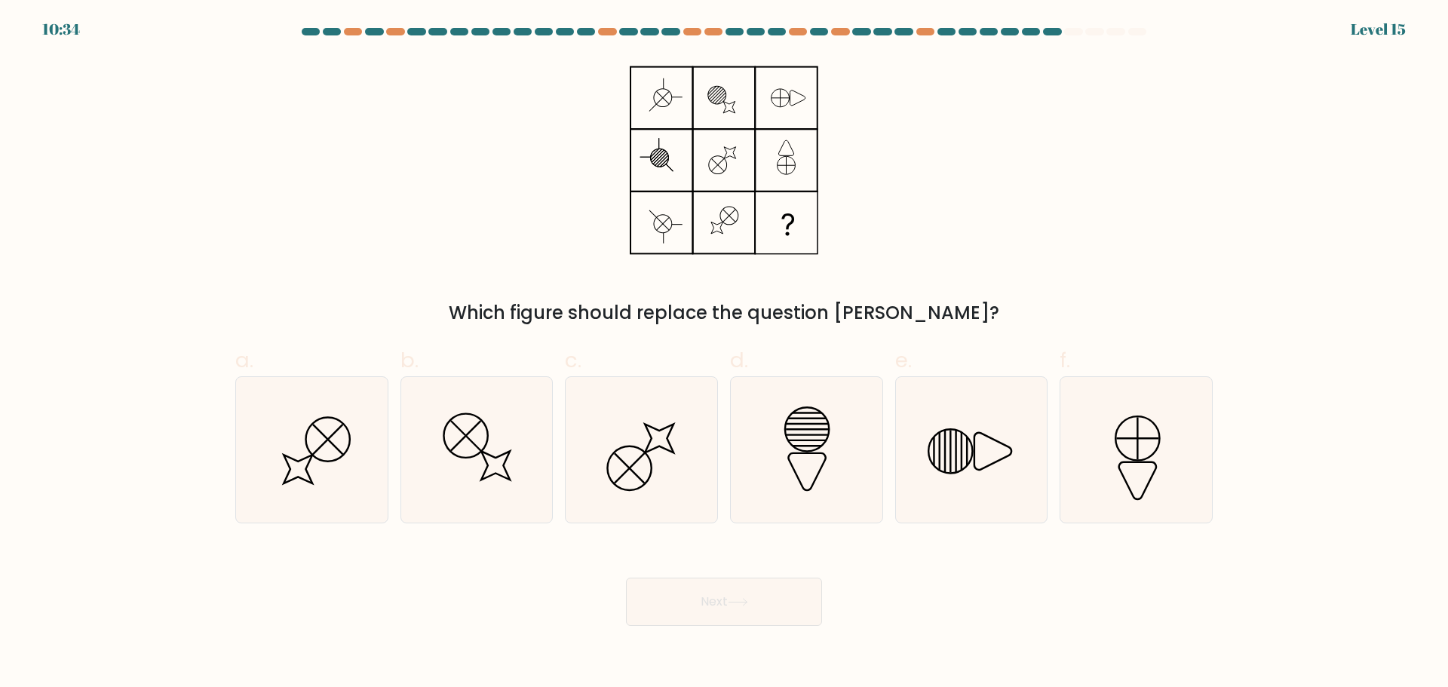
click at [854, 253] on div "Which figure should replace the question mark?" at bounding box center [724, 191] width 996 height 269
click at [1156, 450] on icon at bounding box center [1138, 438] width 44 height 44
click at [725, 354] on input "f." at bounding box center [724, 349] width 1 height 10
radio input "true"
click at [730, 602] on button "Next" at bounding box center [724, 602] width 196 height 48
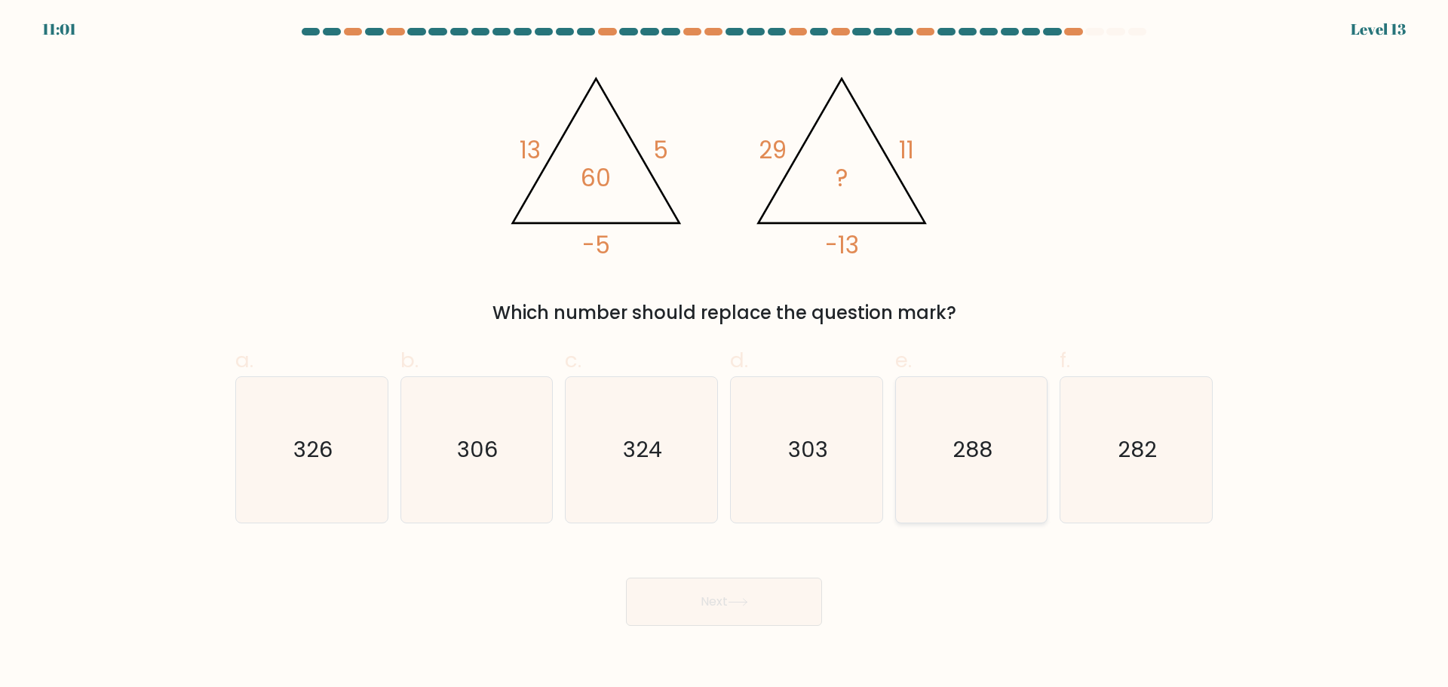
click at [1004, 486] on icon "288" at bounding box center [971, 450] width 146 height 146
click at [725, 354] on input "e. 288" at bounding box center [724, 349] width 1 height 10
radio input "true"
click at [800, 607] on button "Next" at bounding box center [724, 602] width 196 height 48
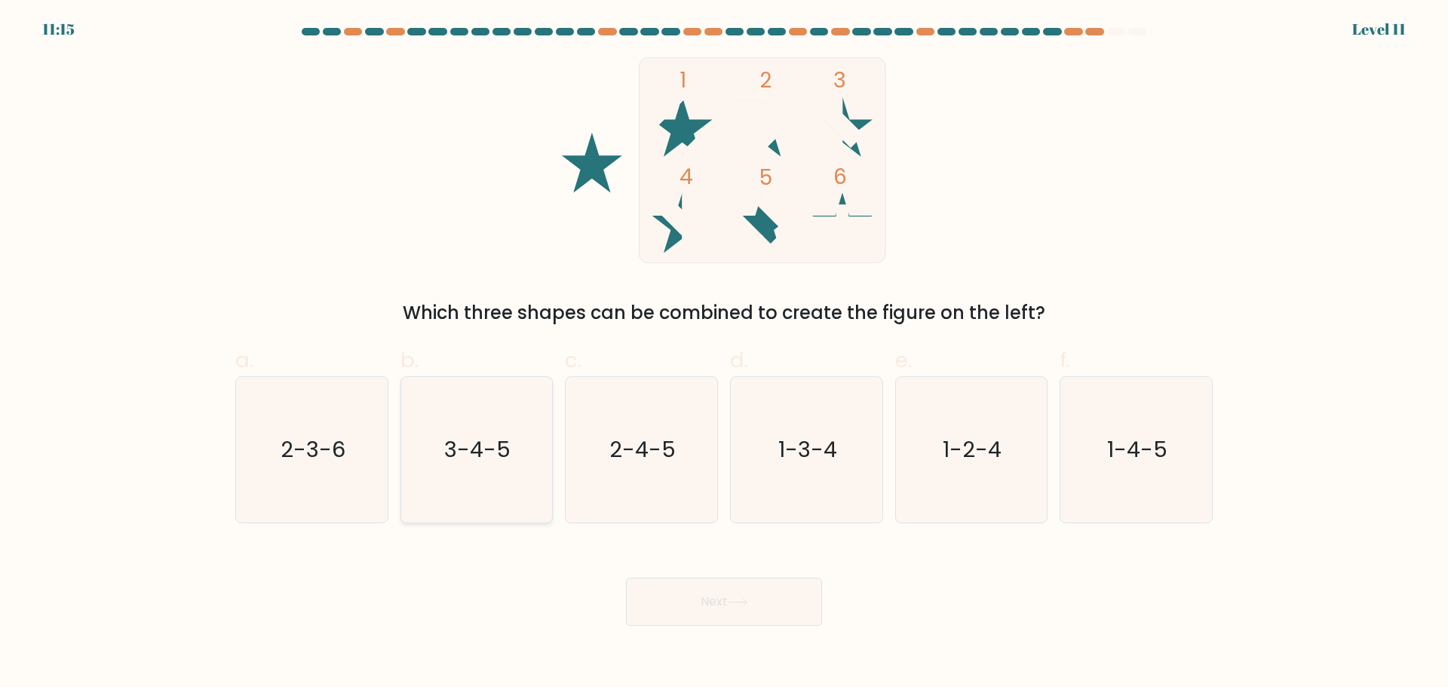
click at [461, 462] on text "3-4-5" at bounding box center [478, 450] width 66 height 30
click at [724, 354] on input "b. 3-4-5" at bounding box center [724, 349] width 1 height 10
radio input "true"
click at [729, 618] on button "Next" at bounding box center [724, 602] width 196 height 48
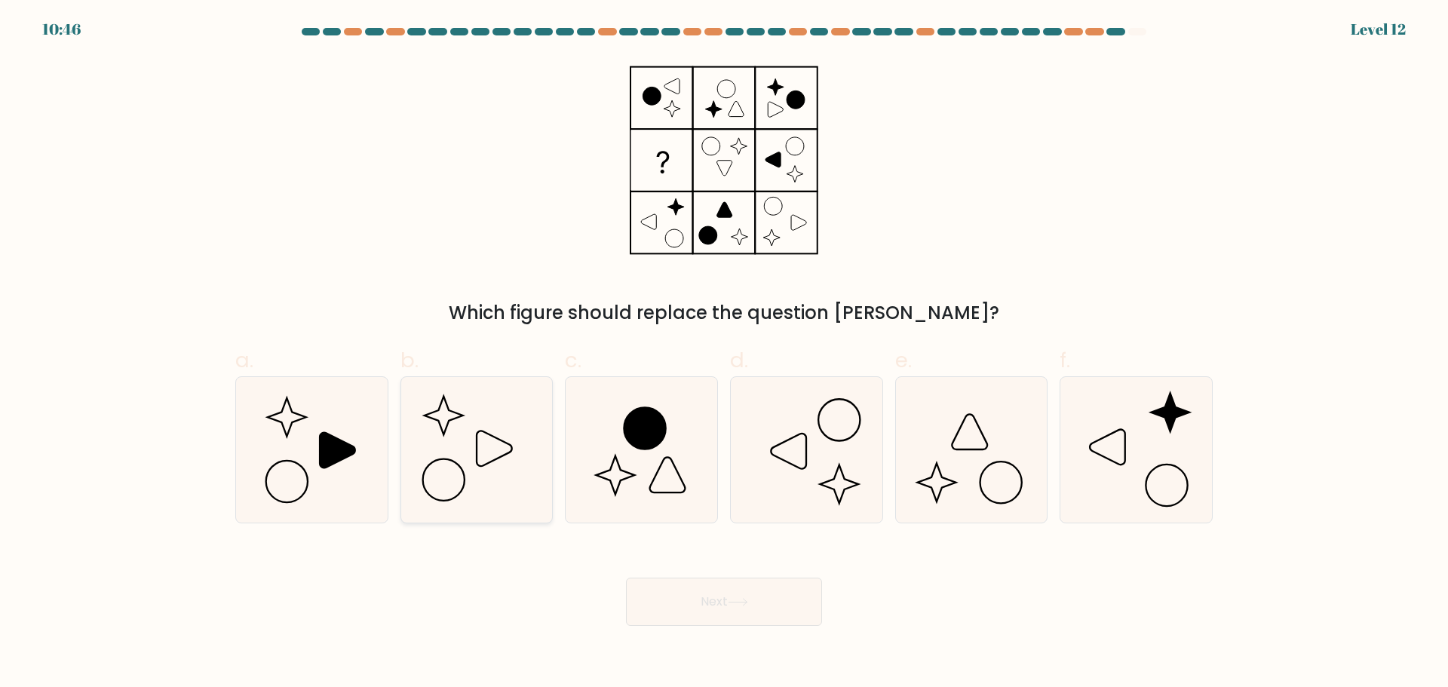
click at [504, 435] on icon at bounding box center [477, 450] width 146 height 146
click at [724, 354] on input "b." at bounding box center [724, 349] width 1 height 10
radio input "true"
click at [716, 607] on button "Next" at bounding box center [724, 602] width 196 height 48
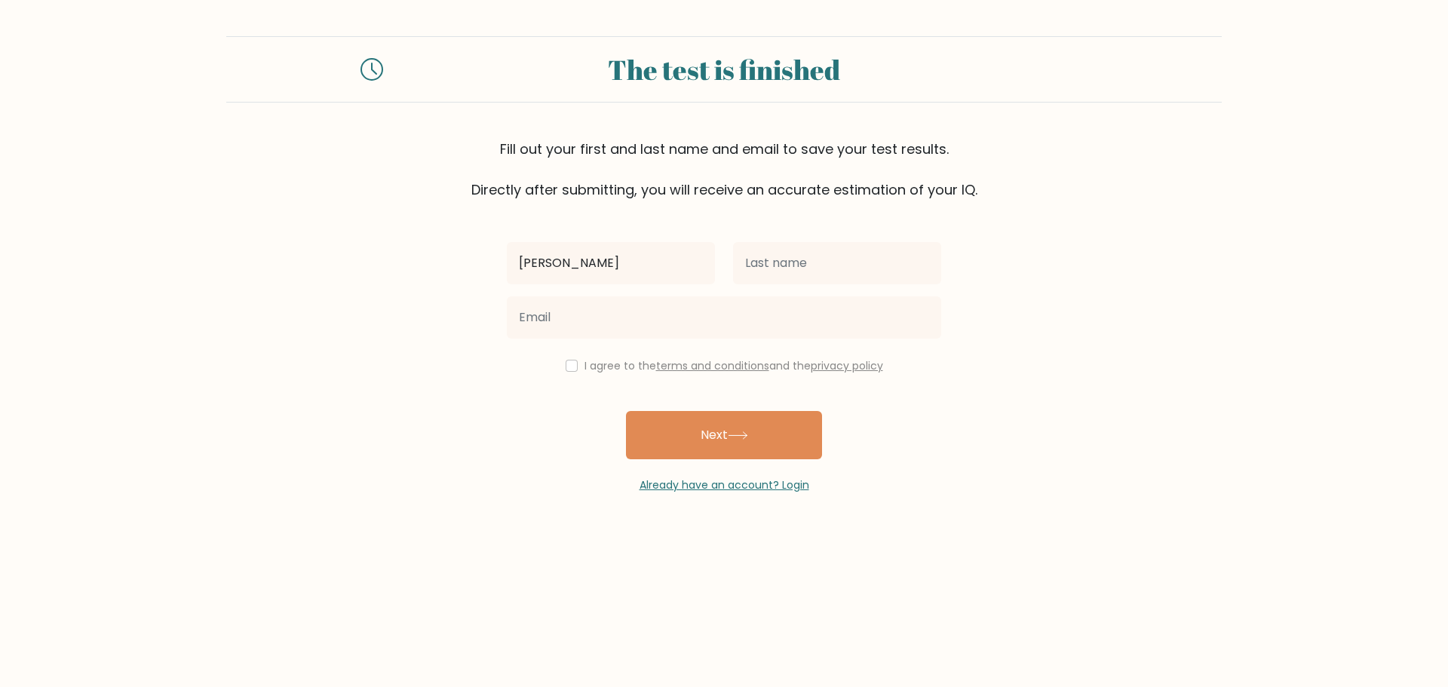
type input "[PERSON_NAME]"
type input "Diangco"
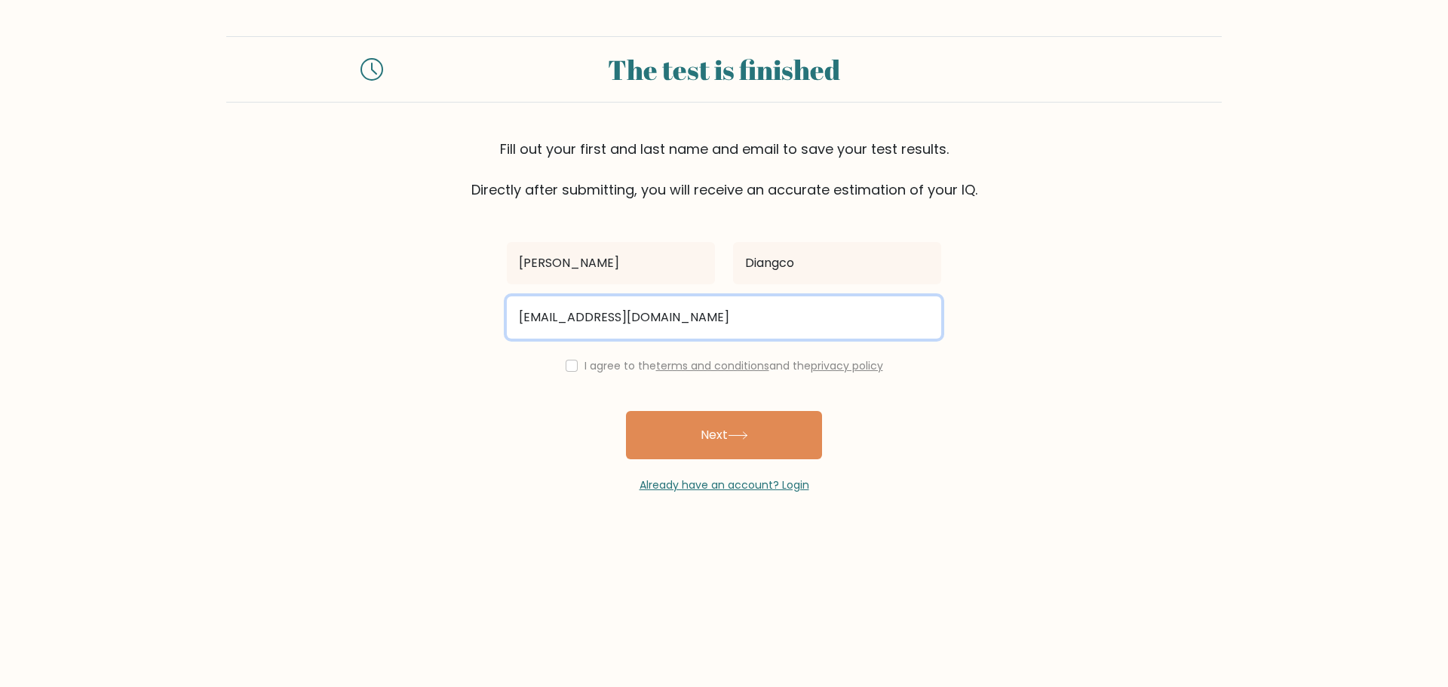
type input "[EMAIL_ADDRESS][DOMAIN_NAME]"
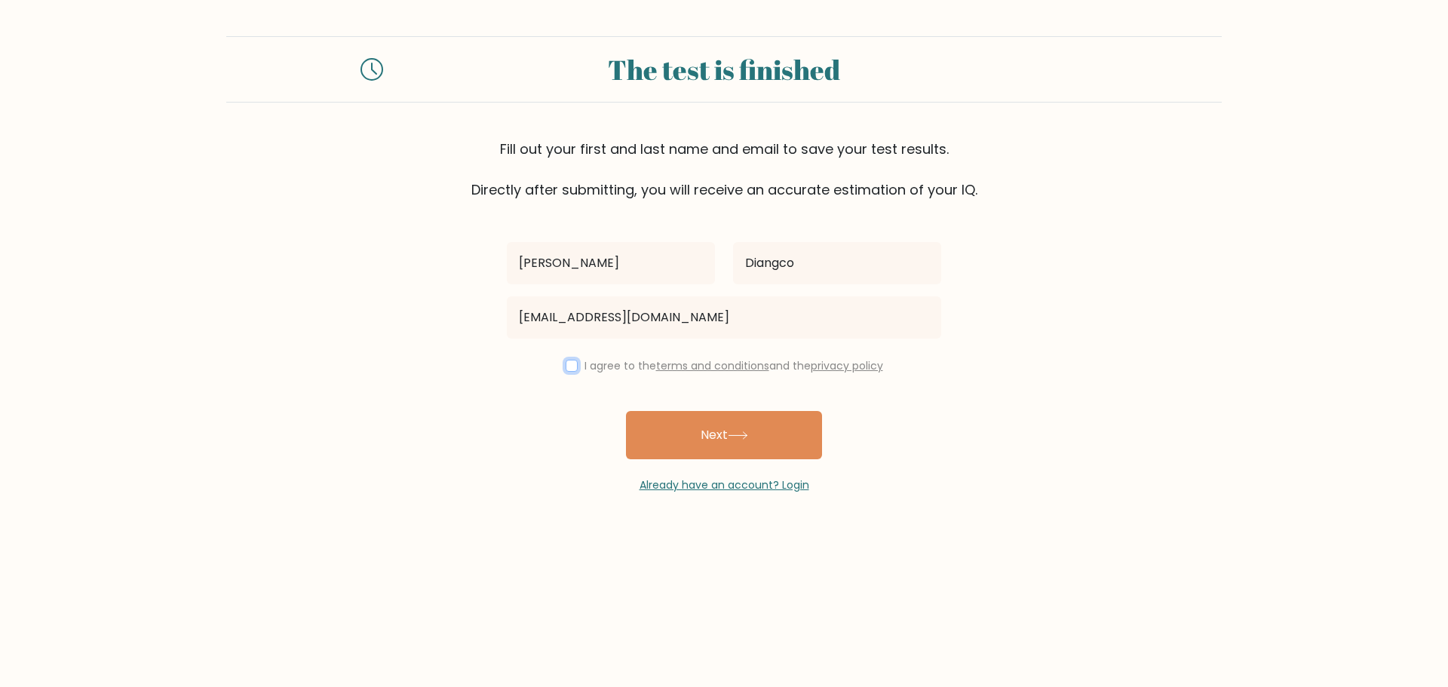
click at [569, 367] on input "checkbox" at bounding box center [572, 366] width 12 height 12
checkbox input "true"
click at [726, 444] on button "Next" at bounding box center [724, 435] width 196 height 48
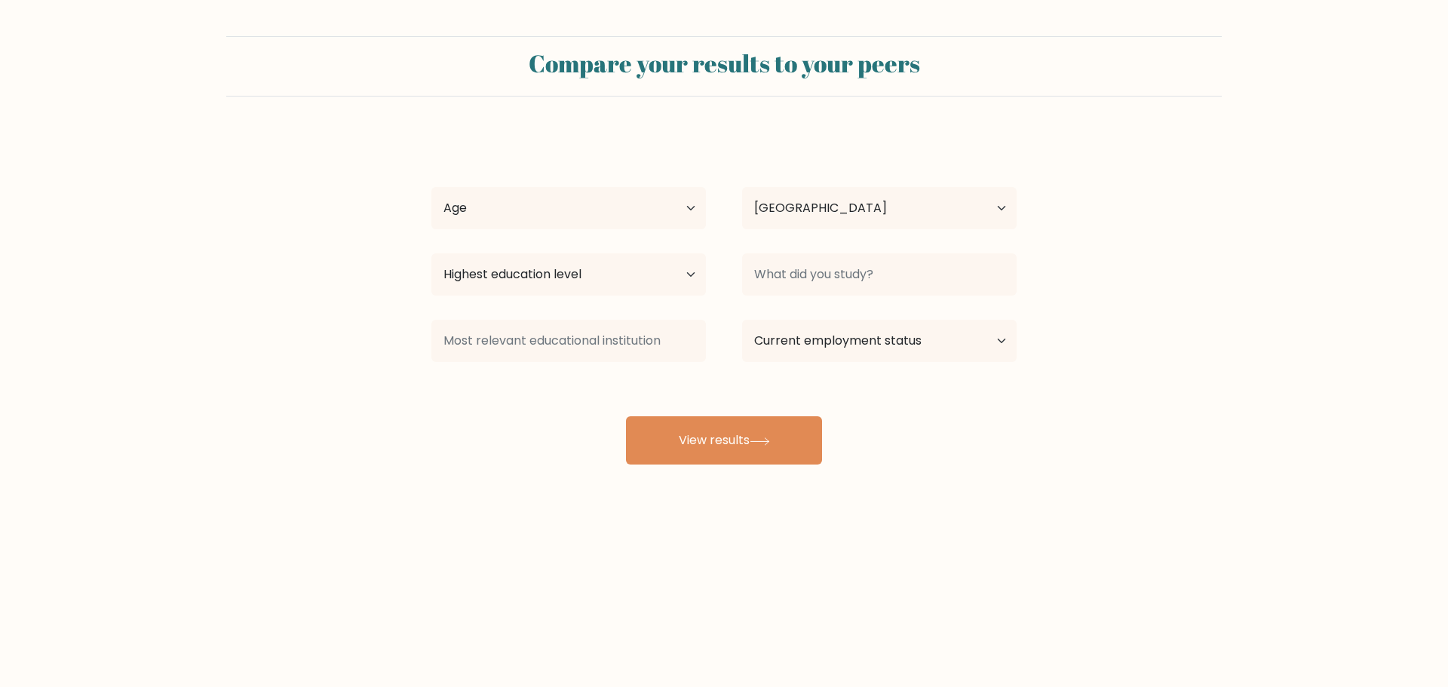
select select "PH"
click at [749, 441] on button "View results" at bounding box center [724, 440] width 196 height 48
click at [615, 213] on select "Age Under [DEMOGRAPHIC_DATA] [DEMOGRAPHIC_DATA] [DEMOGRAPHIC_DATA] [DEMOGRAPHIC…" at bounding box center [569, 208] width 275 height 42
select select "25_34"
click at [432, 187] on select "Age Under [DEMOGRAPHIC_DATA] [DEMOGRAPHIC_DATA] [DEMOGRAPHIC_DATA] [DEMOGRAPHIC…" at bounding box center [569, 208] width 275 height 42
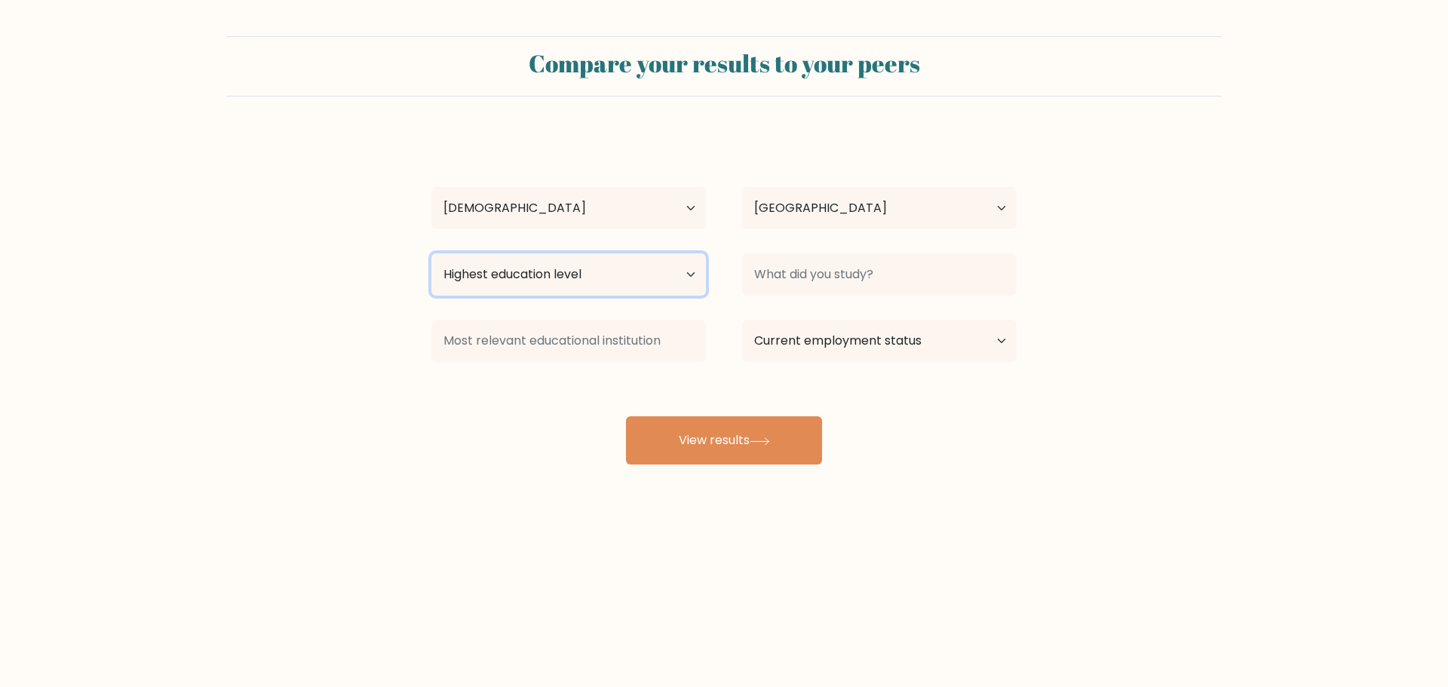
click at [553, 279] on select "Highest education level No schooling Primary Lower Secondary Upper Secondary Oc…" at bounding box center [569, 274] width 275 height 42
select select "bachelors_degree"
click at [432, 253] on select "Highest education level No schooling Primary Lower Secondary Upper Secondary Oc…" at bounding box center [569, 274] width 275 height 42
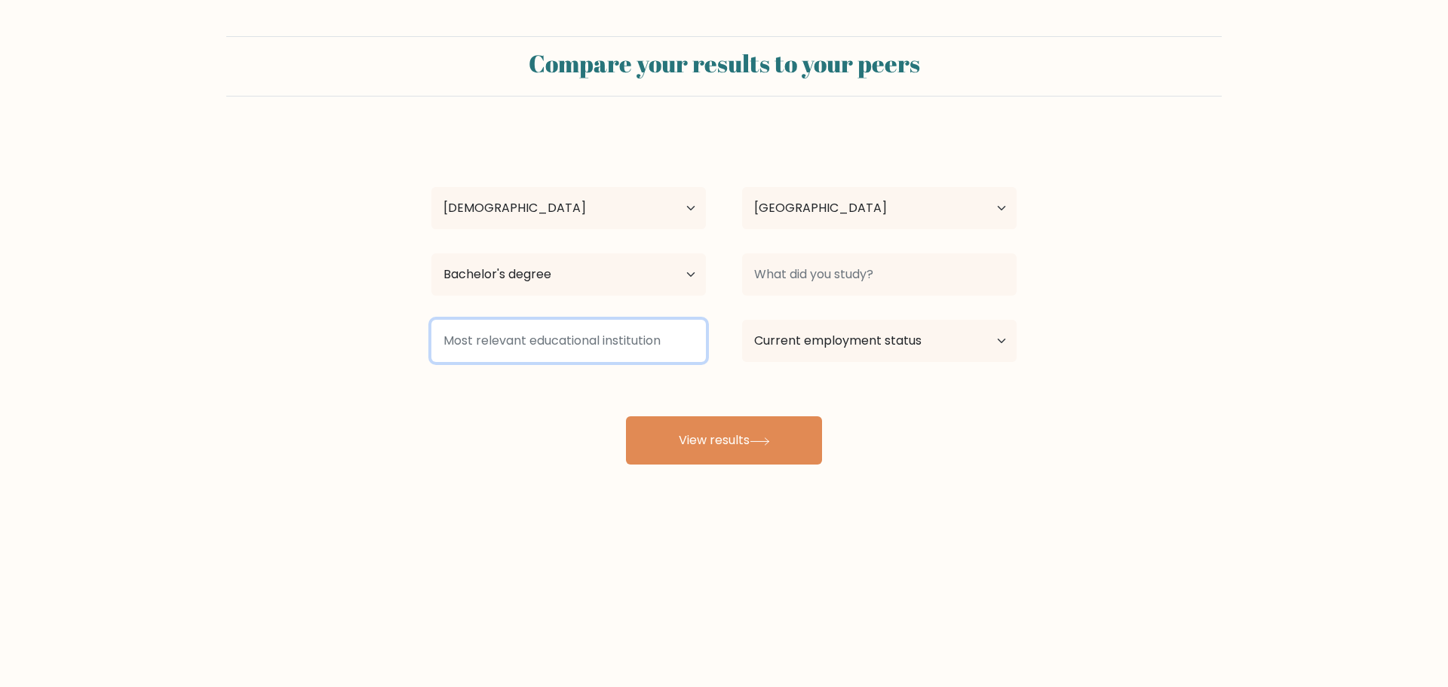
click at [539, 349] on input at bounding box center [569, 341] width 275 height 42
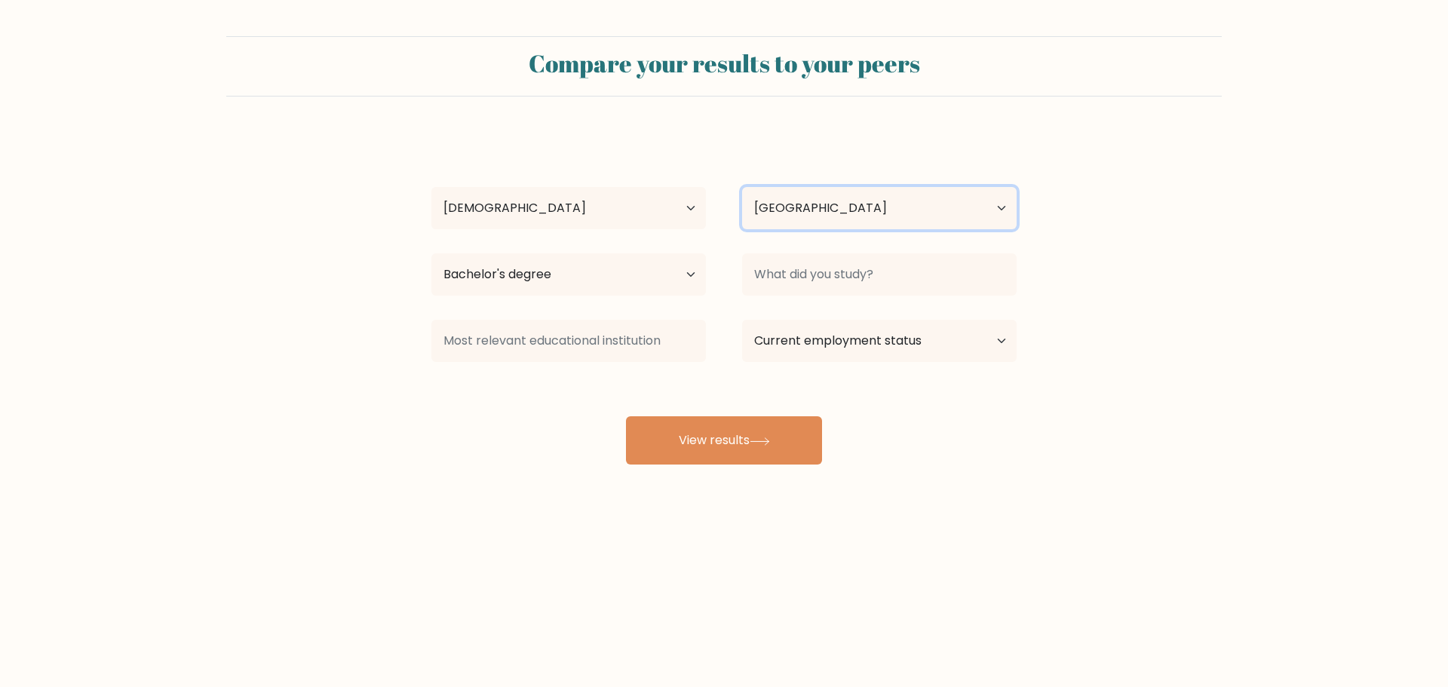
click at [871, 198] on select "Country [GEOGRAPHIC_DATA] [GEOGRAPHIC_DATA] [GEOGRAPHIC_DATA] [US_STATE] [GEOGR…" at bounding box center [879, 208] width 275 height 42
click at [1138, 219] on form "Compare your results to your peers [PERSON_NAME] Age Under [DEMOGRAPHIC_DATA] […" at bounding box center [724, 250] width 1448 height 428
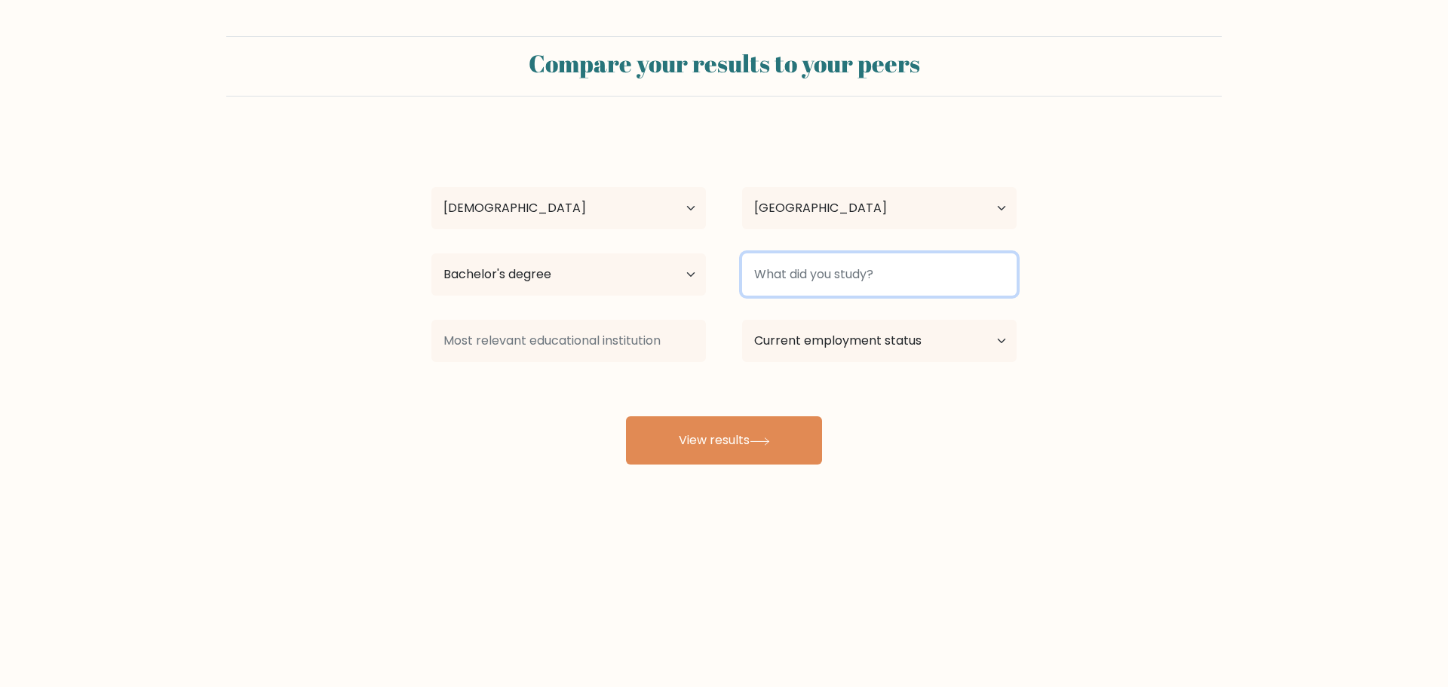
click at [926, 291] on input at bounding box center [879, 274] width 275 height 42
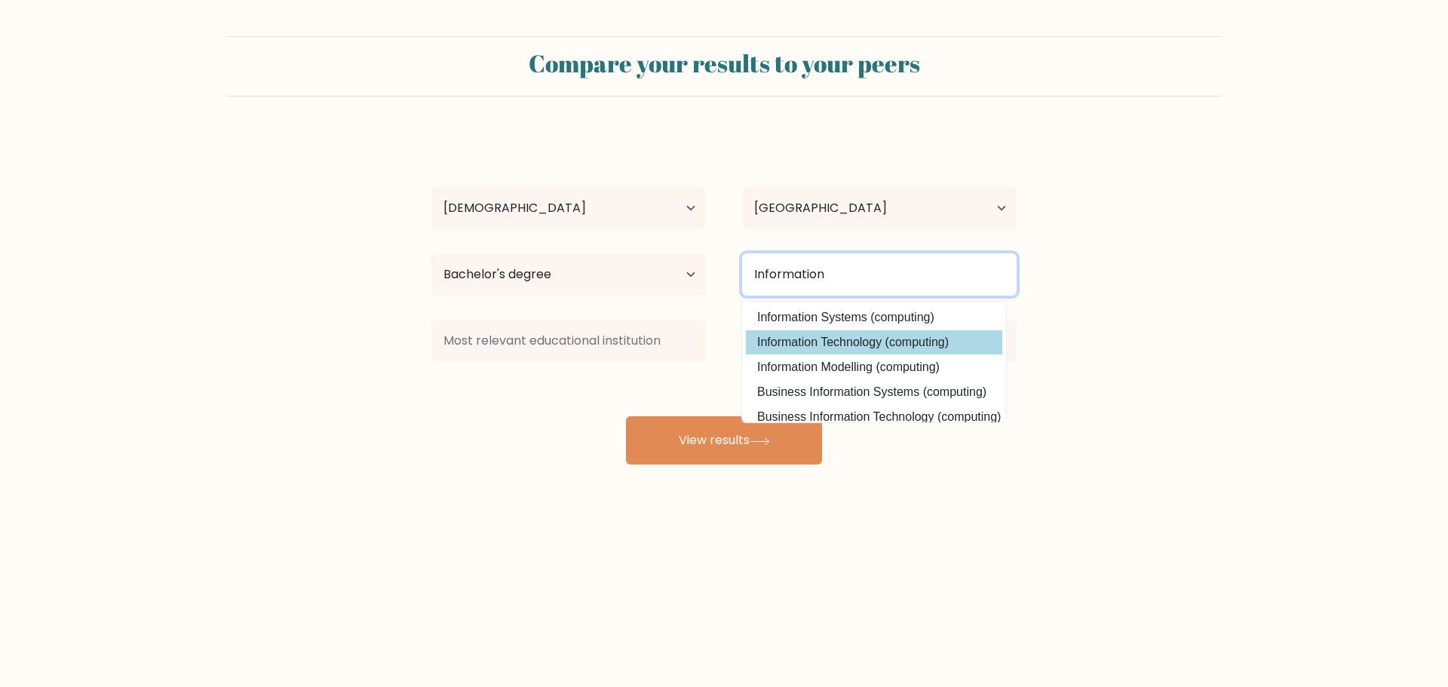
type input "Information"
click at [936, 342] on div "John David Diangco Age Under 18 years old 18-24 years old 25-34 years old 35-44…" at bounding box center [723, 299] width 603 height 332
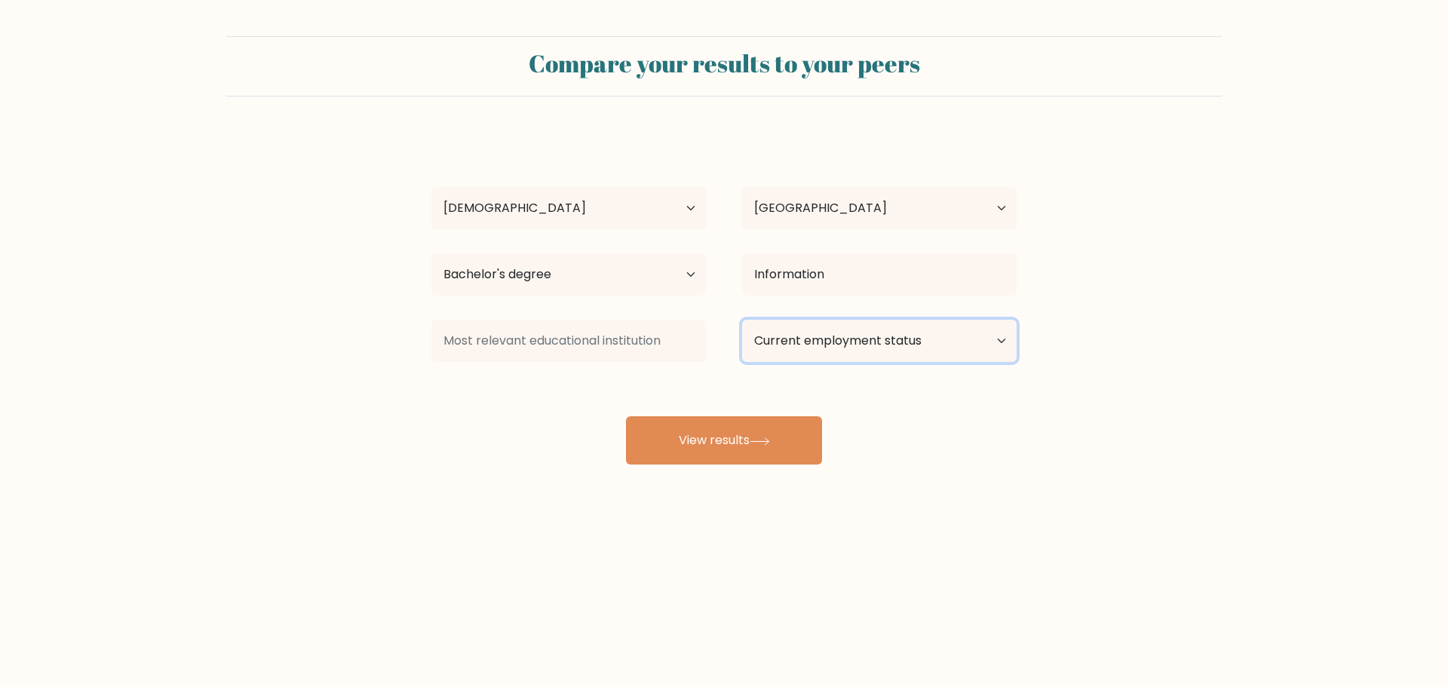
click at [934, 347] on select "Current employment status Employed Student Retired Other / prefer not to answer" at bounding box center [879, 341] width 275 height 42
click at [1080, 432] on form "Compare your results to your peers John David Diangco Age Under 18 years old 18…" at bounding box center [724, 250] width 1448 height 428
click at [937, 368] on div "John David Diangco Age Under 18 years old 18-24 years old 25-34 years old 35-44…" at bounding box center [723, 299] width 603 height 332
click at [926, 337] on select "Current employment status Employed Student Retired Other / prefer not to answer" at bounding box center [879, 341] width 275 height 42
select select "other"
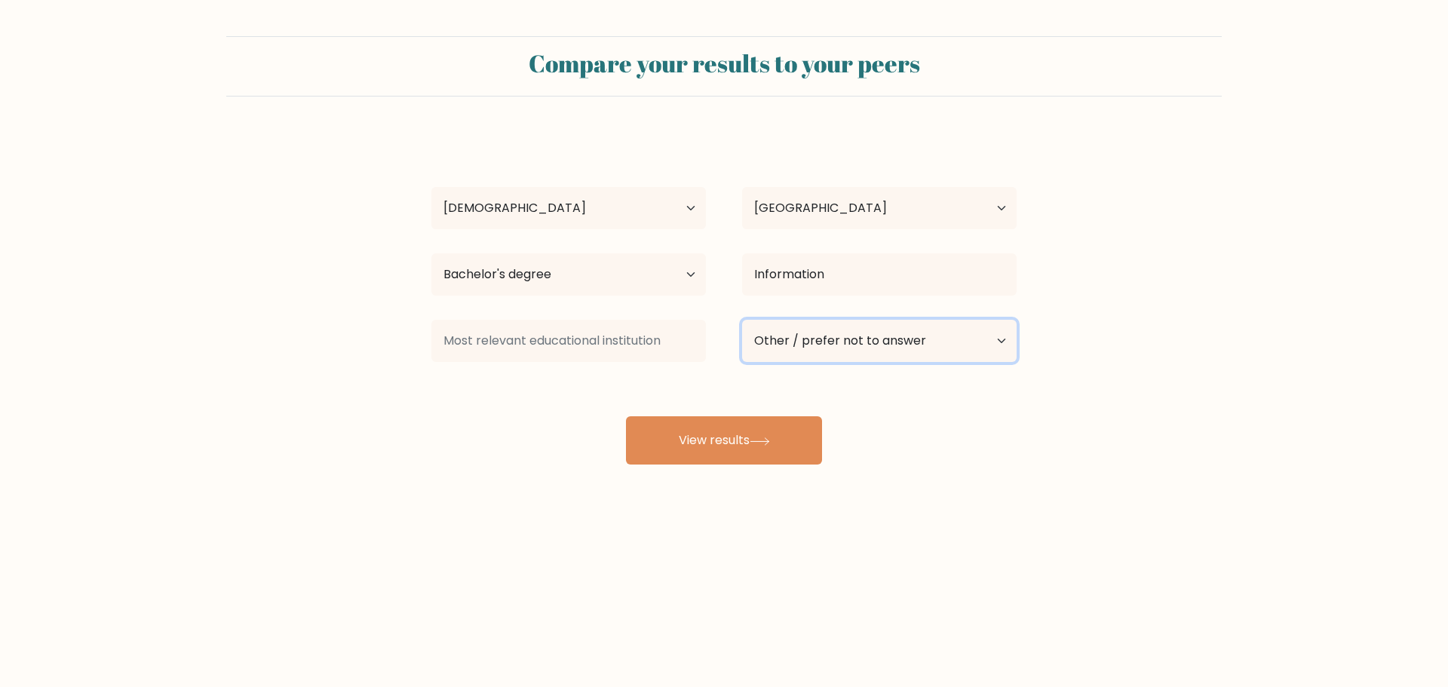
click at [742, 320] on select "Current employment status Employed Student Retired Other / prefer not to answer" at bounding box center [879, 341] width 275 height 42
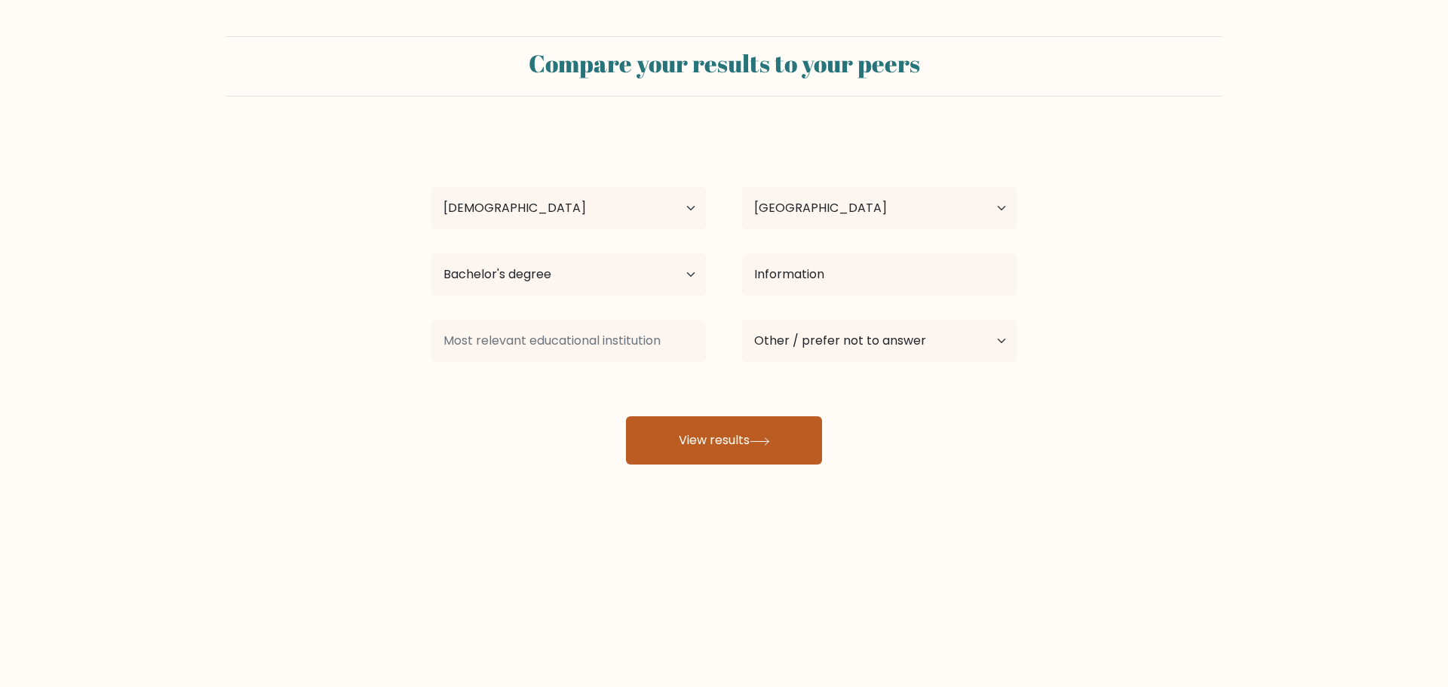
click at [687, 426] on button "View results" at bounding box center [724, 440] width 196 height 48
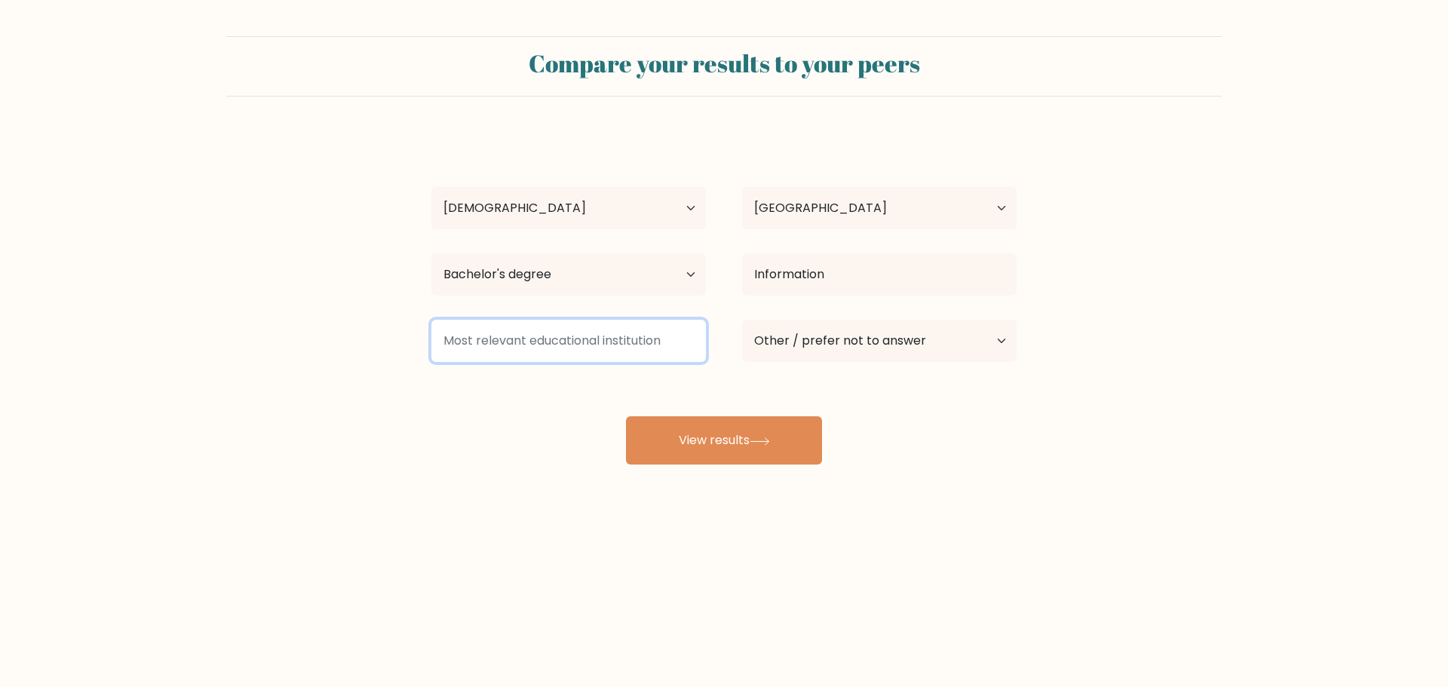
click at [561, 339] on input at bounding box center [569, 341] width 275 height 42
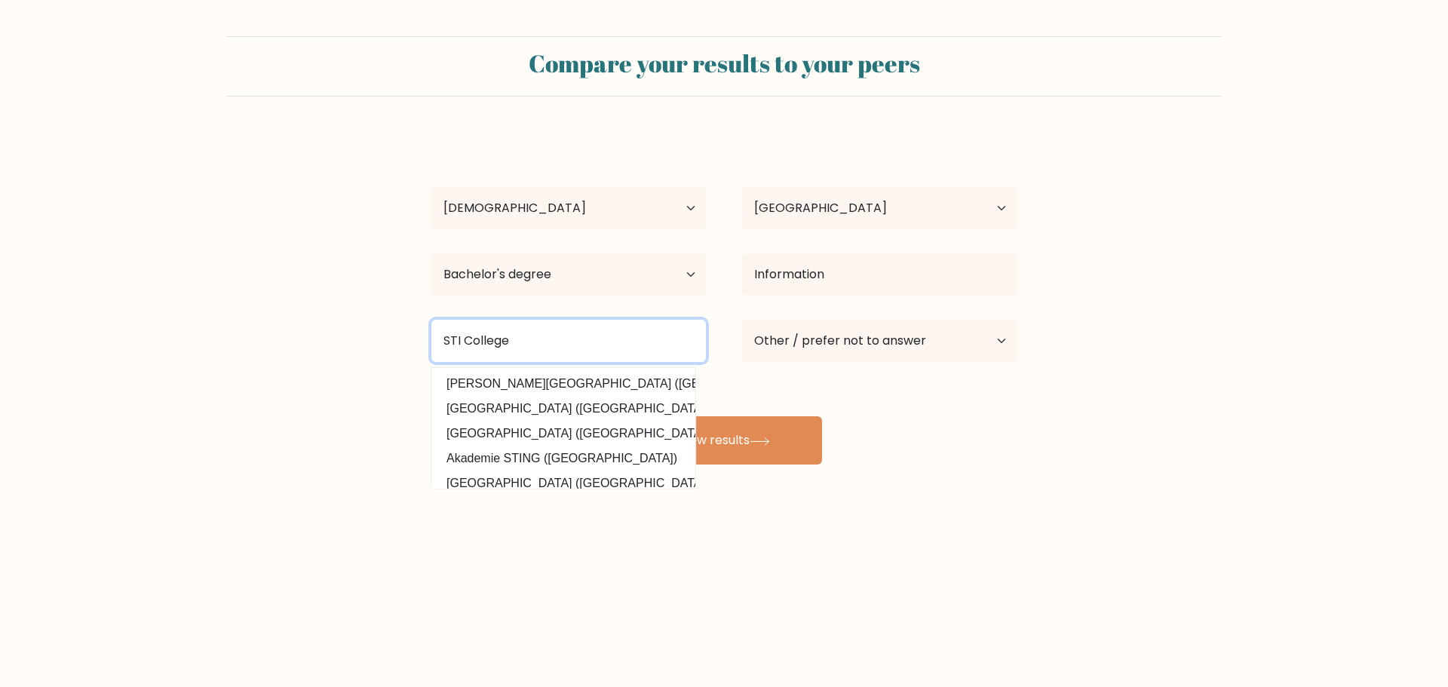
type input "STI College"
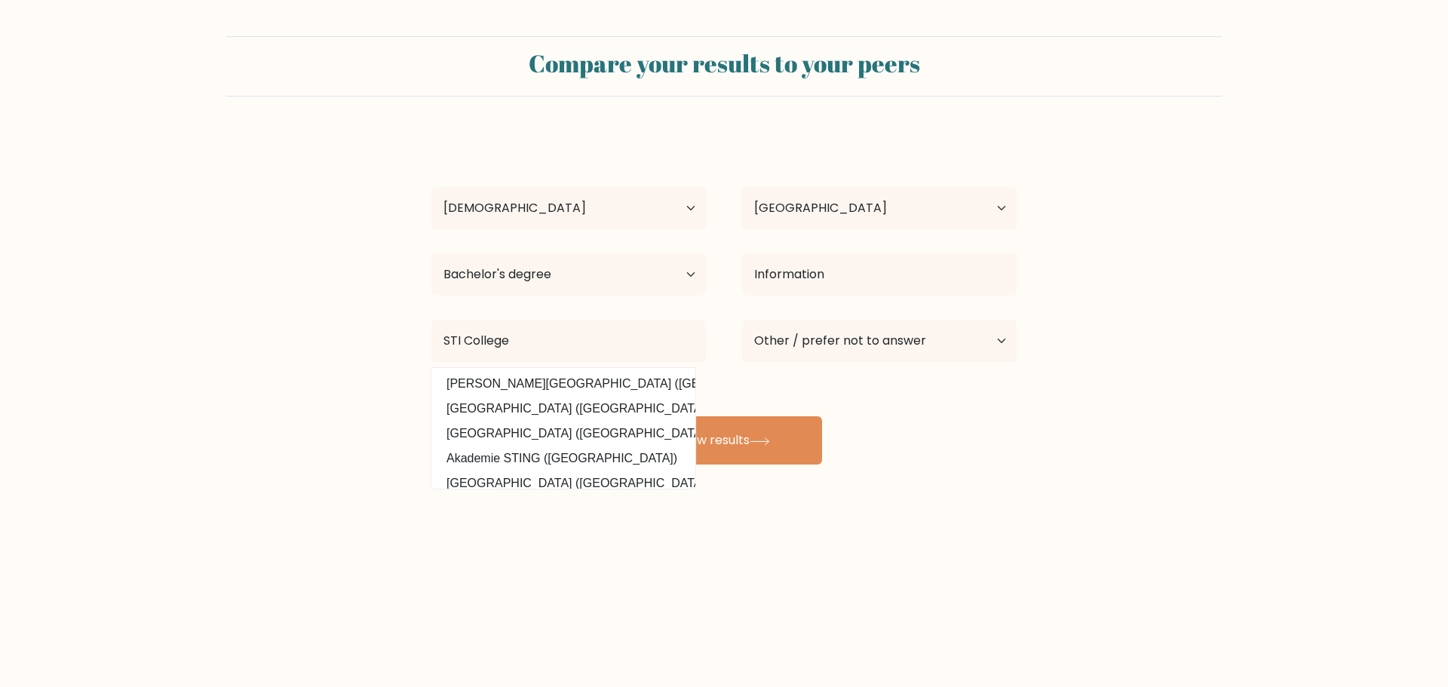
click at [941, 444] on div "John David Diangco Age Under 18 years old 18-24 years old 25-34 years old 35-44…" at bounding box center [723, 299] width 603 height 332
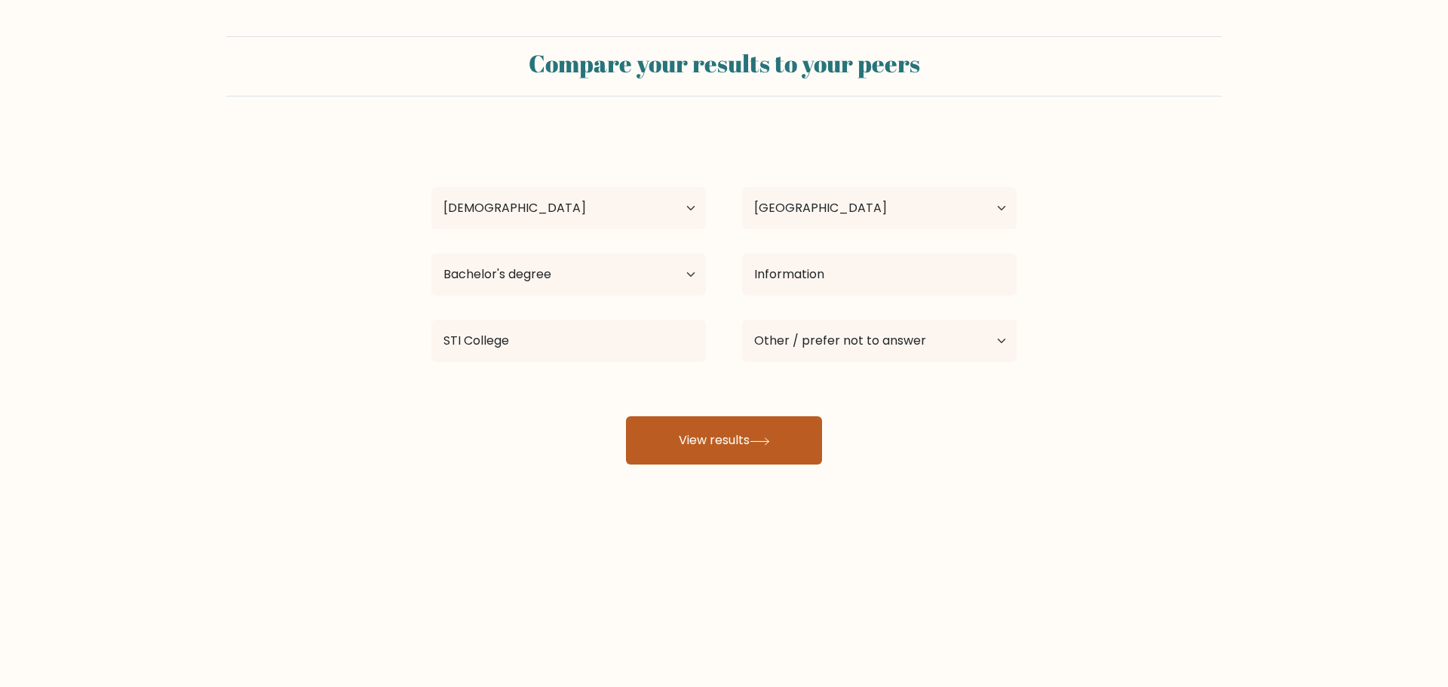
click at [750, 449] on button "View results" at bounding box center [724, 440] width 196 height 48
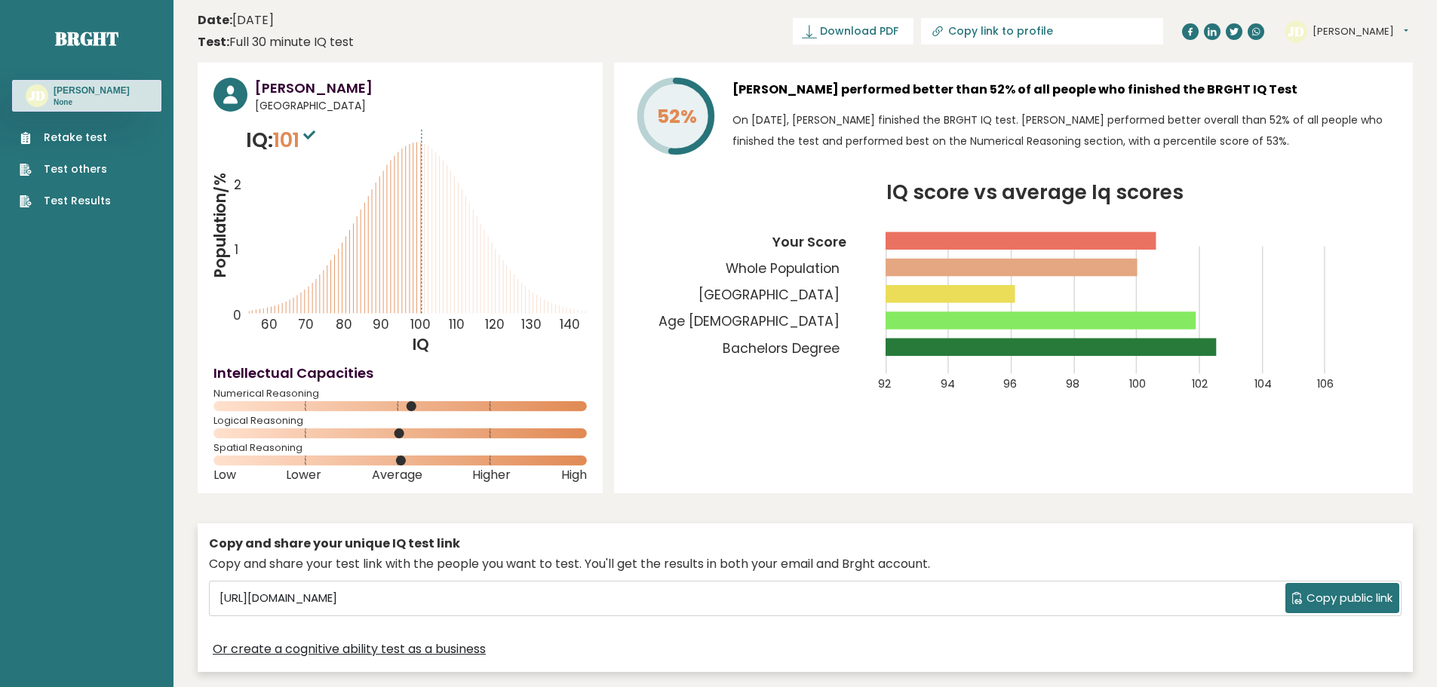
click at [1327, 589] on button "Copy public link" at bounding box center [1342, 598] width 114 height 30
